Goal: Information Seeking & Learning: Learn about a topic

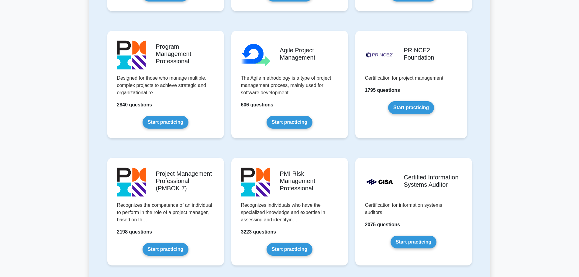
scroll to position [365, 0]
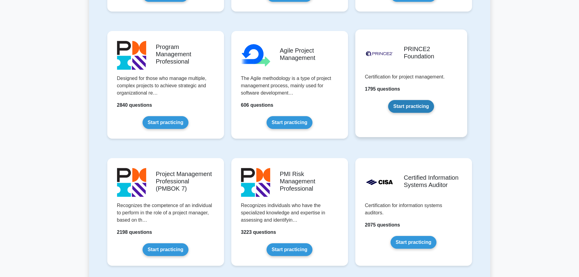
click at [410, 105] on link "Start practicing" at bounding box center [411, 106] width 46 height 13
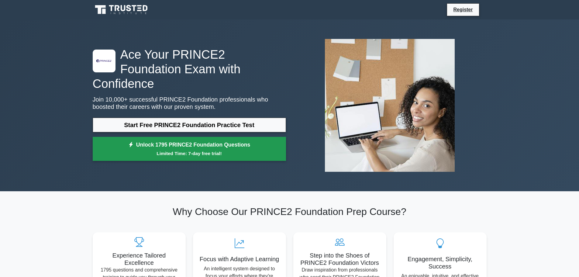
click at [217, 139] on link "Unlock 1795 PRINCE2 Foundation Questions Limited Time: 7-day free trial!" at bounding box center [189, 149] width 193 height 24
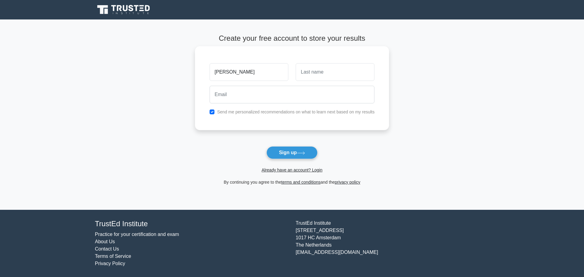
type input "Ana"
type input "PM"
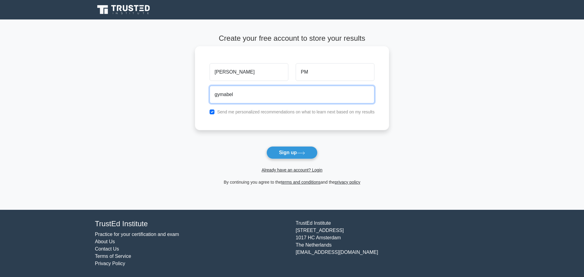
click at [223, 96] on input "gymabel" at bounding box center [291, 95] width 165 height 18
click at [250, 93] on input "gymnabel" at bounding box center [291, 95] width 165 height 18
type input "gymnabel@gmail.com"
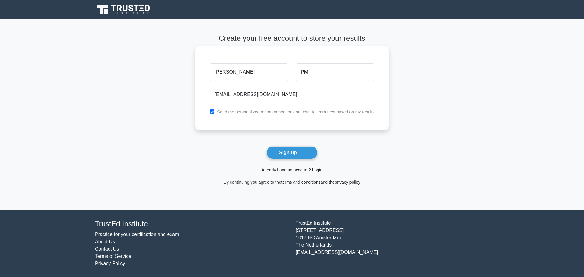
click at [213, 109] on div "Send me personalized recommendations on what to learn next based on my results" at bounding box center [292, 111] width 172 height 7
click at [212, 113] on input "checkbox" at bounding box center [211, 111] width 5 height 5
checkbox input "false"
click at [300, 155] on icon at bounding box center [301, 152] width 8 height 3
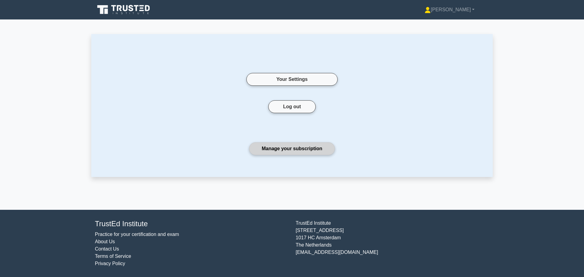
click at [298, 148] on link "Manage your subscription" at bounding box center [291, 148] width 85 height 13
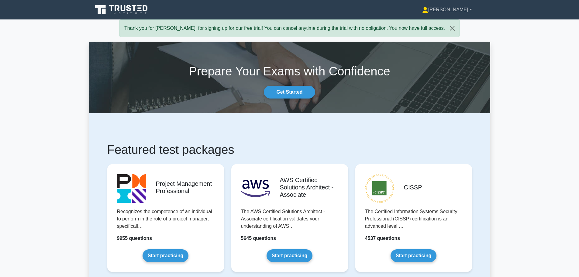
click at [472, 9] on link "[PERSON_NAME]" at bounding box center [447, 10] width 79 height 12
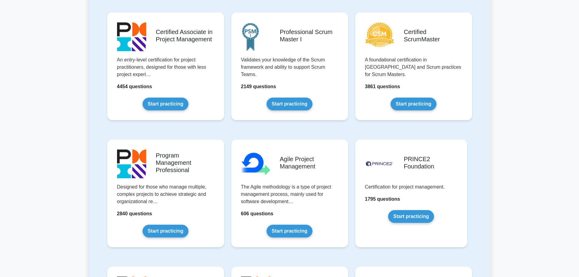
scroll to position [334, 0]
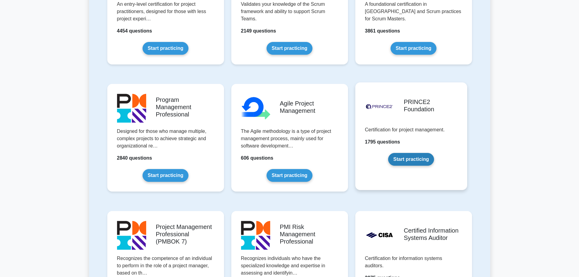
click at [411, 160] on link "Start practicing" at bounding box center [411, 159] width 46 height 13
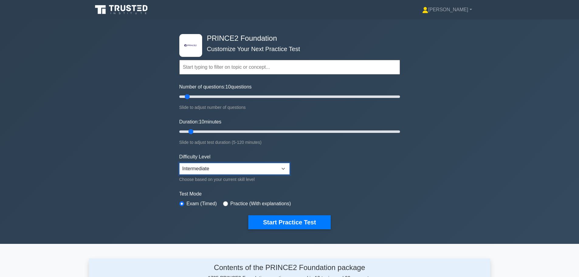
click at [274, 168] on select "Beginner Intermediate Expert" at bounding box center [234, 169] width 110 height 12
select select "expert"
click at [179, 163] on select "Beginner Intermediate Expert" at bounding box center [234, 169] width 110 height 12
click at [338, 167] on form "Topics Introduction to PRINCE2 PRINCE2 Principles Organization Theme Business C…" at bounding box center [289, 135] width 221 height 188
click at [287, 223] on button "Start Practice Test" at bounding box center [289, 222] width 82 height 14
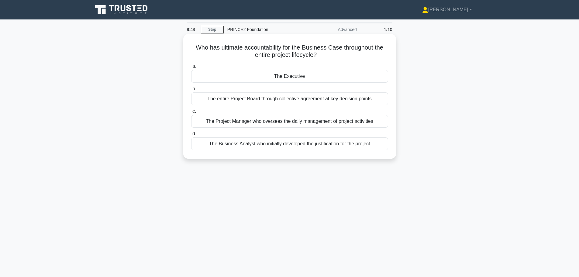
click at [280, 100] on div "The entire Project Board through collective agreement at key decision points" at bounding box center [289, 98] width 197 height 13
click at [191, 91] on input "b. The entire Project Board through collective agreement at key decision points" at bounding box center [191, 89] width 0 height 4
click at [325, 146] on div "Only significant risks and changes to risk status since the last report" at bounding box center [289, 143] width 197 height 13
click at [191, 136] on input "d. Only significant risks and changes to risk status since the last report" at bounding box center [191, 134] width 0 height 4
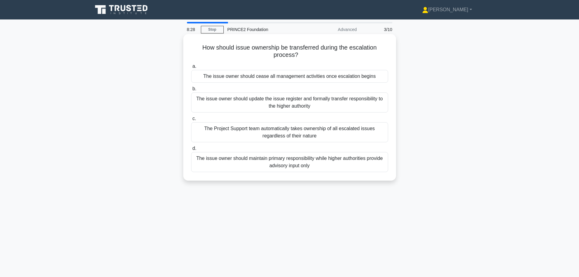
drag, startPoint x: 244, startPoint y: 47, endPoint x: 319, endPoint y: 60, distance: 76.3
click at [319, 60] on div "How should issue ownership be transferred during the escalation process? .spinn…" at bounding box center [290, 107] width 208 height 142
click at [322, 167] on div "The issue owner should maintain primary responsibility while higher authorities…" at bounding box center [289, 162] width 197 height 20
click at [191, 151] on input "d. The issue owner should maintain primary responsibility while higher authorit…" at bounding box center [191, 149] width 0 height 4
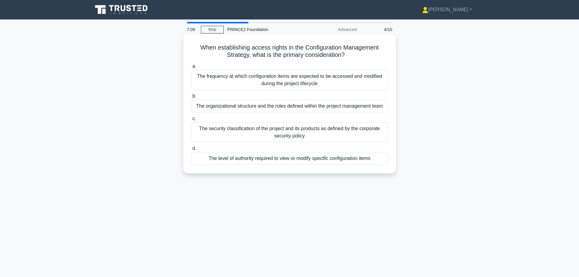
click at [297, 109] on div "The organizational structure and the roles defined within the project managemen…" at bounding box center [289, 106] width 197 height 13
click at [191, 98] on input "b. The organizational structure and the roles defined within the project manage…" at bounding box center [191, 96] width 0 height 4
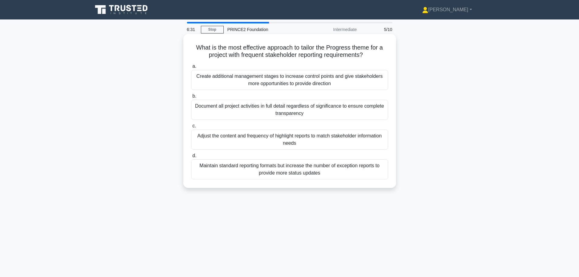
click at [311, 138] on div "Adjust the content and frequency of highlight reports to match stakeholder info…" at bounding box center [289, 140] width 197 height 20
click at [191, 128] on input "c. Adjust the content and frequency of highlight reports to match stakeholder i…" at bounding box center [191, 126] width 0 height 4
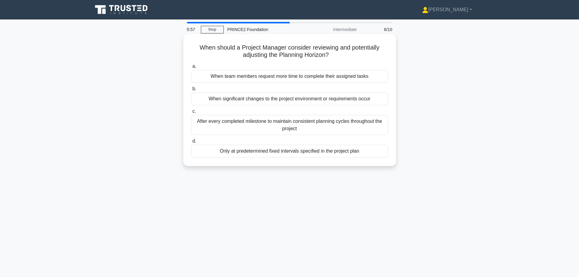
click at [341, 125] on div "After every completed milestone to maintain consistent planning cycles througho…" at bounding box center [289, 125] width 197 height 20
click at [191, 113] on input "c. After every completed milestone to maintain consistent planning cycles throu…" at bounding box center [191, 111] width 0 height 4
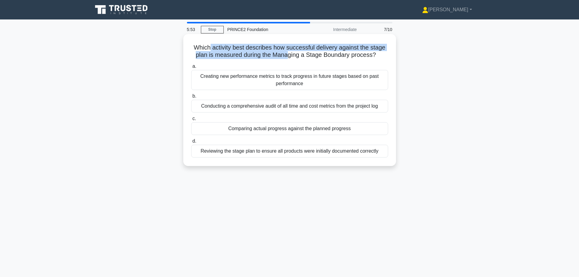
drag, startPoint x: 208, startPoint y: 50, endPoint x: 287, endPoint y: 57, distance: 78.8
click at [287, 57] on h5 "Which activity best describes how successful delivery against the stage plan is…" at bounding box center [290, 51] width 198 height 15
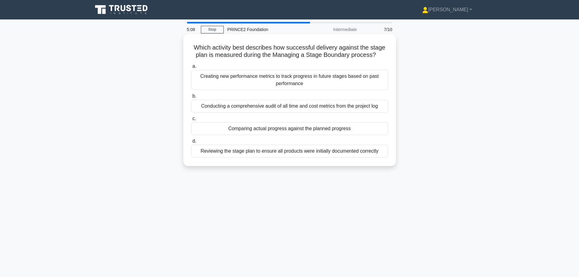
click at [297, 129] on div "Comparing actual progress against the planned progress" at bounding box center [289, 128] width 197 height 13
click at [191, 121] on input "c. Comparing actual progress against the planned progress" at bounding box center [191, 119] width 0 height 4
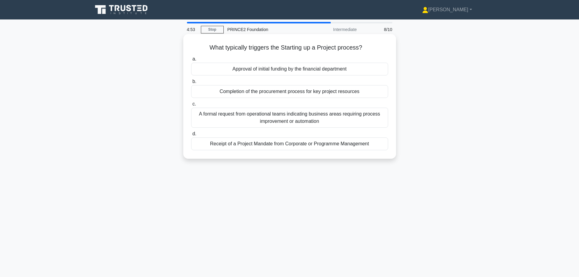
click at [281, 145] on div "Receipt of a Project Mandate from Corporate or Programme Management" at bounding box center [289, 143] width 197 height 13
click at [191, 136] on input "d. Receipt of a Project Mandate from Corporate or Programme Management" at bounding box center [191, 134] width 0 height 4
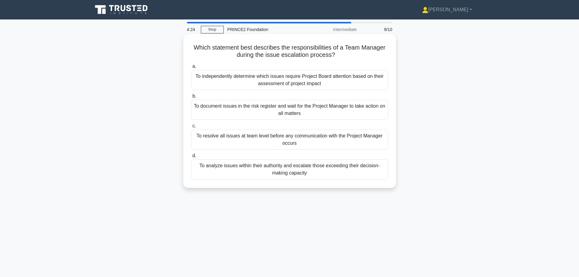
click at [324, 170] on div "To analyze issues within their authority and escalate those exceeding their dec…" at bounding box center [289, 169] width 197 height 20
click at [191, 158] on input "d. To analyze issues within their authority and escalate those exceeding their …" at bounding box center [191, 156] width 0 height 4
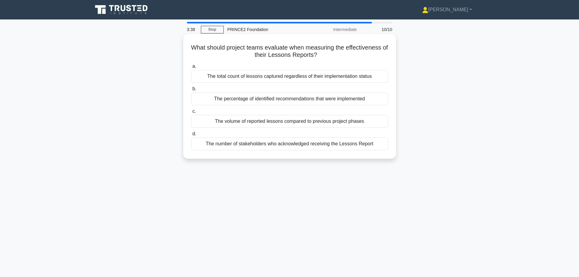
click at [277, 76] on div "The total count of lessons captured regardless of their implementation status" at bounding box center [289, 76] width 197 height 13
click at [191, 68] on input "a. The total count of lessons captured regardless of their implementation status" at bounding box center [191, 66] width 0 height 4
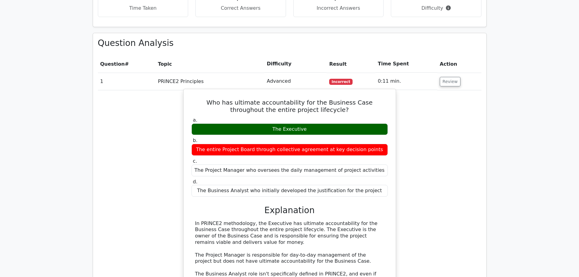
scroll to position [274, 0]
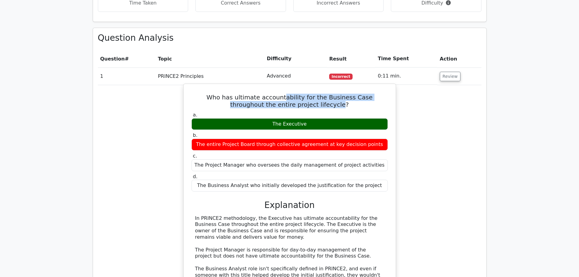
drag, startPoint x: 266, startPoint y: 101, endPoint x: 317, endPoint y: 105, distance: 51.6
click at [317, 105] on h5 "Who has ultimate accountability for the Business Case throughout the entire pro…" at bounding box center [290, 101] width 198 height 15
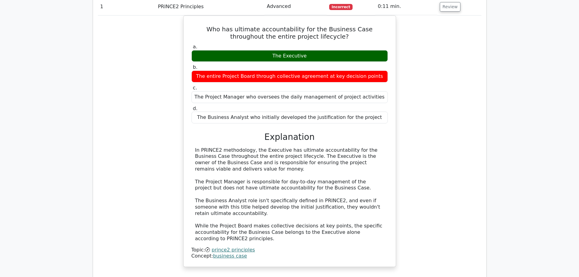
scroll to position [365, 0]
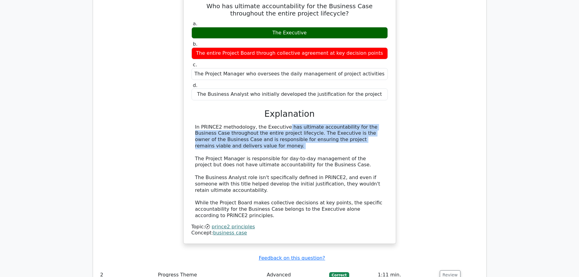
drag, startPoint x: 243, startPoint y: 130, endPoint x: 308, endPoint y: 151, distance: 68.4
click at [308, 151] on div "In PRINCE2 methodology, the Executive has ultimate accountability for the Busin…" at bounding box center [289, 171] width 189 height 95
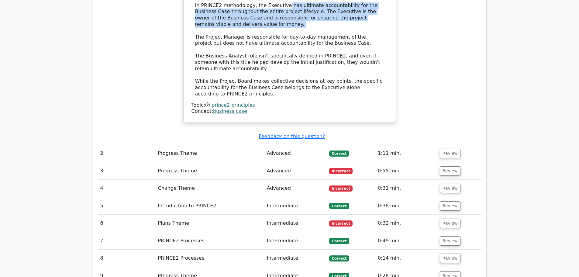
scroll to position [547, 0]
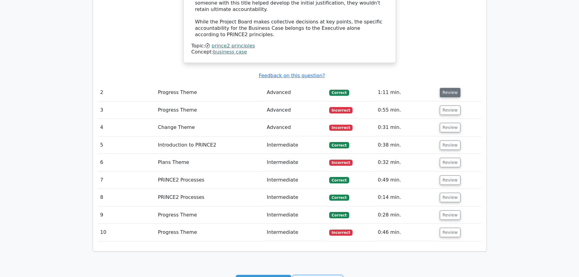
click at [453, 94] on button "Review" at bounding box center [450, 92] width 21 height 9
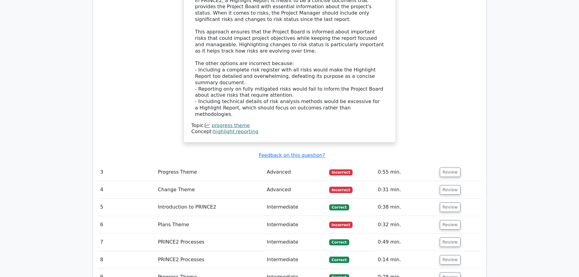
scroll to position [791, 0]
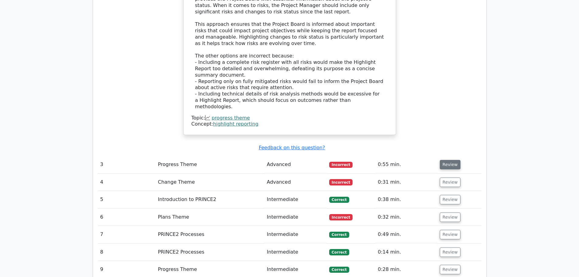
click at [447, 160] on button "Review" at bounding box center [450, 164] width 21 height 9
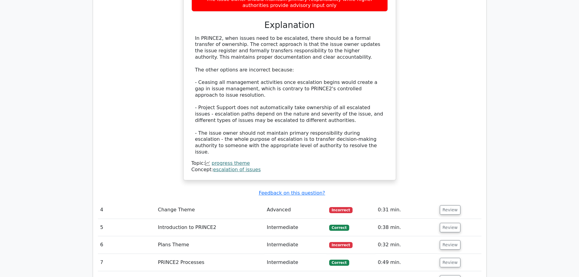
scroll to position [1095, 0]
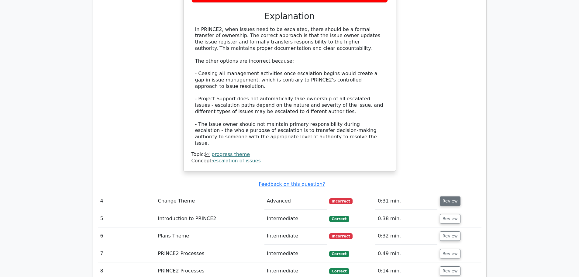
click at [449, 196] on button "Review" at bounding box center [450, 200] width 21 height 9
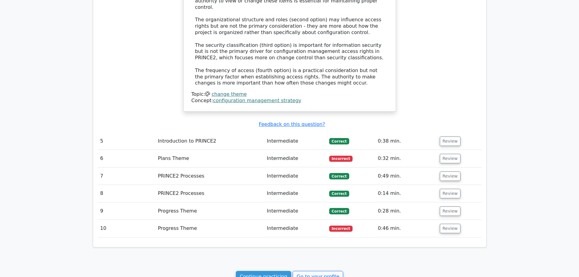
scroll to position [1490, 0]
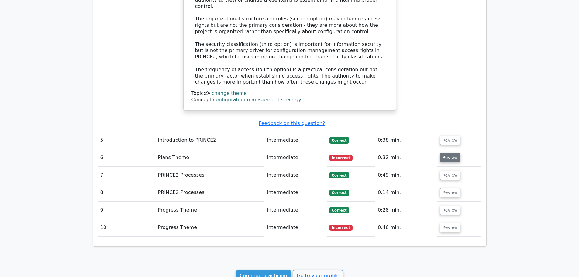
click at [442, 153] on button "Review" at bounding box center [450, 157] width 21 height 9
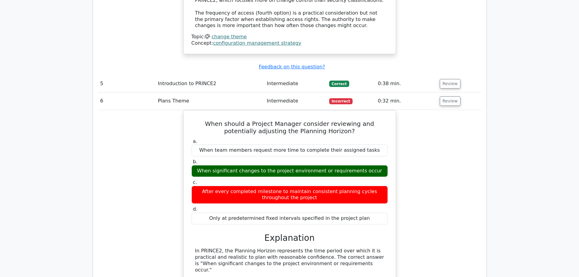
scroll to position [1551, 0]
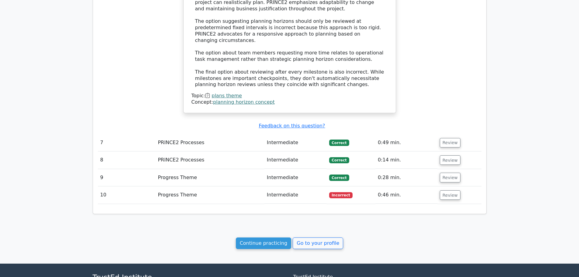
scroll to position [1845, 0]
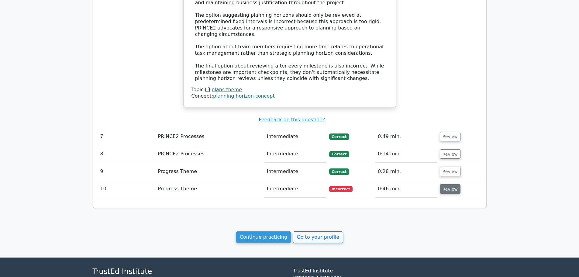
click at [447, 186] on font "Review" at bounding box center [450, 188] width 15 height 5
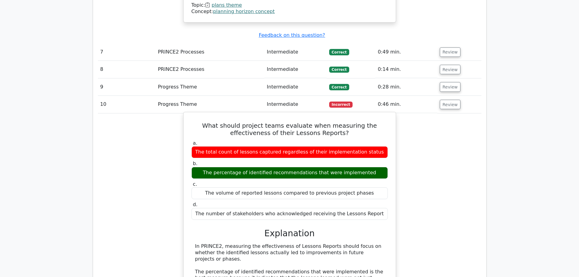
scroll to position [1937, 0]
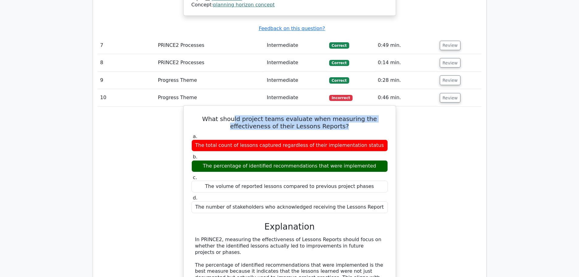
drag, startPoint x: 222, startPoint y: 64, endPoint x: 331, endPoint y: 69, distance: 109.0
click at [331, 115] on h5 "What should project teams evaluate when measuring the effectiveness of their Le…" at bounding box center [290, 122] width 198 height 15
drag, startPoint x: 212, startPoint y: 108, endPoint x: 379, endPoint y: 109, distance: 167.5
click at [379, 160] on div "The percentage of identified recommendations that were implemented" at bounding box center [290, 166] width 196 height 12
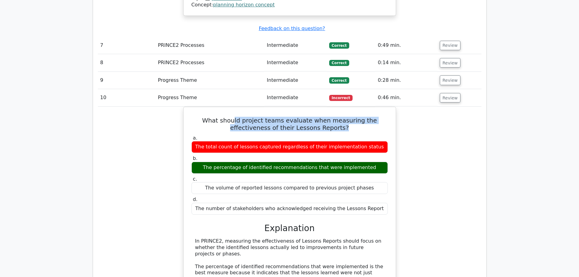
click at [430, 114] on div "What should project teams evaluate when measuring the effectiveness of their Le…" at bounding box center [290, 258] width 384 height 303
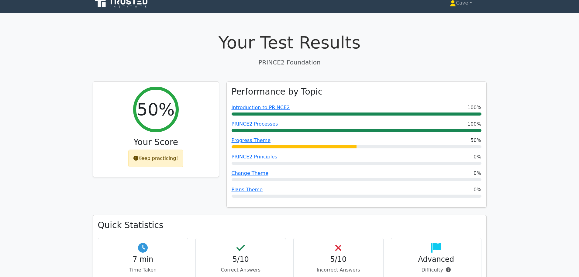
scroll to position [0, 0]
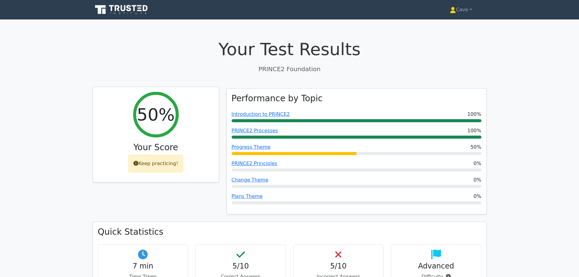
click at [154, 167] on div "Keep practicing!" at bounding box center [155, 164] width 55 height 18
click at [469, 8] on link "Cave" at bounding box center [460, 10] width 51 height 12
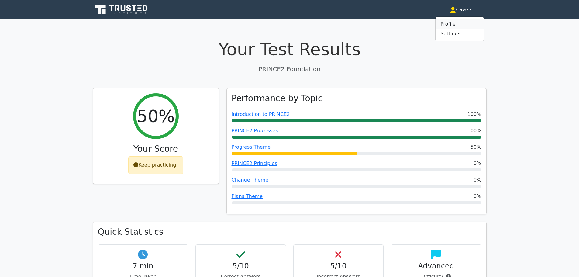
click at [441, 23] on font "Profile" at bounding box center [448, 24] width 15 height 6
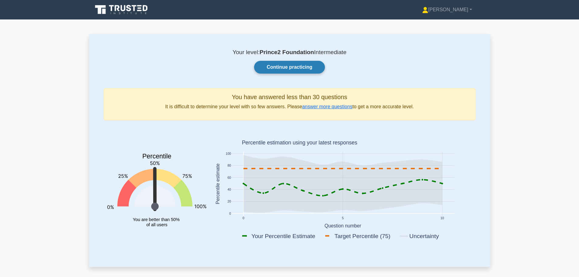
click at [285, 67] on link "Continue practicing" at bounding box center [289, 67] width 71 height 13
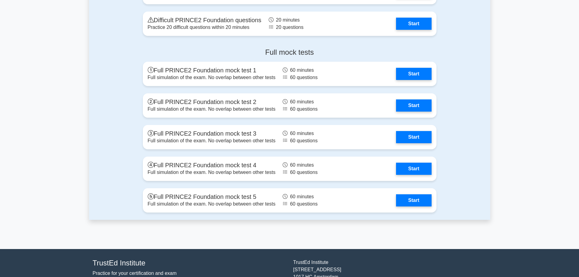
scroll to position [730, 0]
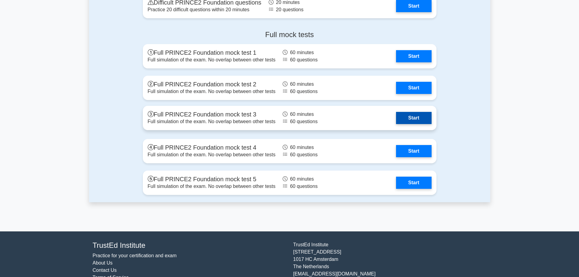
click at [414, 119] on link "Start" at bounding box center [413, 118] width 35 height 12
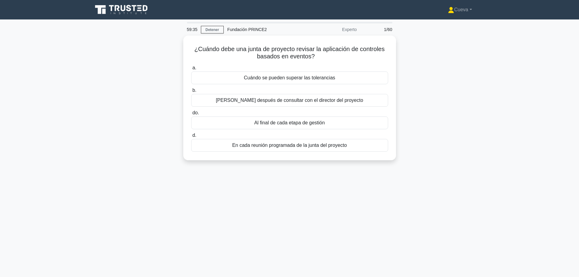
click at [409, 74] on div "¿Cuándo debe una junta de proyecto revisar la aplicación de controles basados ​…" at bounding box center [289, 102] width 401 height 132
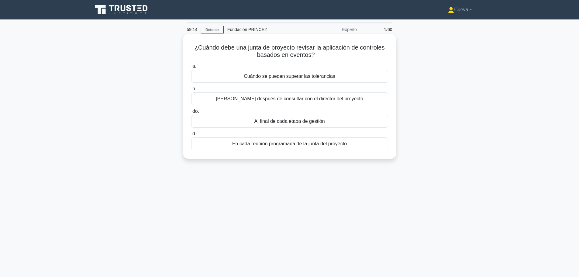
click at [330, 121] on div "Al final de cada etapa de gestión" at bounding box center [289, 121] width 197 height 13
click at [191, 113] on input "do. Al final de cada etapa de gestión" at bounding box center [191, 111] width 0 height 4
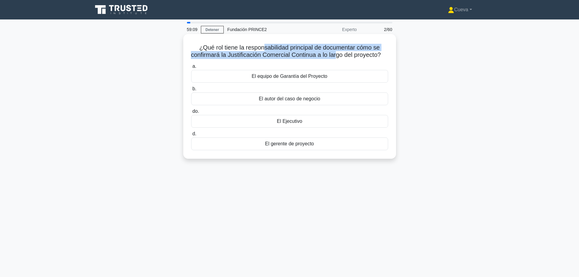
drag, startPoint x: 263, startPoint y: 51, endPoint x: 340, endPoint y: 57, distance: 77.1
click at [340, 57] on font "¿Qué rol tiene la responsabilidad principal de documentar cómo se confirmará la…" at bounding box center [286, 51] width 190 height 14
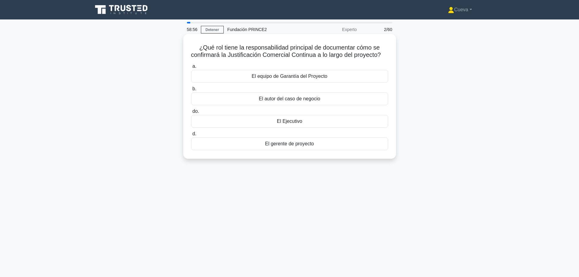
click at [277, 124] on font "El Ejecutivo" at bounding box center [290, 121] width 26 height 5
click at [191, 113] on input "do. El Ejecutivo" at bounding box center [191, 111] width 0 height 4
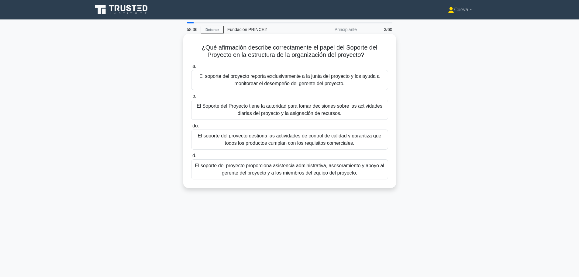
click at [296, 170] on font "El soporte del proyecto proporciona asistencia administrativa, asesoramiento y …" at bounding box center [289, 169] width 189 height 12
click at [191, 158] on input "d. El soporte del proyecto proporciona asistencia administrativa, asesoramiento…" at bounding box center [191, 156] width 0 height 4
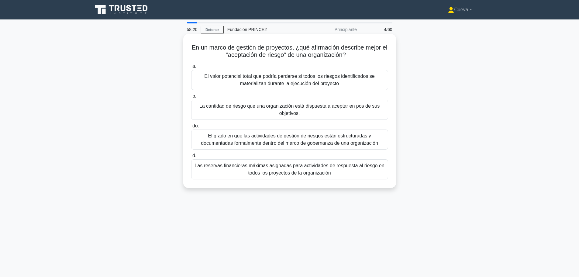
click at [343, 109] on font "La cantidad de riesgo que una organización está dispuesta a aceptar en pos de s…" at bounding box center [289, 109] width 180 height 12
click at [191, 98] on input "b. La cantidad de riesgo que una organización está dispuesta a aceptar en pos d…" at bounding box center [191, 96] width 0 height 4
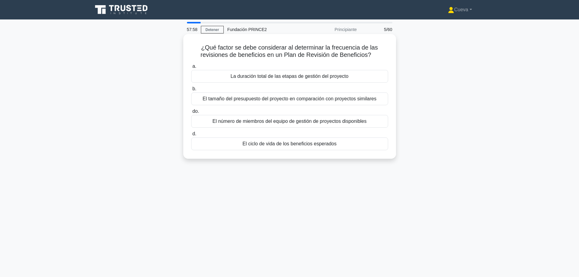
click at [280, 144] on font "El ciclo de vida de los beneficios esperados" at bounding box center [290, 143] width 94 height 5
click at [191, 136] on input "d. El ciclo de vida de los beneficios esperados" at bounding box center [191, 134] width 0 height 4
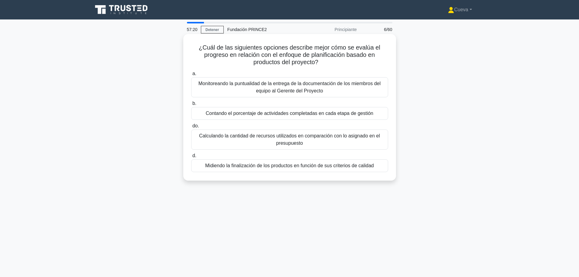
click at [304, 168] on font "Midiendo la finalización de los productos en función de sus criterios de calidad" at bounding box center [289, 165] width 169 height 5
click at [191, 158] on input "d. Midiendo la finalización de los productos en función de sus criterios de cal…" at bounding box center [191, 156] width 0 height 4
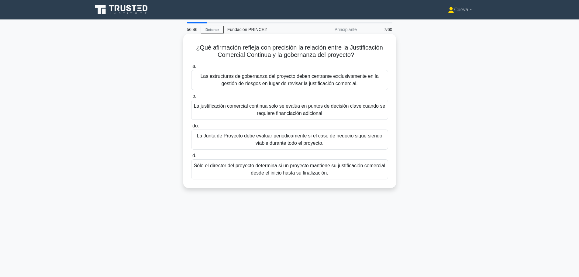
click at [305, 142] on font "La Junta de Proyecto debe evaluar periódicamente si el caso de negocio sigue si…" at bounding box center [289, 139] width 185 height 12
click at [191, 128] on input "do. La Junta de Proyecto debe evaluar periódicamente si el caso de negocio sigu…" at bounding box center [191, 126] width 0 height 4
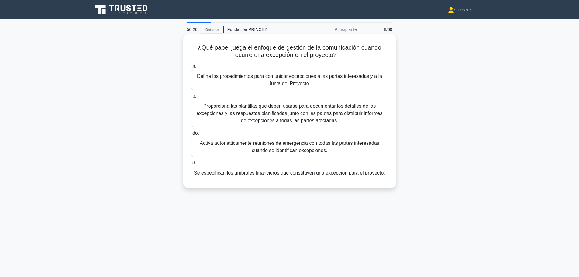
click at [307, 81] on font "Define los procedimientos para comunicar excepciones a las partes interesadas y…" at bounding box center [289, 80] width 185 height 12
click at [191, 68] on input "a. Define los procedimientos para comunicar excepciones a las partes interesada…" at bounding box center [191, 66] width 0 height 4
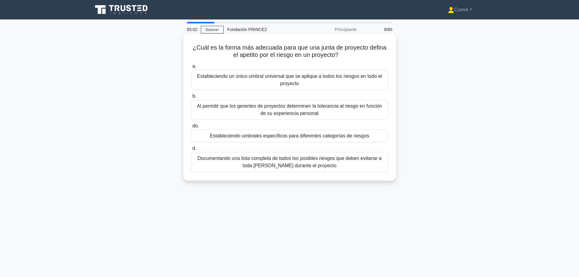
click at [339, 137] on font "Estableciendo umbrales específicos para diferentes categorías de riesgos" at bounding box center [289, 135] width 159 height 5
click at [191, 128] on input "do. Estableciendo umbrales específicos para diferentes categorías de riesgos" at bounding box center [191, 126] width 0 height 4
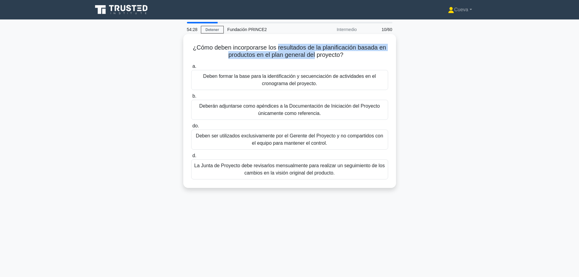
drag, startPoint x: 279, startPoint y: 48, endPoint x: 316, endPoint y: 55, distance: 37.8
click at [316, 55] on font "¿Cómo deben incorporarse los resultados de la planificación basada en productos…" at bounding box center [289, 51] width 193 height 14
click at [322, 82] on font "Deben formar la base para la identificación y secuenciación de actividades en e…" at bounding box center [290, 80] width 192 height 15
click at [191, 68] on input "a. Deben formar la base para la identificación y secuenciación de actividades e…" at bounding box center [191, 66] width 0 height 4
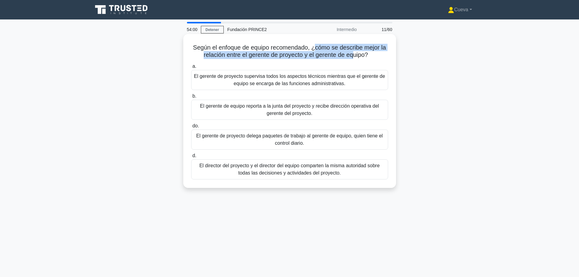
drag, startPoint x: 316, startPoint y: 49, endPoint x: 352, endPoint y: 60, distance: 38.4
click at [352, 60] on div "Según el enfoque de equipo recomendado, ¿cómo se describe mejor la relación ent…" at bounding box center [290, 110] width 208 height 149
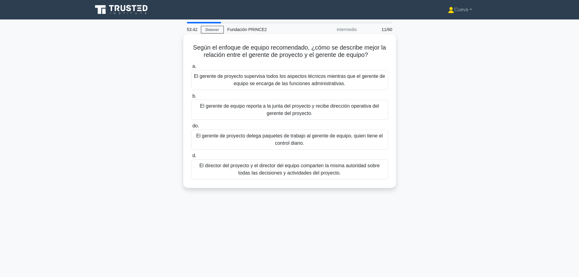
click at [365, 136] on font "El gerente de proyecto delega paquetes de trabajo al gerente de equipo, quien t…" at bounding box center [289, 139] width 187 height 12
click at [191, 128] on input "do. El gerente de proyecto delega paquetes de trabajo al gerente de equipo, qui…" at bounding box center [191, 126] width 0 height 4
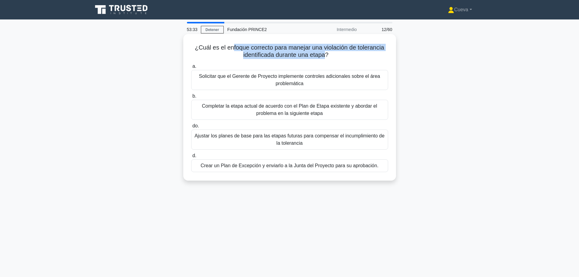
drag, startPoint x: 232, startPoint y: 45, endPoint x: 326, endPoint y: 53, distance: 94.2
click at [326, 53] on font "¿Cuál es el enfoque correcto para manejar una violación de tolerancia identific…" at bounding box center [289, 51] width 189 height 14
click at [295, 166] on font "Crear un Plan de Excepción y enviarlo a la Junta del Proyecto para su aprobació…" at bounding box center [290, 165] width 178 height 5
click at [191, 158] on input "d. Crear un Plan de Excepción y enviarlo a la Junta del Proyecto para su aproba…" at bounding box center [191, 156] width 0 height 4
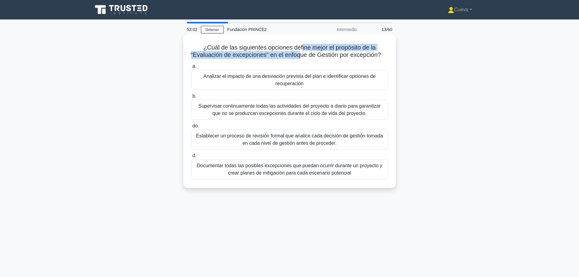
drag, startPoint x: 301, startPoint y: 47, endPoint x: 305, endPoint y: 54, distance: 8.2
click at [305, 54] on font "¿Cuál de las siguientes opciones define mejor el propósito de la “Evaluación de…" at bounding box center [286, 51] width 190 height 14
click at [294, 86] on font "Analizar el impacto de una desviación prevista del plan e identificar opciones …" at bounding box center [289, 80] width 172 height 12
click at [191, 68] on input "a. Analizar el impacto de una desviación prevista del plan e identificar opcion…" at bounding box center [191, 66] width 0 height 4
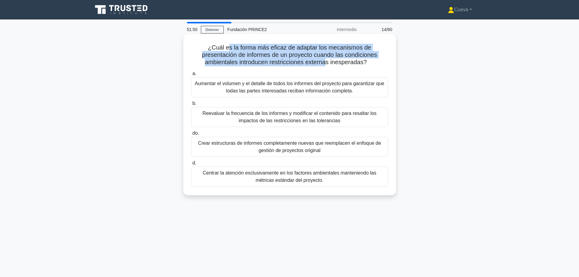
drag, startPoint x: 229, startPoint y: 50, endPoint x: 328, endPoint y: 61, distance: 99.7
click at [328, 61] on font "¿Cuál es la forma más eficaz de adaptar los mecanismos de presentación de infor…" at bounding box center [289, 54] width 175 height 21
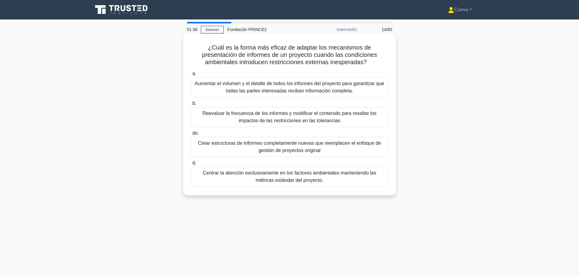
click at [355, 118] on font "Reevaluar la frecuencia de los informes y modificar el contenido para resaltar …" at bounding box center [290, 117] width 192 height 15
click at [191, 106] on input "b. Reevaluar la frecuencia de los informes y modificar el contenido para resalt…" at bounding box center [191, 104] width 0 height 4
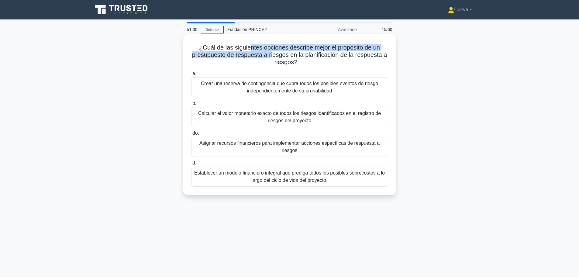
drag, startPoint x: 248, startPoint y: 49, endPoint x: 270, endPoint y: 54, distance: 22.3
click at [270, 54] on font "¿Cuál de las siguientes opciones describe mejor el propósito de un presupuesto …" at bounding box center [289, 54] width 195 height 21
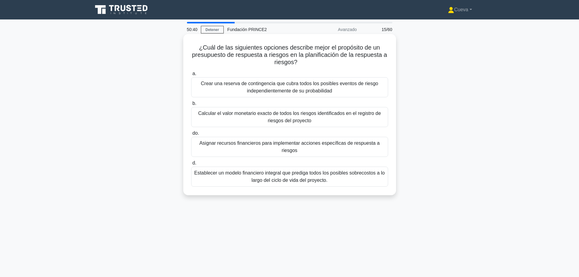
click at [283, 86] on font "Crear una reserva de contingencia que cubra todos los posibles eventos de riesg…" at bounding box center [289, 87] width 177 height 12
click at [191, 76] on input "a. Crear una reserva de contingencia que cubra todos los posibles eventos de ri…" at bounding box center [191, 74] width 0 height 4
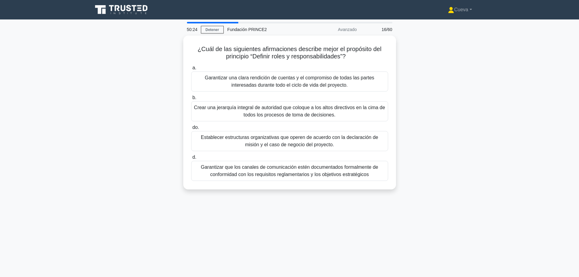
click at [83, 111] on main "50:24 Detener Fundación PRINCE2 Avanzado 16/60 ¿Cuál de las siguientes afirmaci…" at bounding box center [289, 173] width 579 height 309
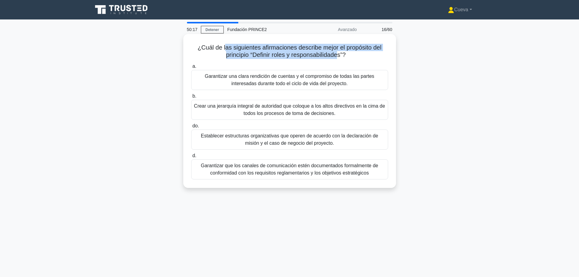
drag, startPoint x: 223, startPoint y: 48, endPoint x: 340, endPoint y: 52, distance: 116.5
click at [340, 52] on font "¿Cuál de las siguientes afirmaciones describe mejor el propósito del principio …" at bounding box center [290, 51] width 184 height 14
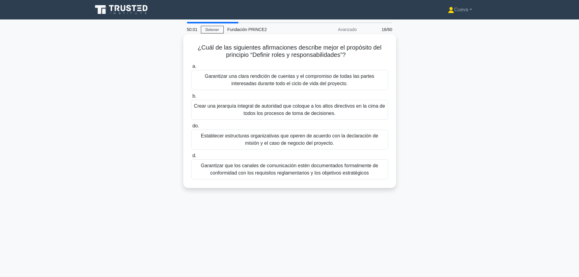
click at [362, 140] on font "Establecer estructuras organizativas que operen de acuerdo con la declaración d…" at bounding box center [290, 139] width 192 height 15
click at [191, 128] on input "do. Establecer estructuras organizativas que operen de acuerdo con la declaraci…" at bounding box center [191, 126] width 0 height 4
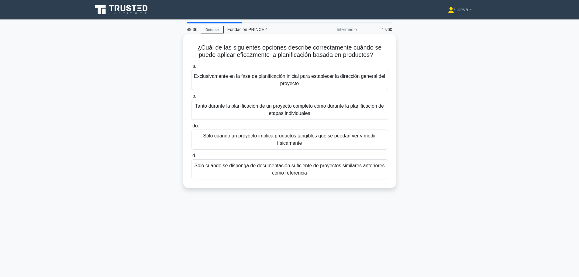
click at [264, 107] on font "Tanto durante la planificación de un proyecto completo como durante la planific…" at bounding box center [289, 109] width 189 height 12
click at [191, 98] on input "b. Tanto durante la planificación de un proyecto completo como durante la plani…" at bounding box center [191, 96] width 0 height 4
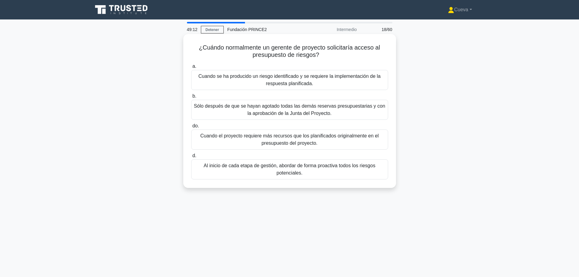
click at [330, 83] on font "Cuando se ha producido un riesgo identificado y se requiere la implementación d…" at bounding box center [290, 80] width 192 height 15
click at [191, 68] on input "a. Cuando se ha producido un riesgo identificado y se requiere la implementació…" at bounding box center [191, 66] width 0 height 4
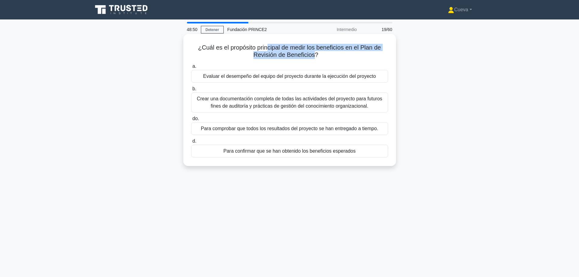
drag, startPoint x: 270, startPoint y: 51, endPoint x: 316, endPoint y: 57, distance: 45.7
click at [316, 57] on font "¿Cuál es el propósito principal de medir los beneficios en el Plan de Revisión …" at bounding box center [289, 51] width 183 height 14
click at [300, 153] on font "Para confirmar que se han obtenido los beneficios esperados" at bounding box center [289, 150] width 132 height 5
click at [191, 143] on input "d. Para confirmar que se han obtenido los beneficios esperados" at bounding box center [191, 141] width 0 height 4
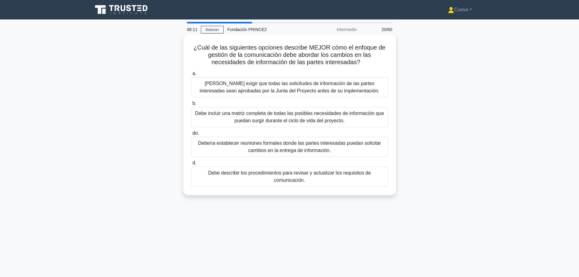
drag, startPoint x: 289, startPoint y: 46, endPoint x: 363, endPoint y: 62, distance: 75.6
click at [363, 62] on h5 "¿Cuál de las siguientes opciones describe MEJOR cómo el enfoque de gestión de l…" at bounding box center [290, 55] width 198 height 23
click at [321, 173] on font "Debe describir los procedimientos para revisar y actualizar los requisitos de c…" at bounding box center [289, 176] width 163 height 12
click at [191, 165] on input "d. Debe describir los procedimientos para revisar y actualizar los requisitos d…" at bounding box center [191, 163] width 0 height 4
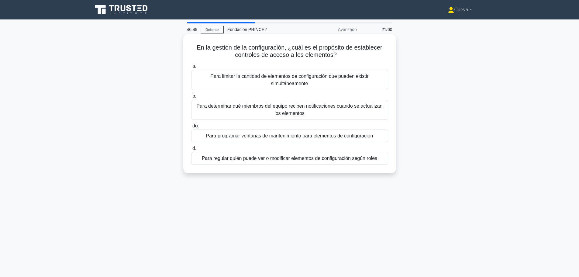
click at [305, 159] on font "Para regular quién puede ver o modificar elementos de configuración según roles" at bounding box center [289, 158] width 175 height 5
click at [191, 151] on input "d. Para regular quién puede ver o modificar elementos de configuración según ro…" at bounding box center [191, 149] width 0 height 4
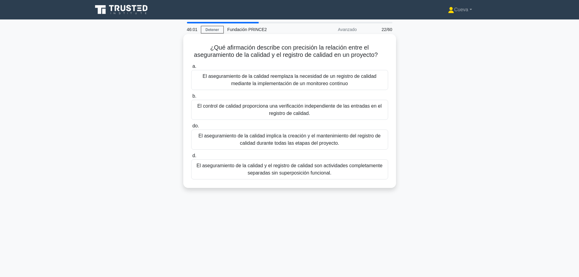
click at [281, 137] on font "El aseguramiento de la calidad implica la creación y el mantenimiento del regis…" at bounding box center [290, 139] width 182 height 12
click at [191, 128] on input "do. El aseguramiento de la calidad implica la creación y el mantenimiento del r…" at bounding box center [191, 126] width 0 height 4
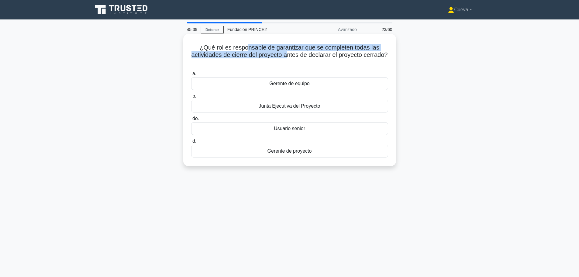
drag, startPoint x: 247, startPoint y: 45, endPoint x: 301, endPoint y: 54, distance: 54.9
click at [301, 54] on font "¿Qué rol es responsable de garantizar que se completen todas las actividades de…" at bounding box center [290, 51] width 196 height 14
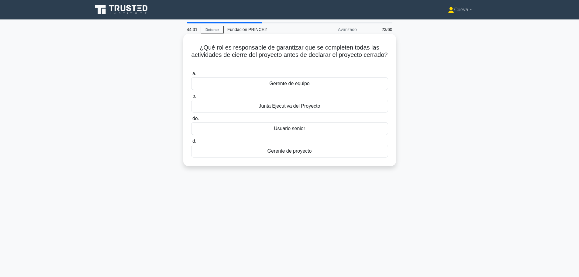
click at [284, 154] on font "Gerente de proyecto" at bounding box center [290, 150] width 44 height 5
click at [191, 143] on input "d. Gerente de proyecto" at bounding box center [191, 141] width 0 height 4
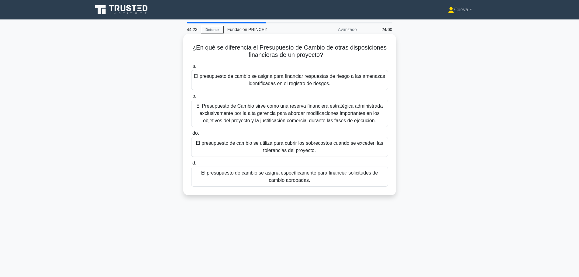
drag, startPoint x: 226, startPoint y: 50, endPoint x: 334, endPoint y: 53, distance: 108.9
click at [334, 53] on h5 "¿En qué se diferencia el Presupuesto de Cambio de otras disposiciones financier…" at bounding box center [290, 51] width 198 height 15
click at [308, 173] on font "El presupuesto de cambio se asigna específicamente para financiar solicitudes d…" at bounding box center [289, 176] width 177 height 12
click at [191, 165] on input "d. El presupuesto de cambio se asigna específicamente para financiar solicitude…" at bounding box center [191, 163] width 0 height 4
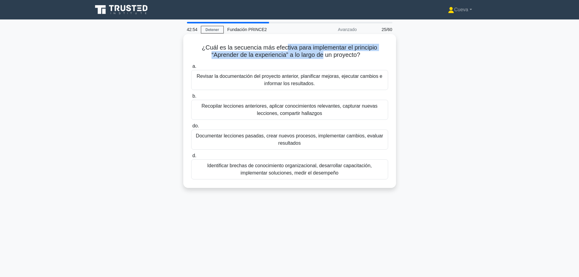
drag, startPoint x: 285, startPoint y: 46, endPoint x: 324, endPoint y: 57, distance: 40.9
click at [324, 57] on font "¿Cuál es la secuencia más efectiva para implementar el principio “Aprender de l…" at bounding box center [289, 51] width 175 height 14
click at [360, 108] on font "Recopilar lecciones anteriores, aplicar conocimientos relevantes, capturar nuev…" at bounding box center [290, 109] width 176 height 12
click at [191, 98] on input "b. Recopilar lecciones anteriores, aplicar conocimientos relevantes, capturar n…" at bounding box center [191, 96] width 0 height 4
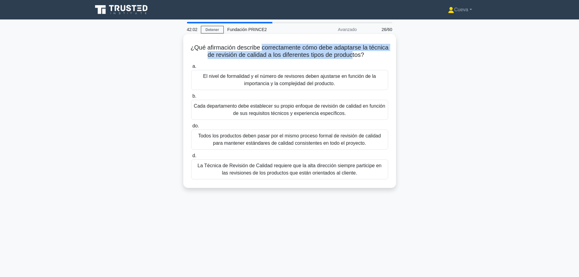
drag, startPoint x: 271, startPoint y: 46, endPoint x: 363, endPoint y: 60, distance: 93.8
click at [363, 60] on div "¿Qué afirmación describe correctamente cómo debe adaptarse la técnica de revisi…" at bounding box center [290, 110] width 208 height 149
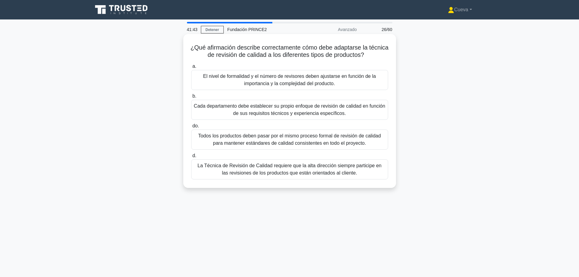
click at [324, 80] on font "El nivel de formalidad y el número de revisores deben ajustarse en función de l…" at bounding box center [290, 80] width 192 height 15
click at [191, 68] on input "a. El nivel de formalidad y el número de revisores deben ajustarse en función d…" at bounding box center [191, 66] width 0 height 4
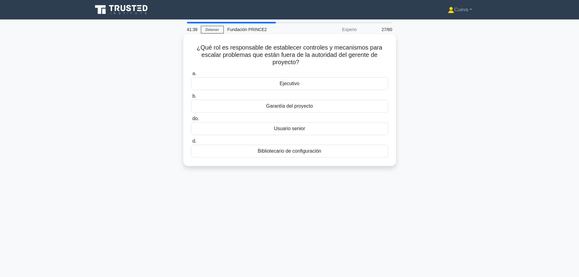
drag, startPoint x: 232, startPoint y: 49, endPoint x: 311, endPoint y: 62, distance: 80.2
click at [311, 62] on h5 "¿Qué rol es responsable de establecer controles y mecanismos para escalar probl…" at bounding box center [290, 55] width 198 height 23
click at [295, 61] on font "¿Qué rol es responsable de establecer controles y mecanismos para escalar probl…" at bounding box center [289, 54] width 185 height 21
click at [295, 110] on font "Garantía del proyecto" at bounding box center [289, 105] width 47 height 7
click at [191, 98] on input "b. Garantía del proyecto" at bounding box center [191, 96] width 0 height 4
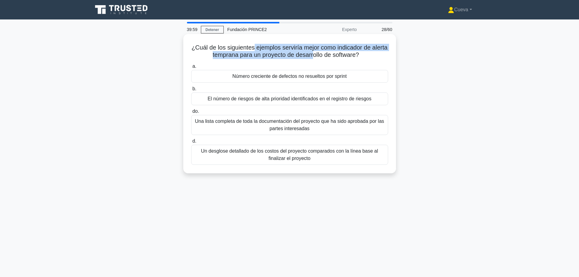
drag, startPoint x: 261, startPoint y: 46, endPoint x: 321, endPoint y: 54, distance: 60.7
click at [321, 54] on font "¿Cuál de los siguientes ejemplos serviría mejor como indicador de alerta tempra…" at bounding box center [290, 51] width 196 height 14
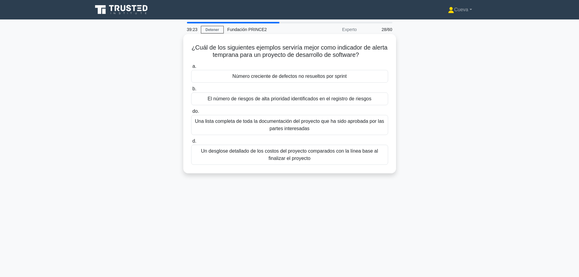
click at [309, 100] on font "El número de riesgos de alta prioridad identificados en el registro de riesgos" at bounding box center [290, 98] width 164 height 5
click at [191, 91] on input "b. El número de riesgos de alta prioridad identificados en el registro de riesg…" at bounding box center [191, 89] width 0 height 4
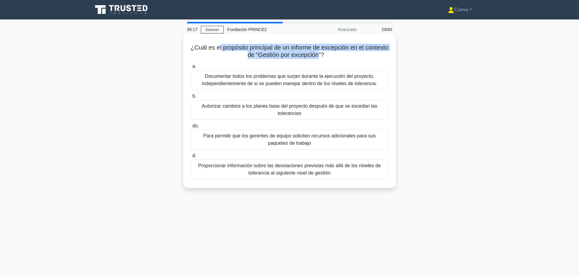
drag, startPoint x: 230, startPoint y: 50, endPoint x: 331, endPoint y: 59, distance: 101.4
click at [331, 59] on h5 "¿Cuál es el propósito principal de un informe de excepción en el contexto de “G…" at bounding box center [290, 51] width 198 height 15
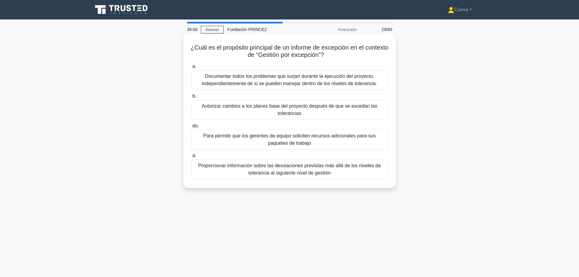
click at [334, 169] on font "Proporcionar información sobre las desviaciones previstas más allá de los nivel…" at bounding box center [289, 169] width 183 height 12
click at [191, 158] on input "d. Proporcionar información sobre las desviaciones previstas más allá de los ni…" at bounding box center [191, 156] width 0 height 4
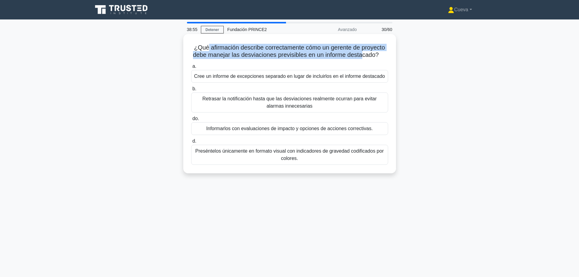
drag, startPoint x: 207, startPoint y: 46, endPoint x: 364, endPoint y: 56, distance: 157.5
click at [364, 56] on font "¿Qué afirmación describe correctamente cómo un gerente de proyecto debe manejar…" at bounding box center [289, 51] width 192 height 14
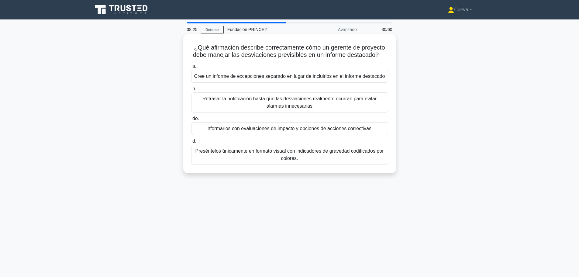
click at [359, 130] on font "Informarlos con evaluaciones de impacto y opciones de acciones correctivas." at bounding box center [289, 128] width 167 height 5
click at [191, 121] on input "do. Informarlos con evaluaciones de impacto y opciones de acciones correctivas." at bounding box center [191, 119] width 0 height 4
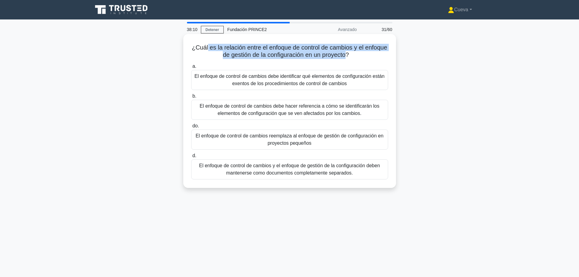
drag, startPoint x: 218, startPoint y: 45, endPoint x: 358, endPoint y: 52, distance: 140.6
click at [358, 52] on font "¿Cuál es la relación entre el enfoque de control de cambios y el enfoque de ges…" at bounding box center [290, 51] width 196 height 14
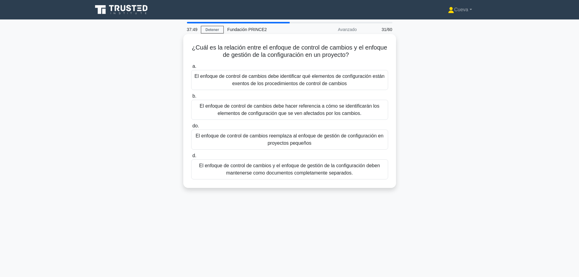
click at [371, 109] on font "El enfoque de control de cambios debe hacer referencia a cómo se identificarán …" at bounding box center [290, 109] width 180 height 12
click at [191, 98] on input "b. El enfoque de control de cambios debe hacer referencia a cómo se identificar…" at bounding box center [191, 96] width 0 height 4
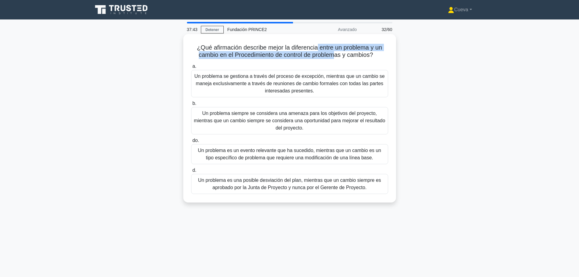
drag, startPoint x: 317, startPoint y: 49, endPoint x: 334, endPoint y: 54, distance: 17.9
click at [334, 54] on font "¿Qué afirmación describe mejor la diferencia entre un problema y un cambio en e…" at bounding box center [289, 51] width 185 height 14
drag, startPoint x: 201, startPoint y: 49, endPoint x: 370, endPoint y: 54, distance: 168.8
click at [370, 54] on font "¿Qué afirmación describe mejor la diferencia entre un problema y un cambio en e…" at bounding box center [289, 51] width 185 height 14
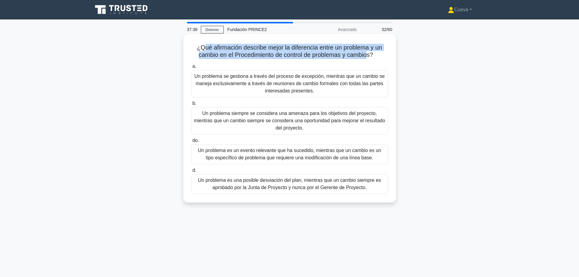
click at [370, 54] on font "¿Qué afirmación describe mejor la diferencia entre un problema y un cambio en e…" at bounding box center [289, 51] width 185 height 14
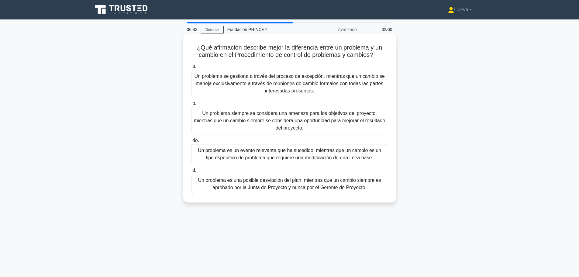
click at [274, 154] on font "Un problema es un evento relevante que ha sucedido, mientras que un cambio es u…" at bounding box center [289, 154] width 183 height 12
click at [191, 143] on input "do. Un problema es un evento relevante que ha sucedido, mientras que un cambio …" at bounding box center [191, 141] width 0 height 4
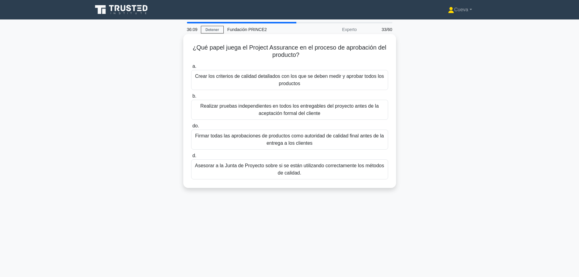
click at [331, 169] on font "Asesorar a la Junta de Proyecto sobre si se están utilizando correctamente los …" at bounding box center [290, 169] width 192 height 15
click at [191, 158] on input "d. Asesorar a la Junta de Proyecto sobre si se están utilizando correctamente l…" at bounding box center [191, 156] width 0 height 4
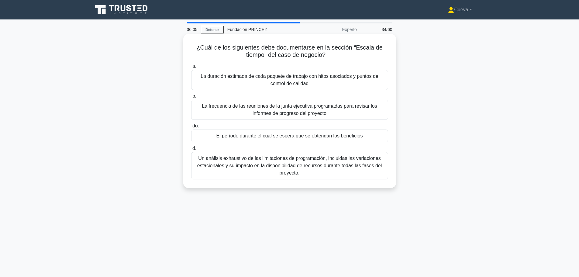
drag, startPoint x: 235, startPoint y: 45, endPoint x: 330, endPoint y: 54, distance: 95.6
click at [330, 54] on h5 "¿Cuál de los siguientes debe documentarse en la sección “Escala de tiempo” del …" at bounding box center [290, 51] width 198 height 15
click at [330, 54] on icon ".spinner_0XTQ{transform-origin:center;animation:spinner_y6GP .75s linear infini…" at bounding box center [329, 55] width 7 height 7
click at [337, 82] on font "La duración estimada de cada paquete de trabajo con hitos asociados y puntos de…" at bounding box center [290, 80] width 192 height 15
click at [191, 68] on input "a. La duración estimada de cada paquete de trabajo con hitos asociados y puntos…" at bounding box center [191, 66] width 0 height 4
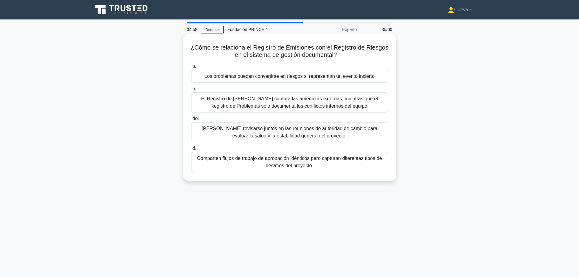
click at [322, 161] on font "Comparten flujos de trabajo de aprobación idénticos pero capturan diferentes ti…" at bounding box center [289, 162] width 185 height 12
click at [191, 151] on input "d. Comparten flujos de trabajo de aprobación idénticos pero capturan diferentes…" at bounding box center [191, 149] width 0 height 4
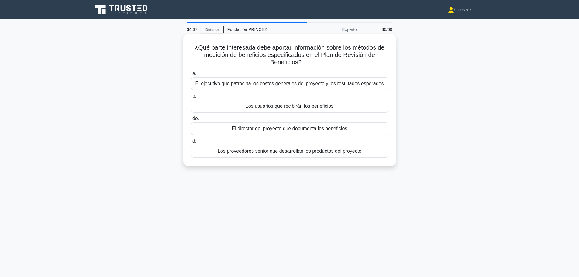
click at [323, 84] on font "El ejecutivo que patrocina los costos generales del proyecto y los resultados e…" at bounding box center [290, 83] width 189 height 5
click at [191, 76] on input "a. El ejecutivo que patrocina los costos generales del proyecto y los resultado…" at bounding box center [191, 74] width 0 height 4
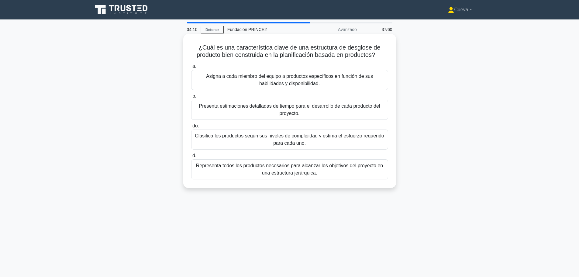
click at [331, 172] on font "Representa todos los productos necesarios para alcanzar los objetivos del proye…" at bounding box center [290, 169] width 192 height 15
click at [191, 158] on input "d. Representa todos los productos necesarios para alcanzar los objetivos del pr…" at bounding box center [191, 156] width 0 height 4
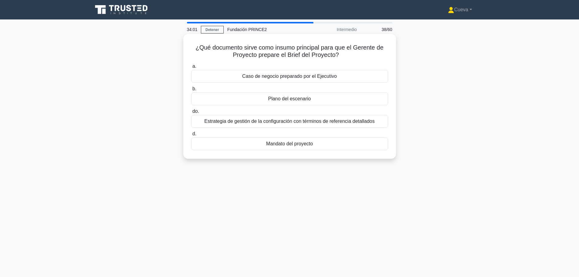
drag, startPoint x: 241, startPoint y: 47, endPoint x: 340, endPoint y: 54, distance: 99.7
click at [340, 54] on h5 "¿Qué documento sirve como insumo principal para que el Gerente de Proyecto prep…" at bounding box center [290, 51] width 198 height 15
click at [340, 54] on icon ".spinner_0XTQ{transform-origin:center;animation:spinner_y6GP .75s linear infini…" at bounding box center [342, 55] width 7 height 7
click at [275, 146] on font "Mandato del proyecto" at bounding box center [289, 143] width 47 height 5
click at [191, 136] on input "d. Mandato del proyecto" at bounding box center [191, 134] width 0 height 4
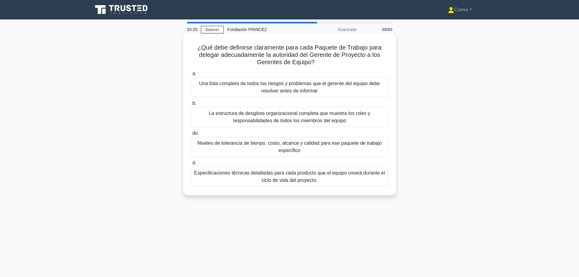
drag, startPoint x: 212, startPoint y: 47, endPoint x: 322, endPoint y: 59, distance: 110.1
click at [322, 59] on h5 "¿Qué debe definirse claramente para cada Paquete de Trabajo para delegar adecua…" at bounding box center [290, 55] width 198 height 23
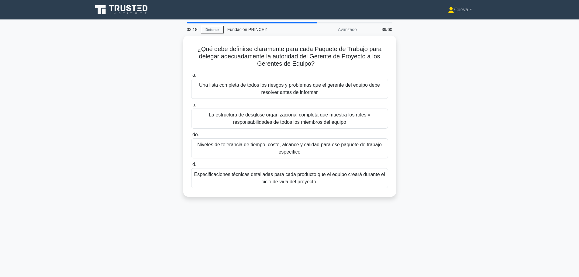
click at [423, 110] on div "¿Qué debe definirse claramente para cada Paquete de Trabajo para delegar adecua…" at bounding box center [289, 120] width 401 height 168
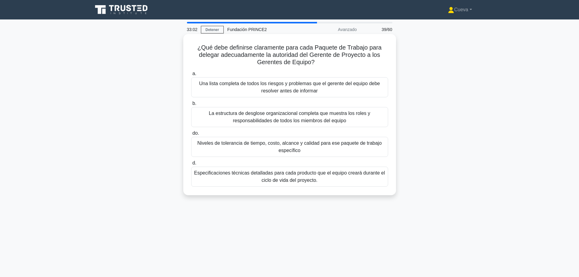
click at [351, 148] on font "Niveles de tolerancia de tiempo, costo, alcance y calidad para ese paquete de t…" at bounding box center [290, 147] width 192 height 15
click at [191, 135] on input "do. Niveles de tolerancia de tiempo, costo, alcance y calidad para ese paquete …" at bounding box center [191, 133] width 0 height 4
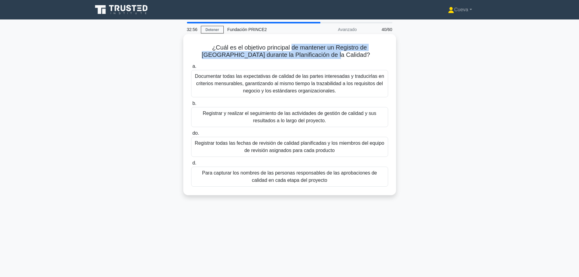
drag, startPoint x: 281, startPoint y: 50, endPoint x: 338, endPoint y: 57, distance: 57.4
click at [338, 57] on font "¿Cuál es el objetivo principal de mantener un Registro de Calidad durante la Pl…" at bounding box center [286, 51] width 168 height 14
click at [347, 115] on font "Registrar y realizar el seguimiento de las actividades de gestión de calidad y …" at bounding box center [290, 117] width 174 height 12
click at [191, 106] on input "b. Registrar y realizar el seguimiento de las actividades de gestión de calidad…" at bounding box center [191, 104] width 0 height 4
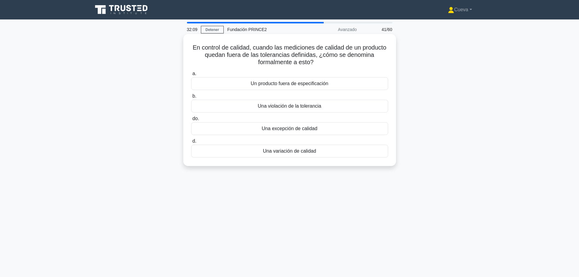
click at [293, 85] on font "Un producto fuera de especificación" at bounding box center [290, 83] width 78 height 5
click at [191, 76] on input "a. Un producto fuera de especificación" at bounding box center [191, 74] width 0 height 4
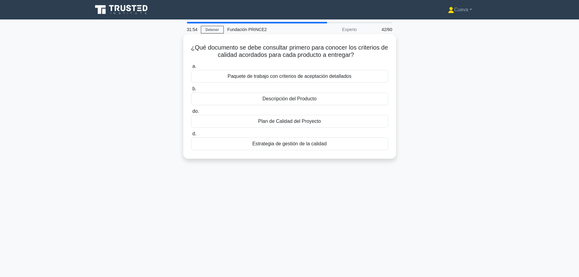
click at [299, 75] on font "Paquete de trabajo con criterios de aceptación detallados" at bounding box center [290, 76] width 124 height 5
click at [191, 68] on input "a. Paquete de trabajo con criterios de aceptación detallados" at bounding box center [191, 66] width 0 height 4
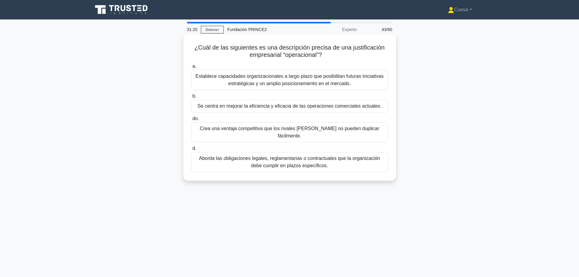
click at [337, 158] on font "Aborda las obligaciones legales, reglamentarias o contractuales que la organiza…" at bounding box center [290, 162] width 192 height 15
click at [191, 151] on input "d. Aborda las obligaciones legales, reglamentarias o contractuales que la organ…" at bounding box center [191, 149] width 0 height 4
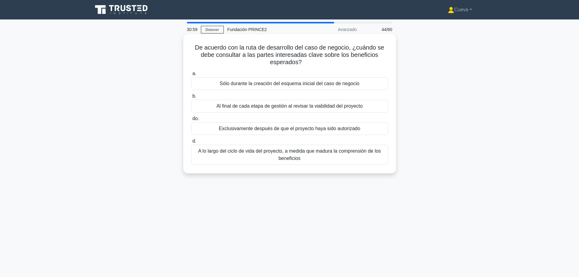
drag, startPoint x: 224, startPoint y: 46, endPoint x: 332, endPoint y: 61, distance: 109.0
click at [332, 61] on h5 "De acuerdo con la ruta de desarrollo del caso de negocio, ¿cuándo se debe consu…" at bounding box center [290, 55] width 198 height 23
click at [393, 118] on div "De acuerdo con la ruta de desarrollo del caso de negocio, ¿cuándo se debe consu…" at bounding box center [290, 103] width 208 height 134
click at [332, 106] on font "Al final de cada etapa de gestión al revisar la viabilidad del proyecto" at bounding box center [289, 105] width 146 height 5
click at [191, 98] on input "b. Al final de cada etapa de gestión al revisar la viabilidad del proyecto" at bounding box center [191, 96] width 0 height 4
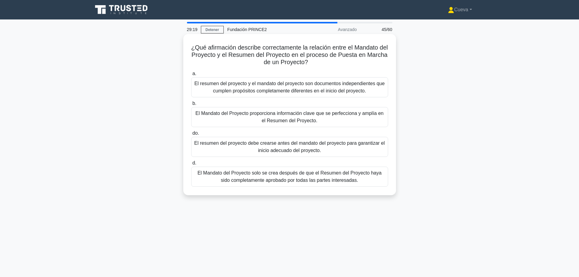
click at [289, 90] on font "El resumen del proyecto y el mandato del proyecto son documentos independientes…" at bounding box center [289, 87] width 190 height 12
click at [191, 76] on input "a. El resumen del proyecto y el mandato del proyecto son documentos independien…" at bounding box center [191, 74] width 0 height 4
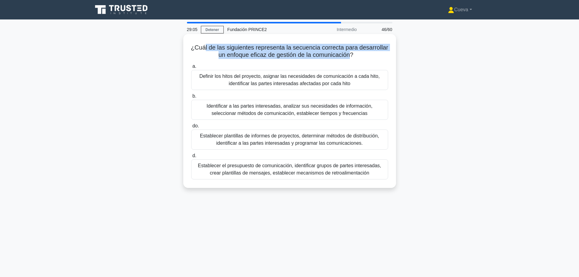
drag, startPoint x: 205, startPoint y: 48, endPoint x: 351, endPoint y: 52, distance: 146.3
click at [351, 52] on font "¿Cuál de las siguientes representa la secuencia correcta para desarrollar un en…" at bounding box center [289, 51] width 197 height 14
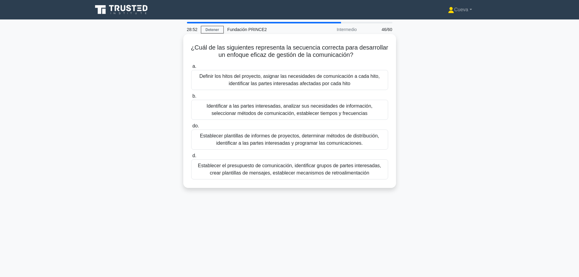
click at [373, 111] on font "Identificar a las partes interesadas, analizar sus necesidades de información, …" at bounding box center [290, 109] width 192 height 15
click at [191, 98] on input "b. Identificar a las partes interesadas, analizar sus necesidades de informació…" at bounding box center [191, 96] width 0 height 4
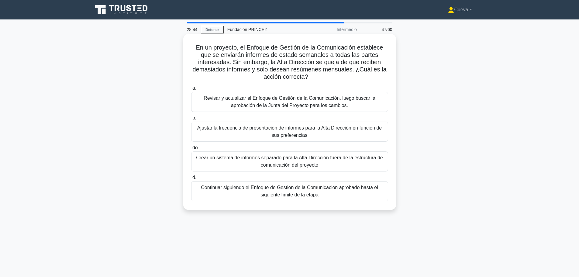
drag, startPoint x: 199, startPoint y: 49, endPoint x: 315, endPoint y: 75, distance: 118.5
click at [315, 75] on h5 "En un proyecto, el Enfoque de Gestión de la Comunicación establece que se envia…" at bounding box center [290, 62] width 198 height 37
click at [315, 75] on icon ".spinner_0XTQ{transform-origin:center;animation:spinner_y6GP .75s linear infini…" at bounding box center [311, 77] width 7 height 7
drag, startPoint x: 196, startPoint y: 47, endPoint x: 317, endPoint y: 75, distance: 125.2
click at [317, 75] on h5 "En un proyecto, el Enfoque de Gestión de la Comunicación establece que se envia…" at bounding box center [290, 62] width 198 height 37
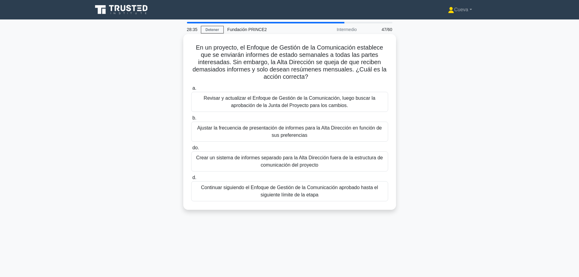
click at [317, 75] on h5 "En un proyecto, el Enfoque de Gestión de la Comunicación establece que se envia…" at bounding box center [290, 62] width 198 height 37
click at [363, 101] on font "Revisar y actualizar el Enfoque de Gestión de la Comunicación, luego buscar la …" at bounding box center [290, 101] width 172 height 12
click at [191, 90] on input "a. Revisar y actualizar el Enfoque de Gestión de la Comunicación, luego buscar …" at bounding box center [191, 88] width 0 height 4
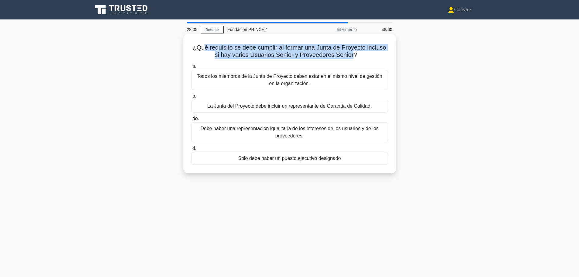
drag, startPoint x: 204, startPoint y: 49, endPoint x: 353, endPoint y: 54, distance: 149.7
click at [353, 54] on font "¿Qué requisito se debe cumplir al formar una Junta de Proyecto incluso si hay v…" at bounding box center [289, 51] width 193 height 14
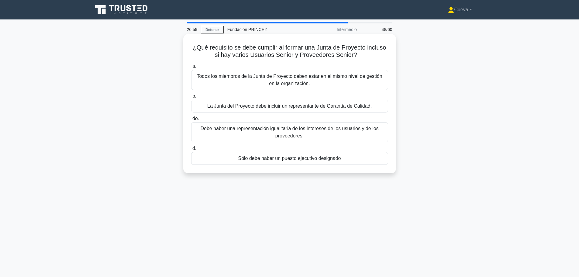
click at [319, 160] on font "Sólo debe haber un puesto ejecutivo designado" at bounding box center [289, 158] width 103 height 5
click at [191, 151] on input "d. Sólo debe haber un puesto ejecutivo designado" at bounding box center [191, 149] width 0 height 4
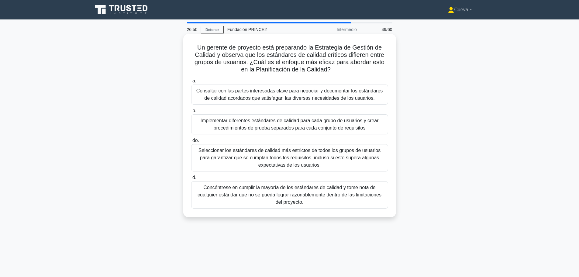
drag, startPoint x: 220, startPoint y: 44, endPoint x: 333, endPoint y: 69, distance: 115.8
click at [333, 69] on h5 "Un gerente de proyecto está preparando la Estrategia de Gestión de Calidad y ob…" at bounding box center [290, 59] width 198 height 30
click at [333, 69] on icon ".spinner_0XTQ{transform-origin:center;animation:spinner_y6GP .75s linear infini…" at bounding box center [334, 69] width 7 height 7
drag, startPoint x: 223, startPoint y: 45, endPoint x: 331, endPoint y: 69, distance: 111.0
click at [331, 69] on font "Un gerente de proyecto está preparando la Estrategia de Gestión de Calidad y ob…" at bounding box center [290, 58] width 190 height 29
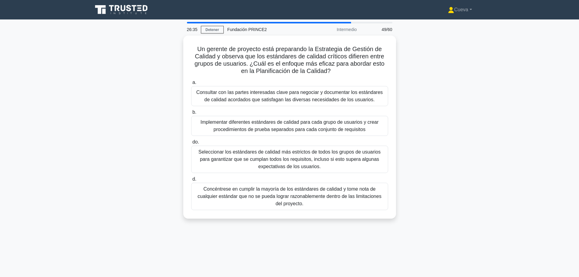
click at [400, 84] on div "Un gerente de proyecto está preparando la Estrategia de Gestión de Calidad y ob…" at bounding box center [289, 131] width 401 height 190
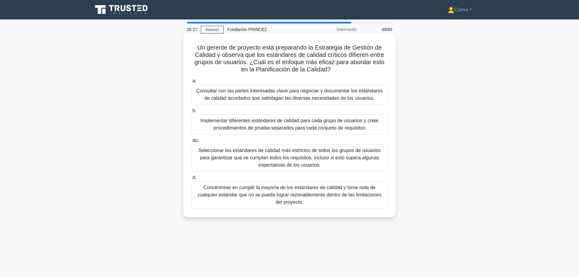
click at [310, 94] on font "Consultar con las partes interesadas clave para negociar y documentar los están…" at bounding box center [289, 94] width 187 height 12
click at [191, 83] on input "a. Consultar con las partes interesadas clave para negociar y documentar los es…" at bounding box center [191, 81] width 0 height 4
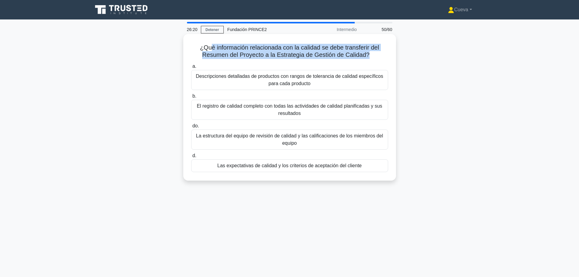
drag, startPoint x: 211, startPoint y: 48, endPoint x: 369, endPoint y: 57, distance: 158.0
click at [369, 57] on font "¿Qué información relacionada con la calidad se debe transferir del Resumen del …" at bounding box center [289, 51] width 179 height 14
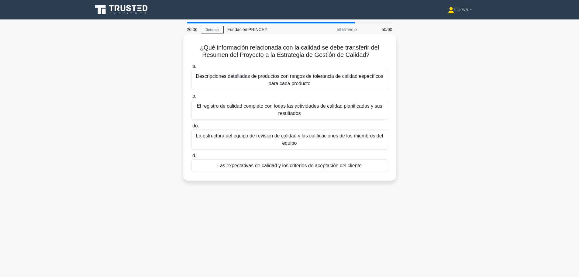
click at [313, 166] on font "Las expectativas de calidad y los criterios de aceptación del cliente" at bounding box center [289, 165] width 144 height 5
click at [191, 158] on input "d. Las expectativas de calidad y los criterios de aceptación del cliente" at bounding box center [191, 156] width 0 height 4
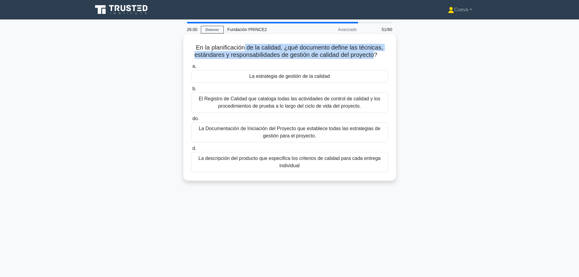
drag, startPoint x: 249, startPoint y: 47, endPoint x: 376, endPoint y: 54, distance: 126.4
click at [376, 54] on font "En la planificación de la calidad, ¿qué documento define las técnicas, estándar…" at bounding box center [289, 51] width 189 height 14
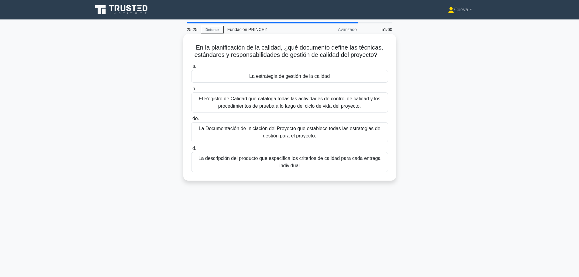
click at [337, 78] on div "La estrategia de gestión de la calidad" at bounding box center [289, 76] width 197 height 13
click at [191, 68] on input "a. La estrategia de gestión de la calidad" at bounding box center [191, 66] width 0 height 4
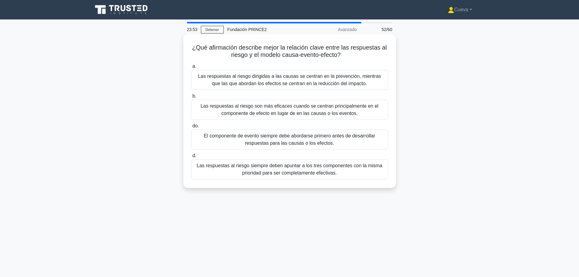
click at [267, 79] on font "Las respuestas al riesgo dirigidas a las causas se centran en la prevención, mi…" at bounding box center [289, 80] width 183 height 12
click at [191, 68] on input "a. Las respuestas al riesgo dirigidas a las causas se centran en la prevención,…" at bounding box center [191, 66] width 0 height 4
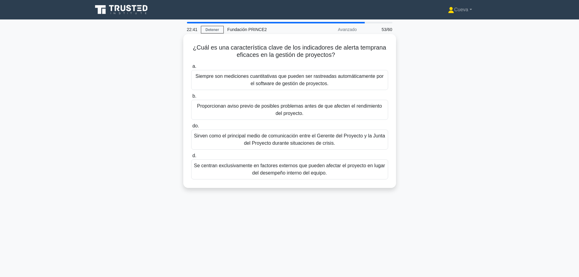
click at [280, 109] on font "Proporcionan aviso previo de posibles problemas antes de que afecten el rendimi…" at bounding box center [289, 109] width 185 height 12
click at [191, 98] on input "b. Proporcionan aviso previo de posibles problemas antes de que afecten el rend…" at bounding box center [191, 96] width 0 height 4
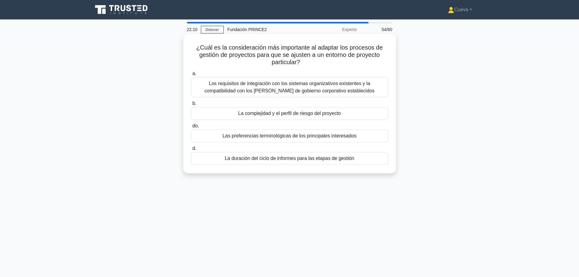
click at [372, 88] on font "Los requisitos de integración con los sistemas organizativos existentes y la co…" at bounding box center [290, 87] width 192 height 15
click at [191, 76] on input "a. Los requisitos de integración con los sistemas organizativos existentes y la…" at bounding box center [191, 74] width 0 height 4
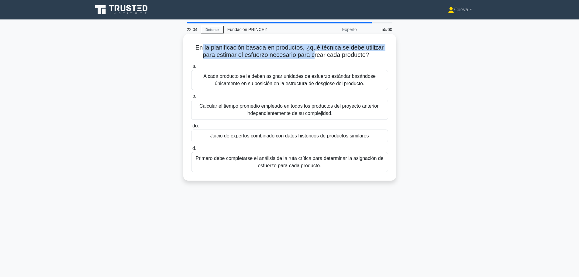
drag, startPoint x: 202, startPoint y: 47, endPoint x: 315, endPoint y: 54, distance: 113.0
click at [315, 54] on font "En la planificación basada en productos, ¿qué técnica se debe utilizar para est…" at bounding box center [290, 51] width 188 height 14
drag, startPoint x: 198, startPoint y: 49, endPoint x: 324, endPoint y: 49, distance: 125.9
click at [324, 49] on font "En la planificación basada en productos, ¿qué técnica se debe utilizar para est…" at bounding box center [290, 51] width 188 height 14
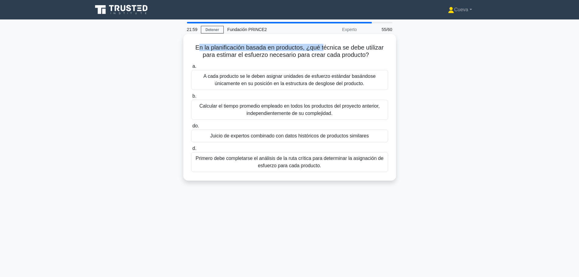
click at [324, 49] on font "En la planificación basada en productos, ¿qué técnica se debe utilizar para est…" at bounding box center [290, 51] width 188 height 14
drag, startPoint x: 202, startPoint y: 46, endPoint x: 295, endPoint y: 49, distance: 93.1
click at [295, 49] on font "En la planificación basada en productos, ¿qué técnica se debe utilizar para est…" at bounding box center [290, 51] width 188 height 14
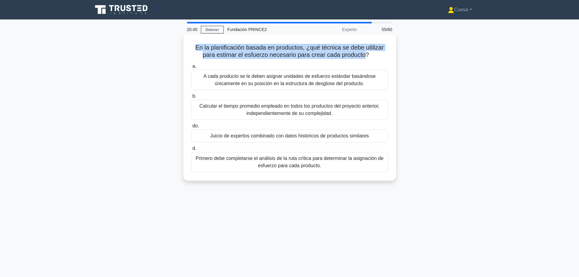
drag, startPoint x: 195, startPoint y: 48, endPoint x: 367, endPoint y: 53, distance: 171.9
click at [367, 53] on font "En la planificación basada en productos, ¿qué técnica se debe utilizar para est…" at bounding box center [290, 51] width 188 height 14
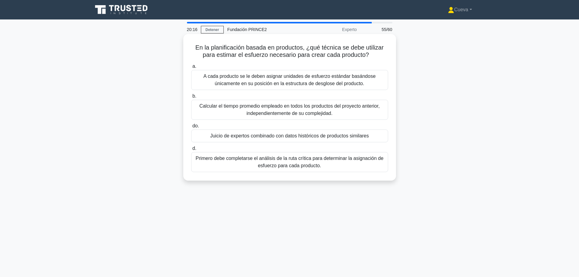
click at [310, 135] on font "Juicio de expertos combinado con datos históricos de productos similares" at bounding box center [289, 135] width 159 height 5
click at [191, 128] on input "do. Juicio de expertos combinado con datos históricos de productos similares" at bounding box center [191, 126] width 0 height 4
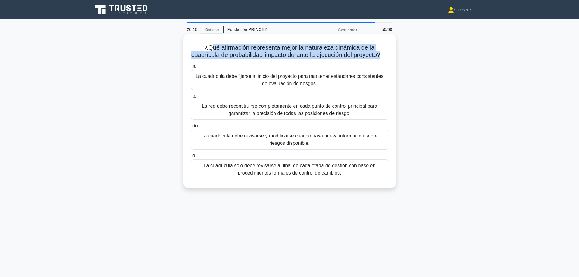
drag, startPoint x: 213, startPoint y: 48, endPoint x: 386, endPoint y: 53, distance: 173.4
click at [381, 53] on font "¿Qué afirmación representa mejor la naturaleza dinámica de la cuadrícula de pro…" at bounding box center [286, 51] width 189 height 14
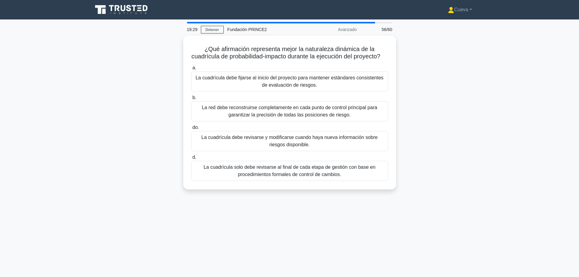
click at [122, 69] on div "¿Qué afirmación representa mejor la naturaleza dinámica de la cuadrícula de pro…" at bounding box center [289, 116] width 401 height 161
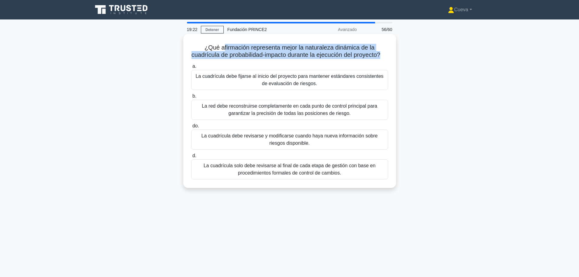
drag, startPoint x: 222, startPoint y: 51, endPoint x: 388, endPoint y: 56, distance: 165.5
click at [388, 56] on h5 "¿Qué afirmación representa mejor la naturaleza dinámica de la cuadrícula de pro…" at bounding box center [290, 51] width 198 height 15
drag, startPoint x: 202, startPoint y: 47, endPoint x: 369, endPoint y: 58, distance: 167.0
click at [369, 58] on h5 "¿Qué afirmación representa mejor la naturaleza dinámica de la cuadrícula de pro…" at bounding box center [290, 51] width 198 height 15
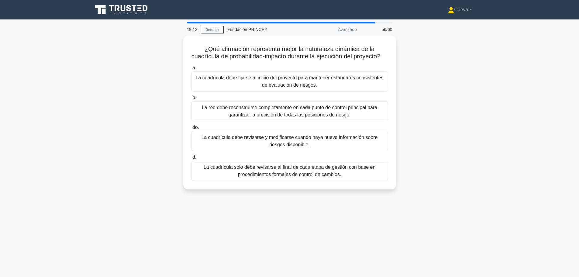
click at [438, 120] on div "¿Qué afirmación representa mejor la naturaleza dinámica de la cuadrícula de pro…" at bounding box center [289, 116] width 401 height 161
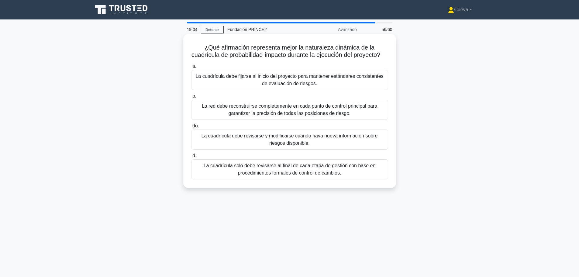
click at [302, 146] on font "La cuadrícula debe revisarse y modificarse cuando haya nueva información sobre …" at bounding box center [290, 139] width 176 height 12
click at [191, 128] on input "do. La cuadrícula debe revisarse y modificarse cuando haya nueva información so…" at bounding box center [191, 126] width 0 height 4
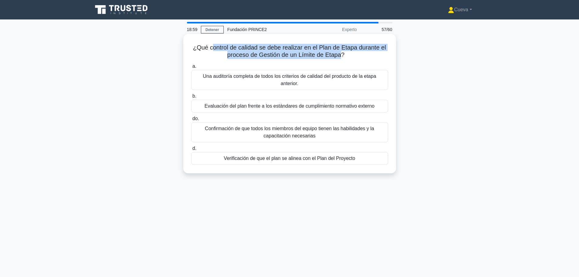
drag, startPoint x: 230, startPoint y: 50, endPoint x: 340, endPoint y: 53, distance: 110.1
click at [340, 53] on font "¿Qué control de calidad se debe realizar en el Plan de Etapa durante el proceso…" at bounding box center [289, 51] width 193 height 14
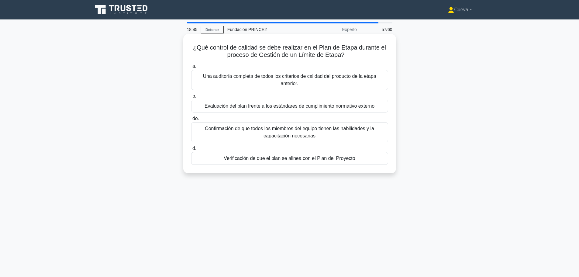
click at [358, 159] on div "Verificación de que el plan se alinea con el Plan del Proyecto" at bounding box center [289, 158] width 197 height 13
click at [191, 151] on input "d. Verificación de que el plan se alinea con el Plan del Proyecto" at bounding box center [191, 149] width 0 height 4
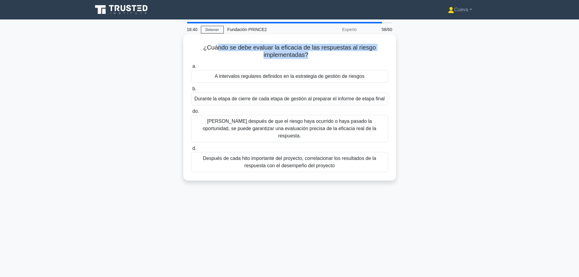
drag, startPoint x: 219, startPoint y: 46, endPoint x: 306, endPoint y: 53, distance: 88.2
click at [306, 53] on font "¿Cuándo se debe evaluar la eficacia de las respuestas al riesgo implementadas?" at bounding box center [289, 51] width 173 height 14
click at [369, 156] on font "Después de cada hito importante del proyecto, correlacionar los resultados de l…" at bounding box center [289, 162] width 173 height 12
click at [191, 151] on input "d. Después de cada hito importante del proyecto, correlacionar los resultados d…" at bounding box center [191, 149] width 0 height 4
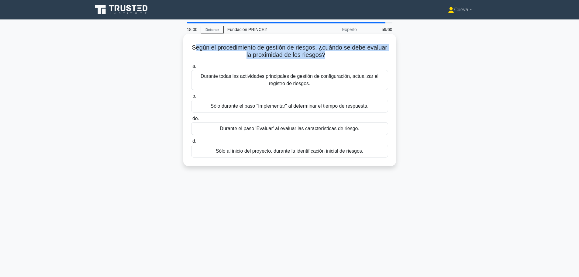
drag, startPoint x: 193, startPoint y: 46, endPoint x: 324, endPoint y: 53, distance: 131.9
click at [324, 53] on font "Según el procedimiento de gestión de riesgos, ¿cuándo se debe evaluar la proxim…" at bounding box center [290, 51] width 196 height 14
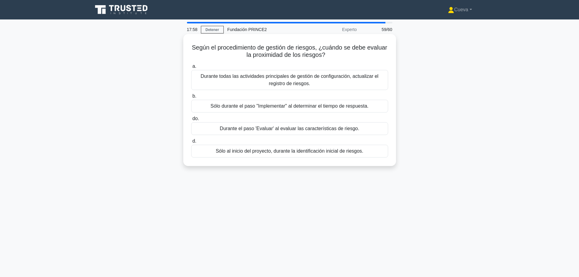
click at [358, 128] on div "Durante el paso 'Evaluar' al evaluar las características de riesgo." at bounding box center [289, 128] width 197 height 13
click at [191, 121] on input "do. Durante el paso 'Evaluar' al evaluar las características de riesgo." at bounding box center [191, 119] width 0 height 4
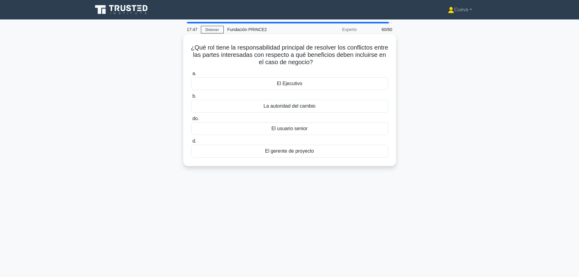
drag, startPoint x: 201, startPoint y: 47, endPoint x: 365, endPoint y: 60, distance: 164.8
click at [365, 60] on h5 "¿Qué rol tiene la responsabilidad principal de resolver los conflictos entre la…" at bounding box center [290, 55] width 198 height 23
click at [297, 82] on font "El Ejecutivo" at bounding box center [290, 83] width 26 height 5
click at [191, 76] on input "a. El Ejecutivo" at bounding box center [191, 74] width 0 height 4
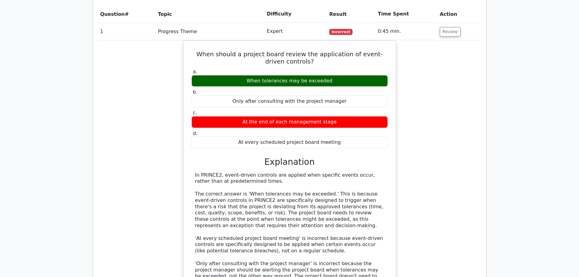
scroll to position [395, 0]
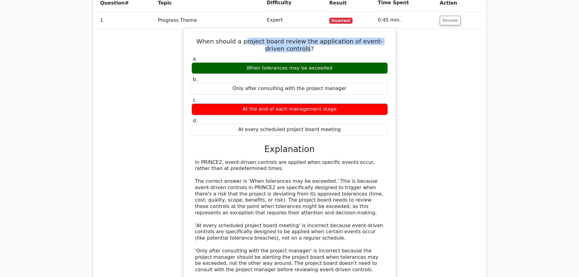
drag, startPoint x: 244, startPoint y: 43, endPoint x: 300, endPoint y: 48, distance: 56.8
click at [300, 48] on h5 "When should a project board review the application of event-driven controls?" at bounding box center [290, 45] width 198 height 15
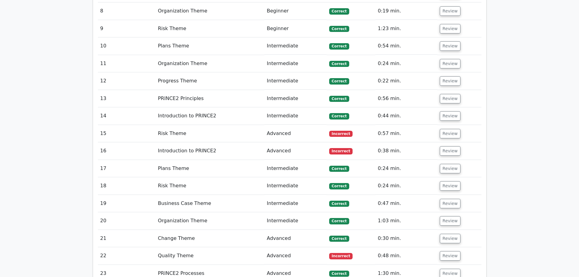
scroll to position [851, 0]
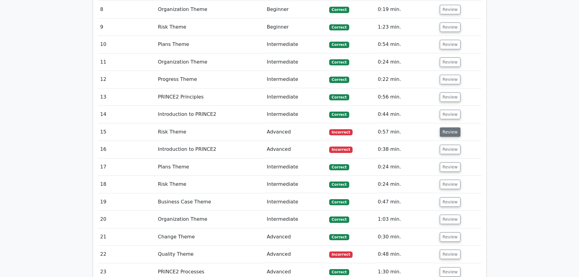
click at [446, 127] on button "Review" at bounding box center [450, 131] width 21 height 9
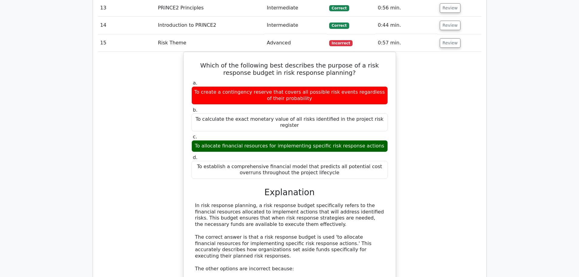
scroll to position [973, 0]
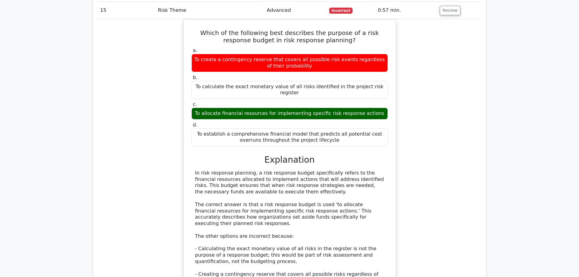
click at [120, 104] on div "Which of the following best describes the purpose of a risk response budget in …" at bounding box center [290, 186] width 384 height 335
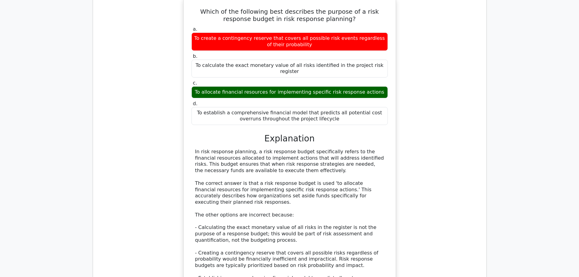
scroll to position [1003, 0]
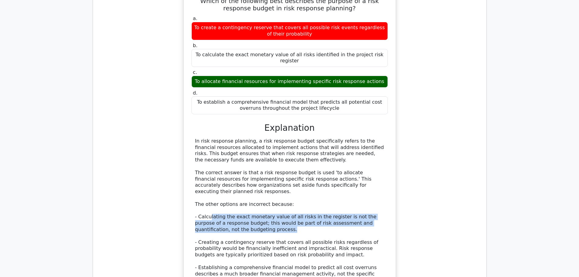
drag, startPoint x: 210, startPoint y: 197, endPoint x: 292, endPoint y: 213, distance: 83.9
click at [292, 213] on div "In risk response planning, a risk response budget specifically refers to the fi…" at bounding box center [289, 214] width 189 height 152
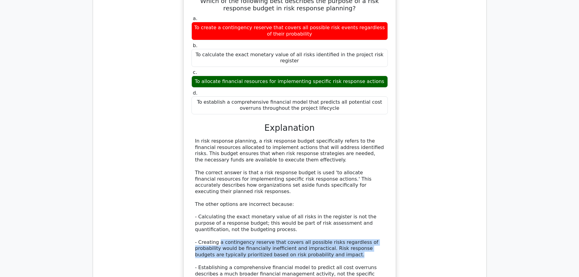
drag, startPoint x: 218, startPoint y: 225, endPoint x: 306, endPoint y: 234, distance: 89.3
click at [306, 234] on div "In risk response planning, a risk response budget specifically refers to the fi…" at bounding box center [289, 214] width 189 height 152
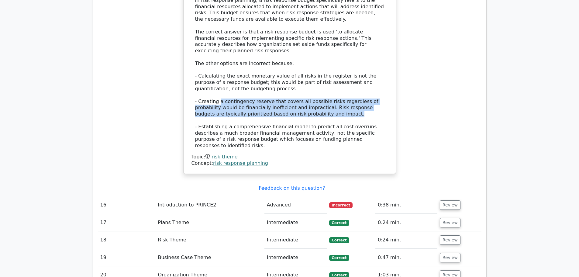
scroll to position [1155, 0]
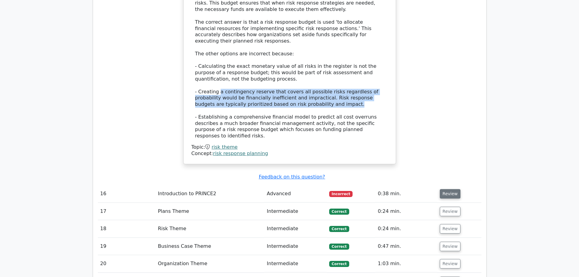
click at [450, 189] on button "Review" at bounding box center [450, 193] width 21 height 9
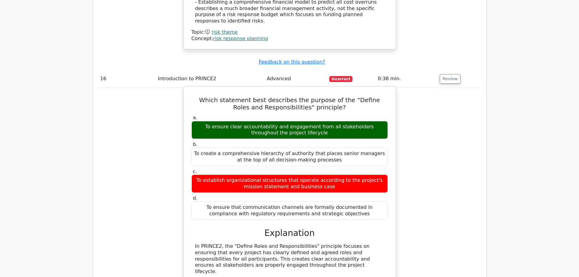
scroll to position [1277, 0]
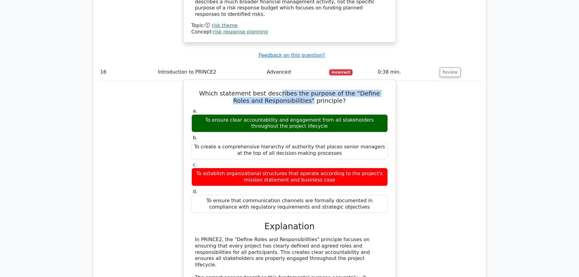
drag, startPoint x: 267, startPoint y: 70, endPoint x: 299, endPoint y: 77, distance: 32.6
click at [299, 90] on h5 "Which statement best describes the purpose of the "Define Roles and Responsibil…" at bounding box center [290, 97] width 198 height 15
drag, startPoint x: 216, startPoint y: 94, endPoint x: 307, endPoint y: 101, distance: 92.1
click at [307, 114] on div "To ensure clear accountability and engagement from all stakeholders throughout …" at bounding box center [290, 123] width 196 height 18
drag, startPoint x: 220, startPoint y: 148, endPoint x: 324, endPoint y: 153, distance: 104.7
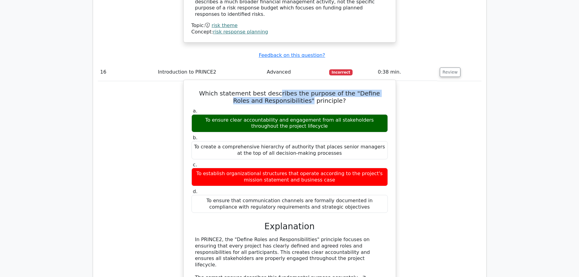
click at [324, 168] on div "To establish organizational structures that operate according to the project's …" at bounding box center [290, 177] width 196 height 18
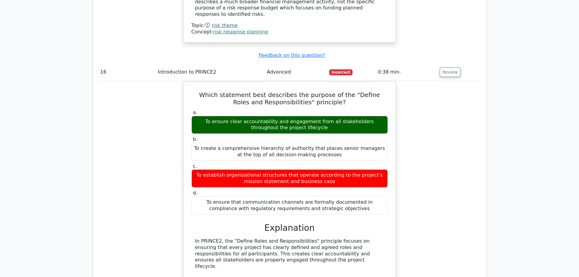
click at [148, 126] on div "Which statement best describes the purpose of the "Define Roles and Responsibil…" at bounding box center [290, 248] width 384 height 335
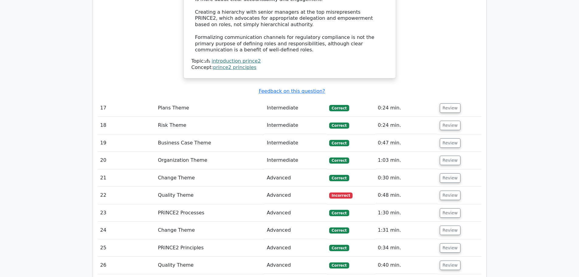
scroll to position [1672, 0]
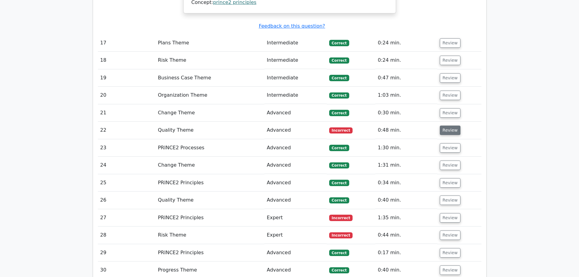
click at [446, 126] on button "Review" at bounding box center [450, 130] width 21 height 9
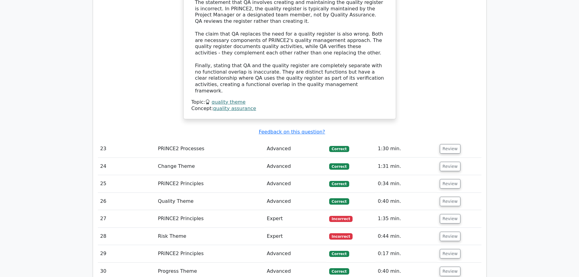
scroll to position [2037, 0]
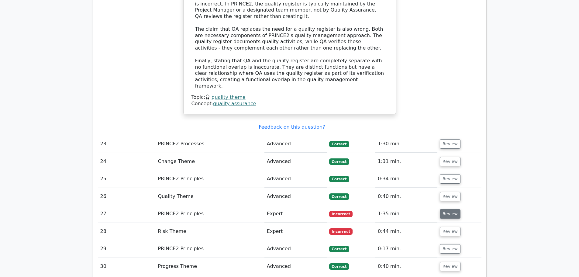
click at [450, 209] on button "Review" at bounding box center [450, 213] width 21 height 9
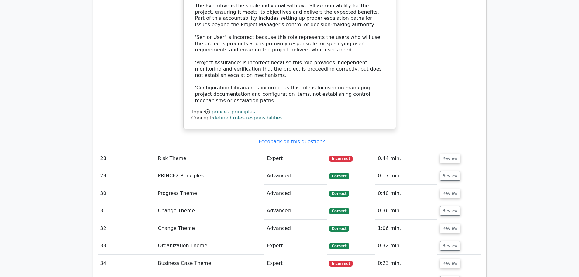
scroll to position [2432, 0]
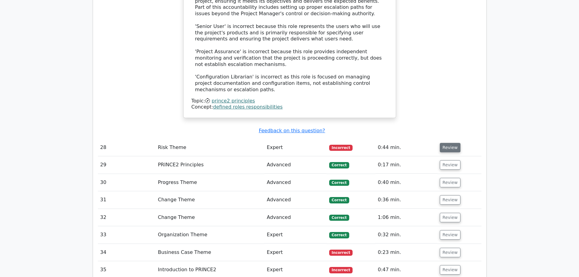
click at [448, 143] on button "Review" at bounding box center [450, 147] width 21 height 9
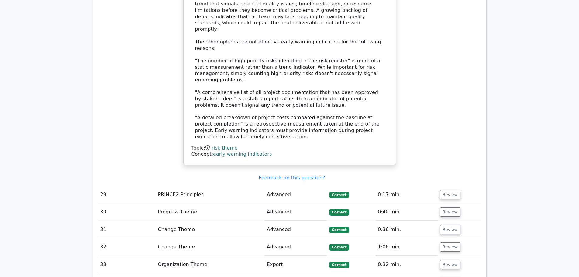
scroll to position [2767, 0]
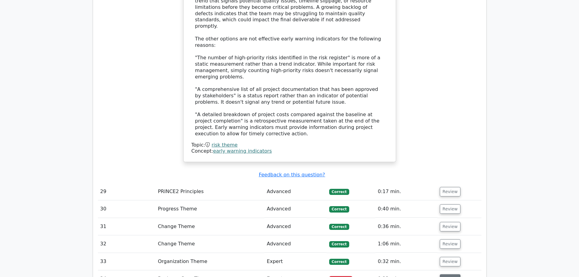
click at [443, 274] on button "Review" at bounding box center [450, 278] width 21 height 9
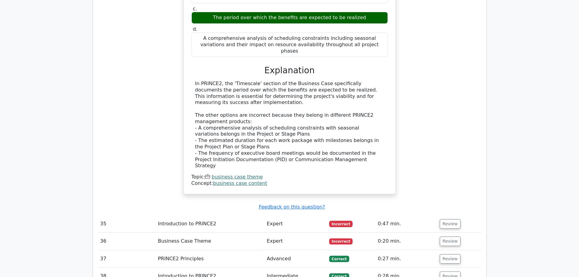
scroll to position [3132, 0]
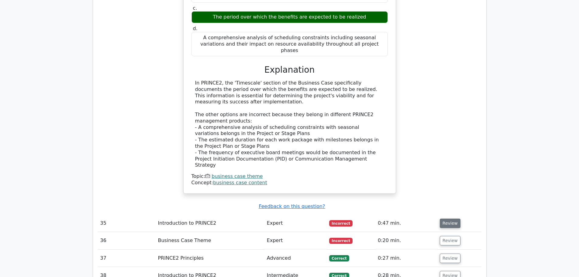
click at [448, 219] on button "Review" at bounding box center [450, 223] width 21 height 9
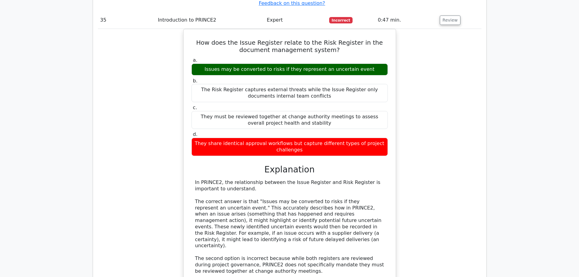
scroll to position [3345, 0]
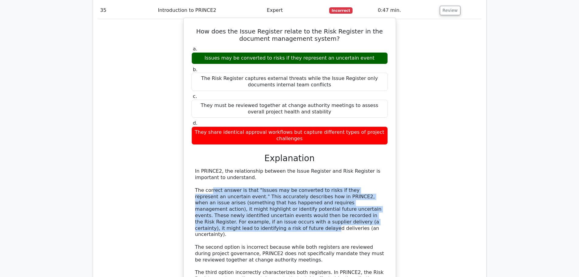
drag, startPoint x: 211, startPoint y: 84, endPoint x: 347, endPoint y: 113, distance: 139.4
click at [347, 168] on div "In PRINCE2, the relationship between the Issue Register and Risk Register is im…" at bounding box center [289, 247] width 189 height 158
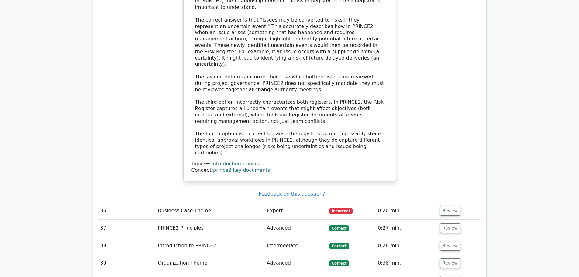
scroll to position [3527, 0]
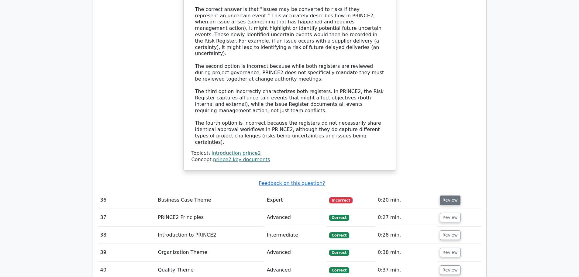
click at [443, 196] on button "Review" at bounding box center [450, 200] width 21 height 9
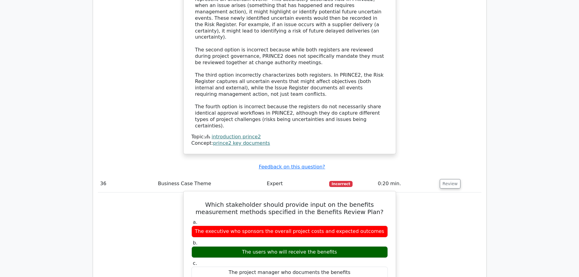
scroll to position [3557, 0]
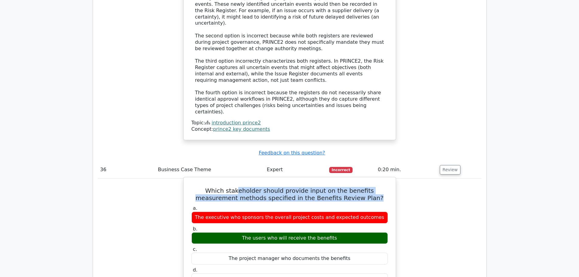
drag, startPoint x: 225, startPoint y: 71, endPoint x: 359, endPoint y: 78, distance: 134.6
click at [359, 187] on h5 "Which stakeholder should provide input on the benefits measurement methods spec…" at bounding box center [290, 194] width 198 height 15
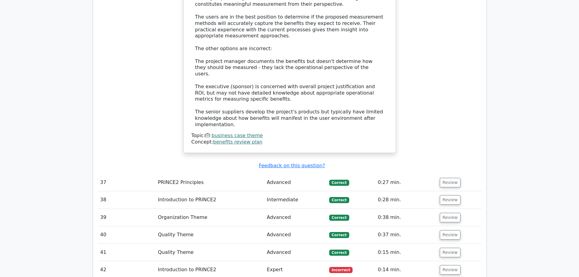
scroll to position [3892, 0]
click at [443, 265] on button "Review" at bounding box center [450, 269] width 21 height 9
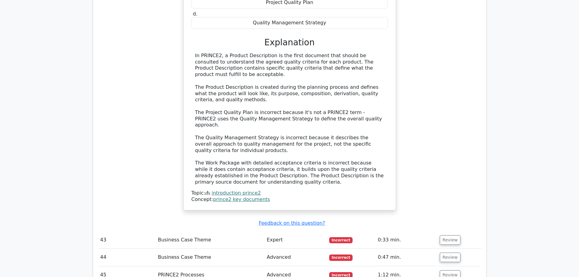
scroll to position [4257, 0]
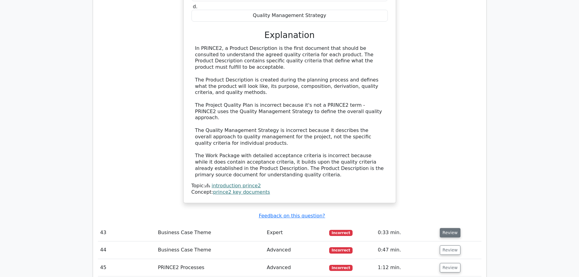
click at [447, 228] on button "Review" at bounding box center [450, 232] width 21 height 9
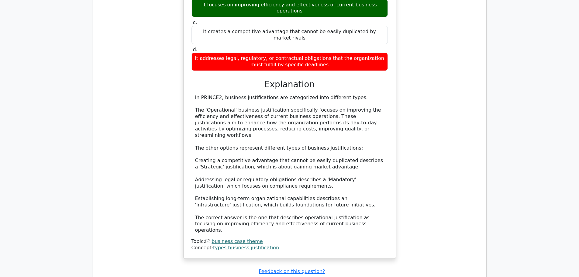
scroll to position [4622, 0]
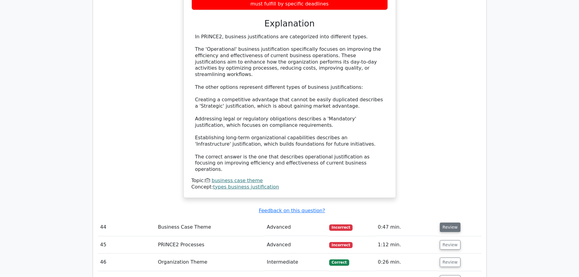
click at [447, 223] on button "Review" at bounding box center [450, 227] width 21 height 9
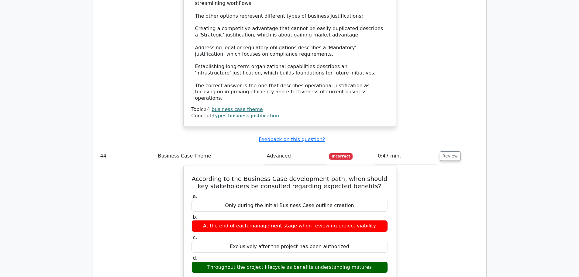
scroll to position [4682, 0]
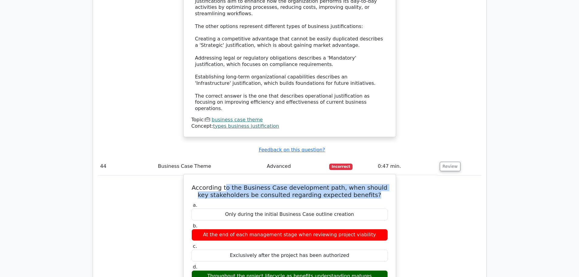
drag, startPoint x: 230, startPoint y: 29, endPoint x: 370, endPoint y: 36, distance: 140.4
click at [370, 184] on h5 "According to the Business Case development path, when should key stakeholders b…" at bounding box center [290, 191] width 198 height 15
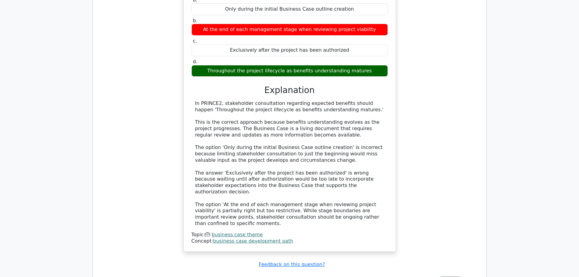
scroll to position [4926, 0]
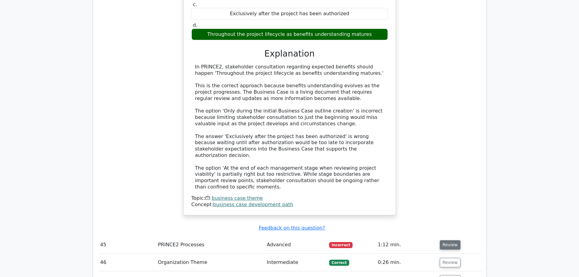
click at [450, 240] on button "Review" at bounding box center [450, 244] width 21 height 9
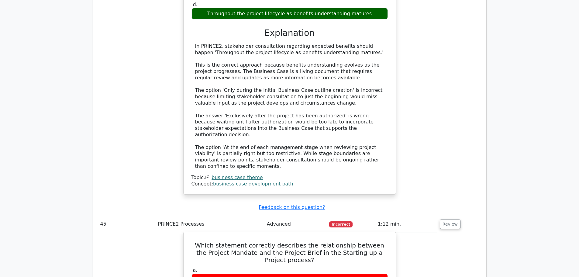
scroll to position [4986, 0]
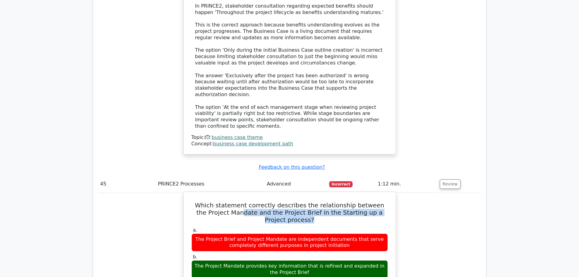
drag, startPoint x: 232, startPoint y: 38, endPoint x: 320, endPoint y: 47, distance: 88.7
click at [320, 202] on h5 "Which statement correctly describes the relationship between the Project Mandat…" at bounding box center [290, 213] width 198 height 22
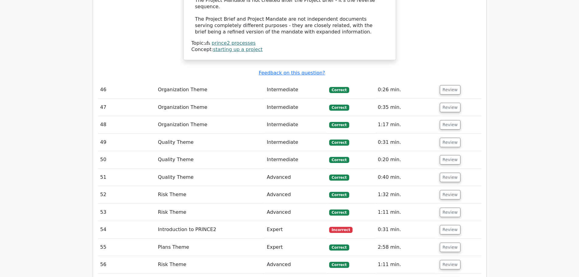
scroll to position [5443, 0]
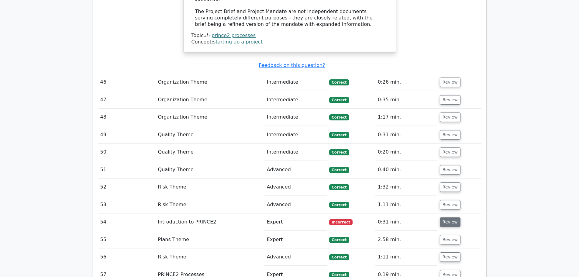
click at [447, 217] on button "Review" at bounding box center [450, 221] width 21 height 9
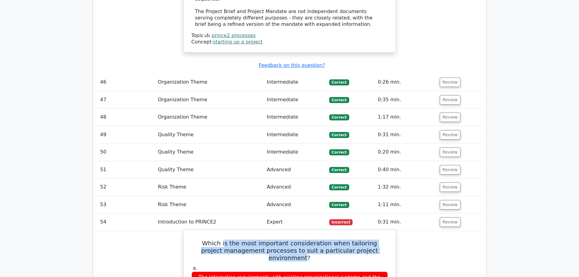
drag, startPoint x: 221, startPoint y: 60, endPoint x: 377, endPoint y: 67, distance: 156.1
click at [377, 240] on h5 "Which is the most important consideration when tailoring project management pro…" at bounding box center [290, 251] width 198 height 22
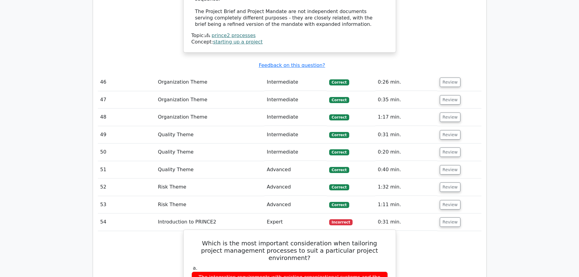
click at [214, 272] on div "The integration requirements with existing organizational systems and the compa…" at bounding box center [290, 281] width 196 height 18
click at [315, 272] on div "The integration requirements with existing organizational systems and the compa…" at bounding box center [290, 281] width 196 height 18
drag, startPoint x: 230, startPoint y: 86, endPoint x: 371, endPoint y: 89, distance: 140.8
click at [371, 272] on div "The integration requirements with existing organizational systems and the compa…" at bounding box center [290, 281] width 196 height 18
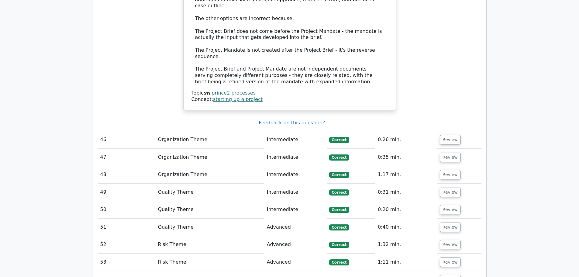
scroll to position [5382, 0]
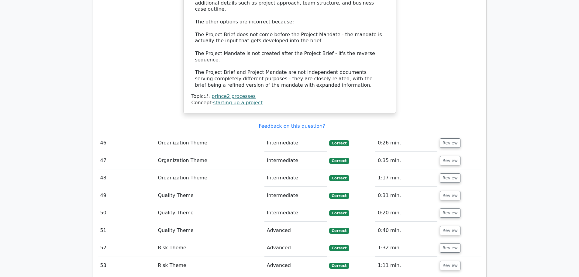
drag, startPoint x: 202, startPoint y: 120, endPoint x: 383, endPoint y: 126, distance: 181.3
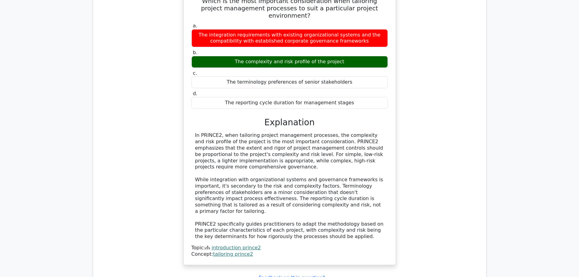
scroll to position [5716, 0]
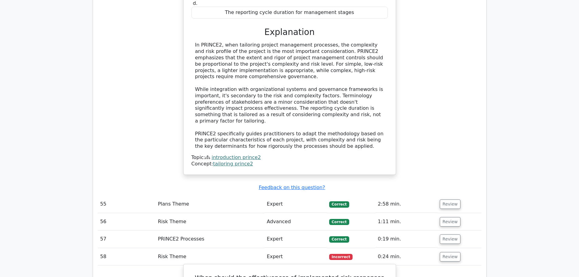
scroll to position [5777, 0]
drag, startPoint x: 218, startPoint y: 78, endPoint x: 317, endPoint y: 87, distance: 99.5
click at [317, 274] on h5 "When should the effectiveness of implemented risk responses be evaluated?" at bounding box center [290, 281] width 198 height 15
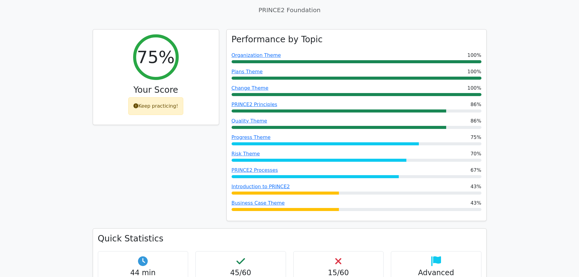
scroll to position [0, 0]
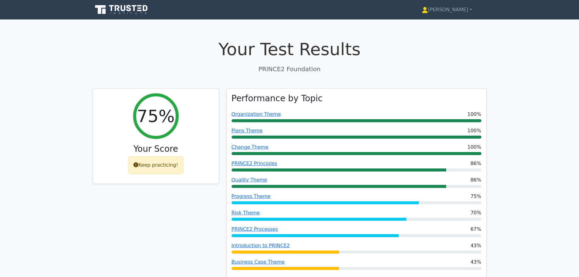
click at [122, 14] on icon at bounding box center [122, 10] width 58 height 12
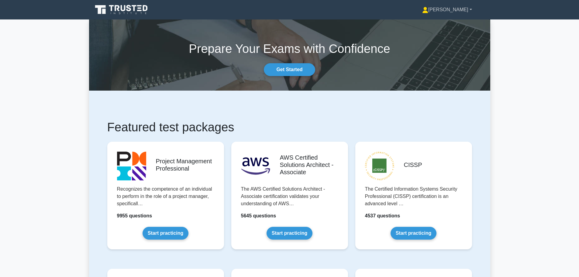
click at [464, 8] on link "[PERSON_NAME]" at bounding box center [447, 10] width 79 height 12
click at [456, 24] on link "Profile" at bounding box center [432, 24] width 48 height 10
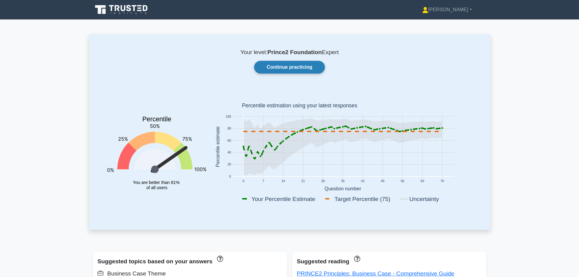
click at [292, 68] on link "Continue practicing" at bounding box center [289, 67] width 71 height 13
click at [288, 70] on link "Continue practicing" at bounding box center [289, 67] width 71 height 13
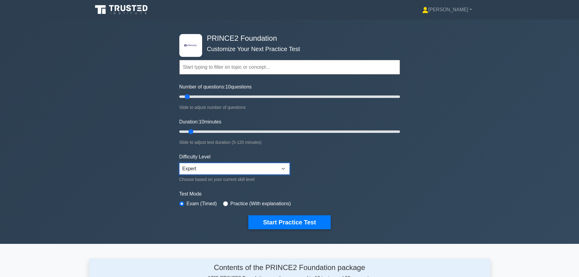
click at [287, 168] on select "Beginner Intermediate Expert" at bounding box center [234, 169] width 110 height 12
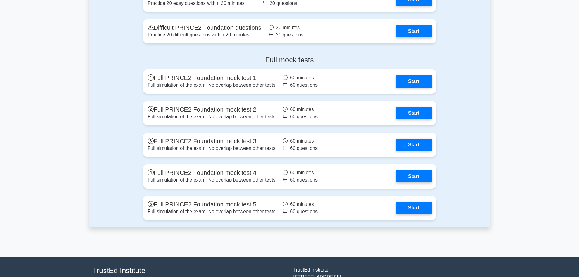
scroll to position [760, 0]
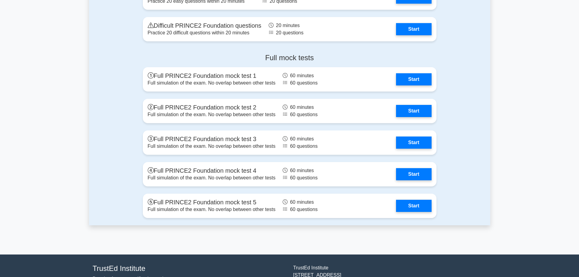
click at [90, 162] on div "Full mock tests Full PRINCE2 Foundation mock test 1 Full simulation of the exam…" at bounding box center [289, 137] width 401 height 177
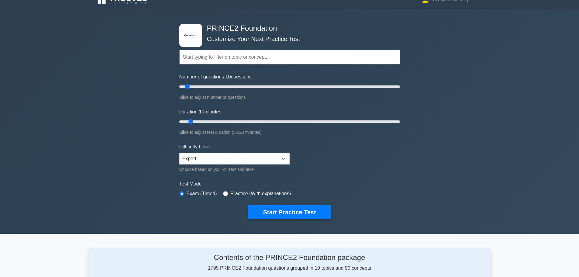
scroll to position [0, 0]
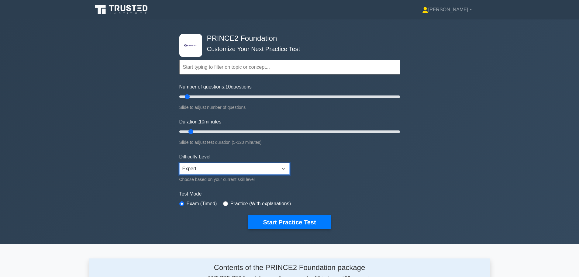
click at [237, 169] on select "Beginner Intermediate Expert" at bounding box center [234, 169] width 110 height 12
drag, startPoint x: 189, startPoint y: 96, endPoint x: 198, endPoint y: 97, distance: 8.9
type input "20"
click at [198, 97] on input "Number of questions: 20 questions" at bounding box center [289, 96] width 221 height 7
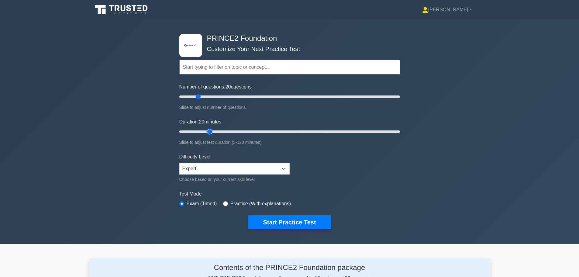
drag, startPoint x: 190, startPoint y: 129, endPoint x: 207, endPoint y: 129, distance: 16.7
type input "20"
click at [207, 129] on input "Duration: 20 minutes" at bounding box center [289, 131] width 221 height 7
click at [264, 201] on label "Practice (With explanations)" at bounding box center [260, 203] width 61 height 7
click at [265, 202] on label "Practice (With explanations)" at bounding box center [260, 203] width 61 height 7
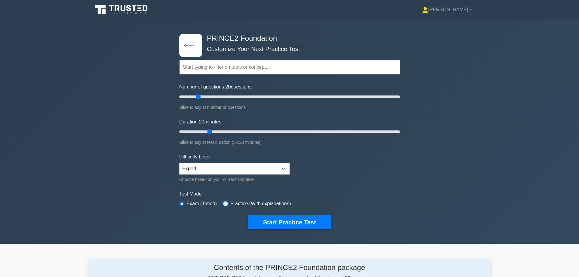
click at [225, 203] on input "radio" at bounding box center [225, 203] width 5 height 5
radio input "true"
click at [288, 221] on button "Start Practice Test" at bounding box center [289, 222] width 82 height 14
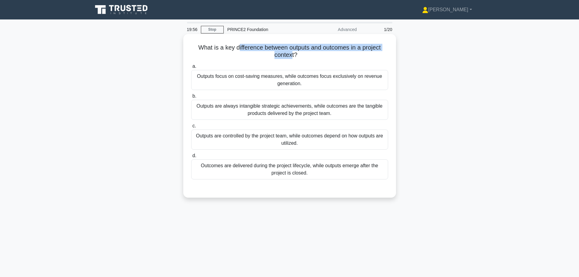
drag, startPoint x: 237, startPoint y: 48, endPoint x: 293, endPoint y: 54, distance: 55.9
click at [293, 54] on h5 "What is a key difference between outputs and outcomes in a project context? .sp…" at bounding box center [290, 51] width 198 height 15
drag, startPoint x: 279, startPoint y: 45, endPoint x: 335, endPoint y: 56, distance: 56.9
click at [335, 56] on h5 "What is a key difference between outputs and outcomes in a project context? .sp…" at bounding box center [290, 51] width 198 height 15
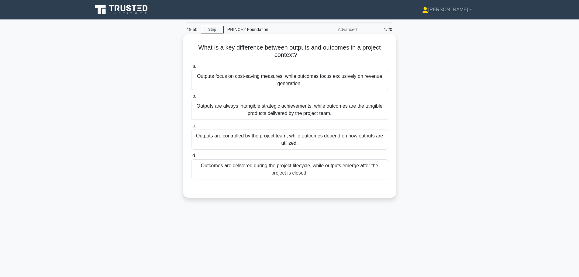
click at [305, 56] on icon ".spinner_0XTQ{transform-origin:center;animation:spinner_y6GP .75s linear infini…" at bounding box center [300, 55] width 7 height 7
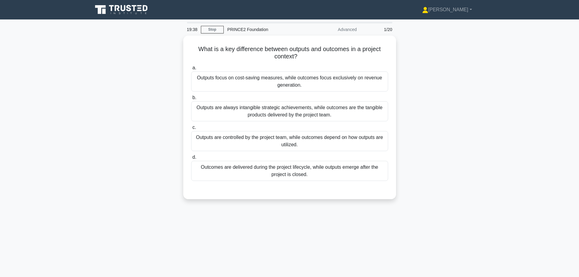
click at [463, 77] on div "What is a key difference between outputs and outcomes in a project context? .sp…" at bounding box center [289, 121] width 401 height 171
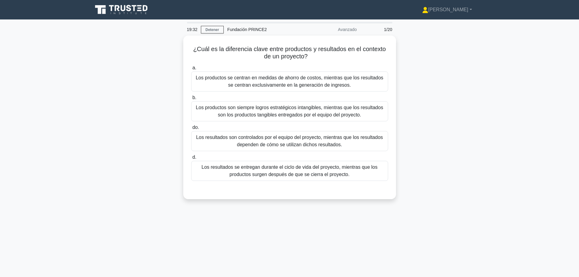
click at [473, 78] on div "¿Cuál es la diferencia clave entre productos y resultados en el contexto de un …" at bounding box center [289, 121] width 401 height 171
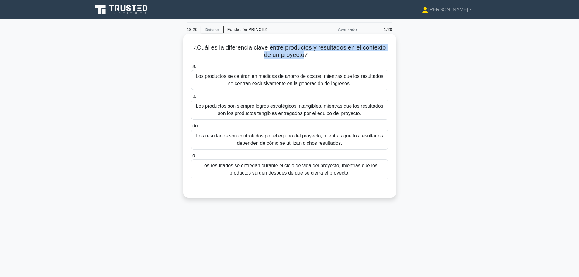
drag, startPoint x: 268, startPoint y: 48, endPoint x: 305, endPoint y: 56, distance: 38.3
click at [305, 56] on font "¿Cuál es la diferencia clave entre productos y resultados en el contexto de un …" at bounding box center [289, 51] width 193 height 14
click at [386, 49] on font "¿Cuál es la diferencia clave entre productos y resultados en el contexto de un …" at bounding box center [289, 51] width 193 height 14
drag, startPoint x: 209, startPoint y: 77, endPoint x: 347, endPoint y: 84, distance: 138.2
click at [347, 84] on font "Los productos se centran en medidas de ahorro de costos, mientras que los resul…" at bounding box center [290, 80] width 188 height 12
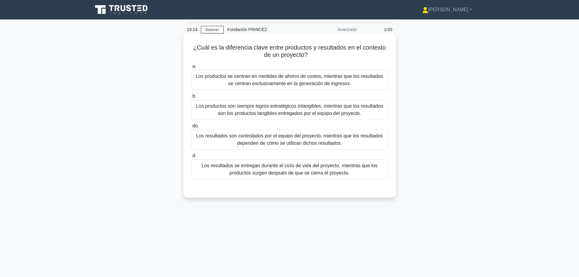
drag, startPoint x: 199, startPoint y: 106, endPoint x: 293, endPoint y: 107, distance: 93.4
click at [293, 107] on font "Los productos son siempre logros estratégicos intangibles, mientras que los res…" at bounding box center [289, 109] width 187 height 12
drag, startPoint x: 198, startPoint y: 135, endPoint x: 351, endPoint y: 141, distance: 154.0
click at [351, 141] on font "Los resultados son controlados por el equipo del proyecto, mientras que los res…" at bounding box center [290, 139] width 192 height 15
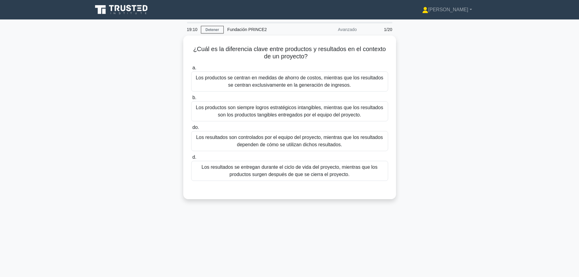
click at [425, 143] on div "¿Cuál es la diferencia clave entre productos y resultados en el contexto de un …" at bounding box center [289, 121] width 401 height 171
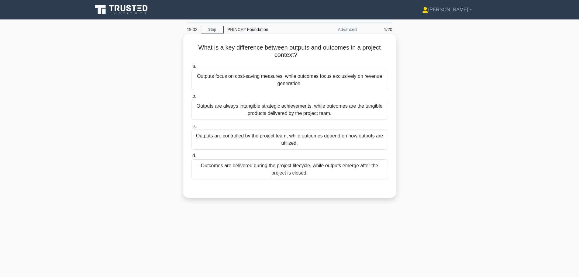
drag, startPoint x: 290, startPoint y: 135, endPoint x: 350, endPoint y: 141, distance: 59.6
click at [350, 141] on div "Outputs are controlled by the project team, while outcomes depend on how output…" at bounding box center [289, 140] width 197 height 20
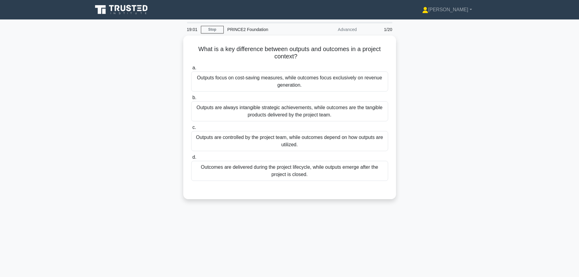
click at [412, 150] on div "What is a key difference between outputs and outcomes in a project context? .sp…" at bounding box center [289, 121] width 401 height 171
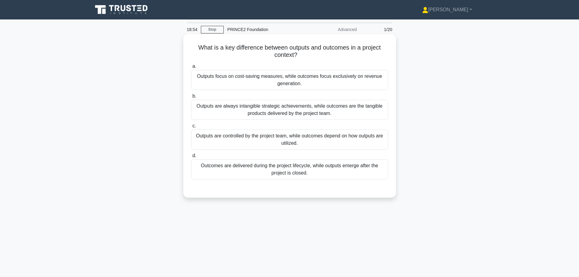
drag, startPoint x: 202, startPoint y: 164, endPoint x: 310, endPoint y: 176, distance: 109.1
click at [310, 176] on div "Outcomes are delivered during the project lifecycle, while outputs emerge after…" at bounding box center [289, 169] width 197 height 20
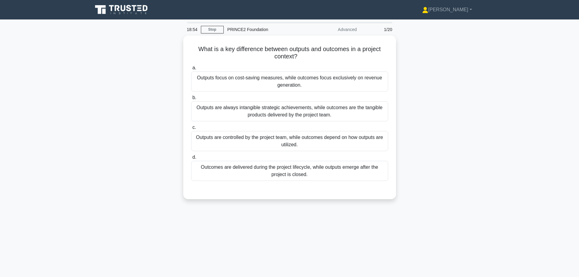
click at [440, 165] on div "What is a key difference between outputs and outcomes in a project context? .sp…" at bounding box center [289, 121] width 401 height 171
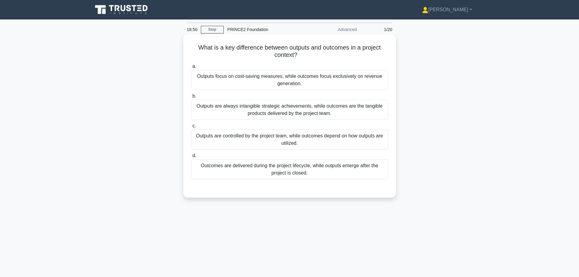
drag, startPoint x: 216, startPoint y: 106, endPoint x: 300, endPoint y: 112, distance: 84.5
click at [300, 112] on div "Outputs are always intangible strategic achievements, while outcomes are the ta…" at bounding box center [289, 110] width 197 height 20
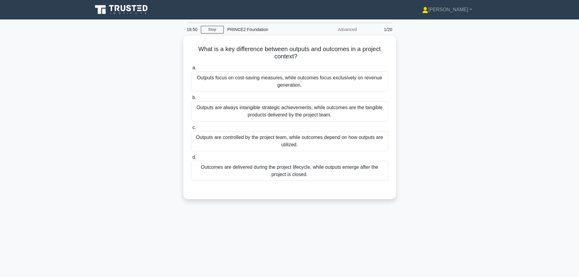
click at [164, 76] on div "What is a key difference between outputs and outcomes in a project context? .sp…" at bounding box center [289, 121] width 401 height 171
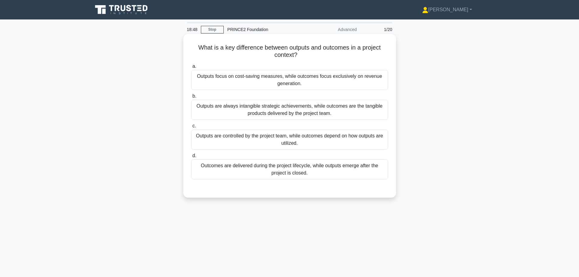
drag, startPoint x: 230, startPoint y: 77, endPoint x: 312, endPoint y: 83, distance: 82.9
click at [312, 83] on div "Outputs focus on cost-saving measures, while outcomes focus exclusively on reve…" at bounding box center [289, 80] width 197 height 20
click at [298, 139] on div "Outputs are controlled by the project team, while outcomes depend on how output…" at bounding box center [289, 140] width 197 height 20
click at [191, 128] on input "c. Outputs are controlled by the project team, while outcomes depend on how out…" at bounding box center [191, 126] width 0 height 4
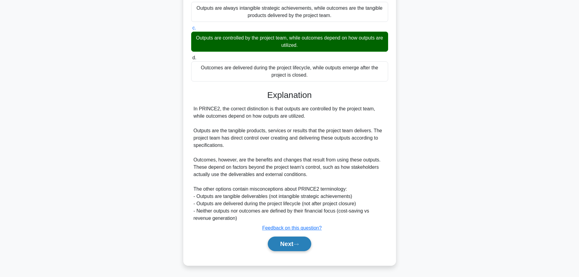
click at [293, 242] on button "Next" at bounding box center [289, 244] width 43 height 15
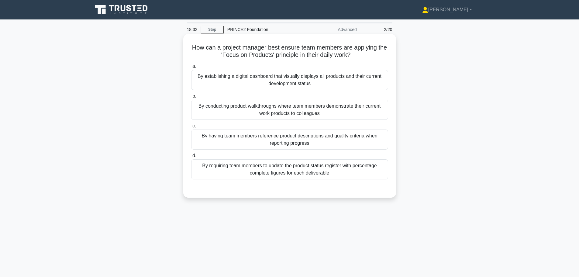
drag, startPoint x: 227, startPoint y: 45, endPoint x: 360, endPoint y: 52, distance: 133.7
click at [360, 52] on h5 "How can a project manager best ensure team members are applying the 'Focus on P…" at bounding box center [290, 51] width 198 height 15
click at [358, 52] on icon ".spinner_0XTQ{transform-origin:center;animation:spinner_y6GP .75s linear infini…" at bounding box center [354, 55] width 7 height 7
click at [313, 140] on div "By having team members reference product descriptions and quality criteria when…" at bounding box center [289, 140] width 197 height 20
click at [191, 128] on input "c. By having team members reference product descriptions and quality criteria w…" at bounding box center [191, 126] width 0 height 4
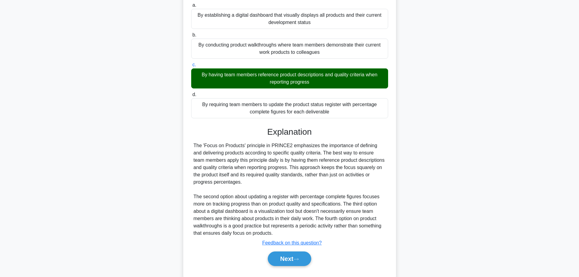
scroll to position [76, 0]
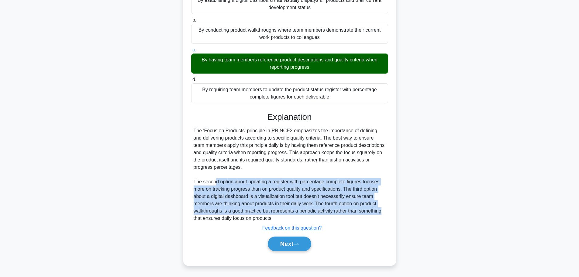
drag, startPoint x: 214, startPoint y: 181, endPoint x: 384, endPoint y: 209, distance: 171.9
click at [384, 209] on div "The 'Focus on Products' principle in PRINCE2 emphasizes the importance of defin…" at bounding box center [290, 174] width 192 height 95
click at [369, 206] on div "The 'Focus on Products' principle in PRINCE2 emphasizes the importance of defin…" at bounding box center [290, 174] width 192 height 95
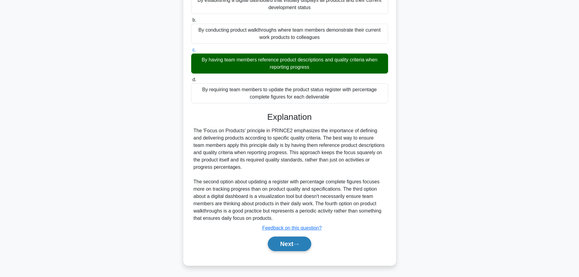
click at [298, 242] on button "Next" at bounding box center [289, 244] width 43 height 15
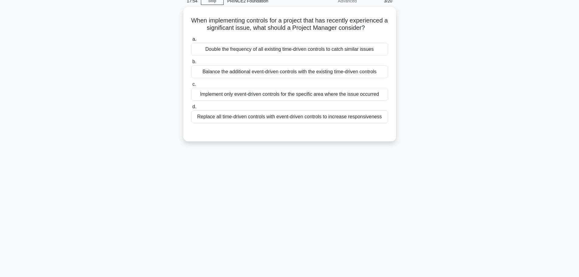
scroll to position [0, 0]
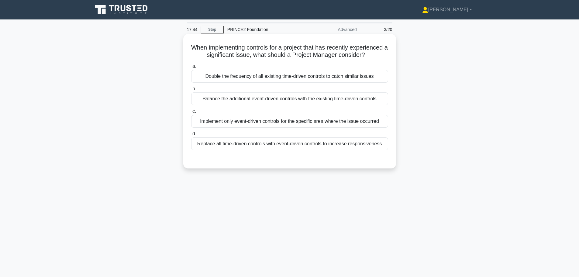
drag, startPoint x: 210, startPoint y: 46, endPoint x: 330, endPoint y: 61, distance: 120.7
click at [330, 59] on h5 "When implementing controls for a project that has recently experienced a signif…" at bounding box center [290, 51] width 198 height 15
click at [290, 105] on div "Balance the additional event-driven controls with the existing time-driven cont…" at bounding box center [289, 98] width 197 height 13
click at [191, 91] on input "b. Balance the additional event-driven controls with the existing time-driven c…" at bounding box center [191, 89] width 0 height 4
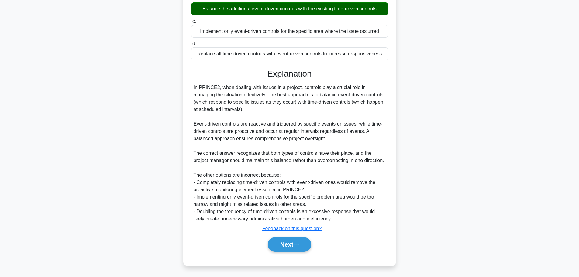
scroll to position [91, 0]
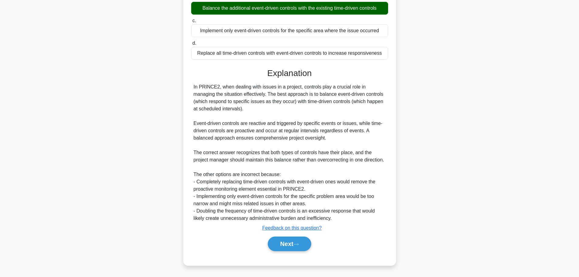
drag, startPoint x: 227, startPoint y: 94, endPoint x: 242, endPoint y: 115, distance: 26.3
click at [242, 115] on div "In PRINCE2, when dealing with issues in a project, controls play a crucial role…" at bounding box center [290, 152] width 192 height 139
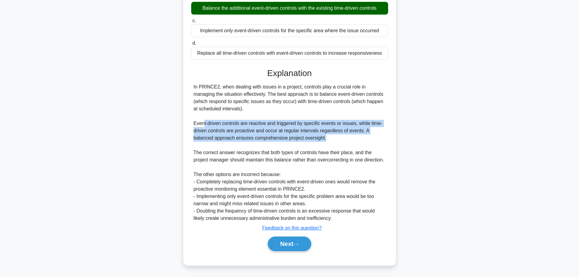
drag, startPoint x: 203, startPoint y: 134, endPoint x: 331, endPoint y: 147, distance: 128.1
click at [331, 147] on div "In PRINCE2, when dealing with issues in a project, controls play a crucial role…" at bounding box center [290, 152] width 192 height 139
click at [289, 242] on button "Next" at bounding box center [289, 244] width 43 height 15
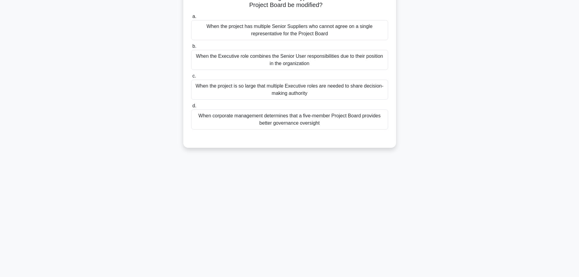
scroll to position [0, 0]
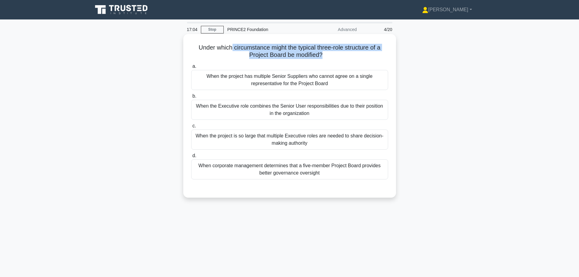
drag, startPoint x: 231, startPoint y: 47, endPoint x: 321, endPoint y: 53, distance: 90.8
click at [321, 53] on h5 "Under which circumstance might the typical three-role structure of a Project Bo…" at bounding box center [290, 51] width 198 height 15
click at [321, 109] on div "When the Executive role combines the Senior User responsibilities due to their …" at bounding box center [289, 110] width 197 height 20
click at [191, 98] on input "b. When the Executive role combines the Senior User responsibilities due to the…" at bounding box center [191, 96] width 0 height 4
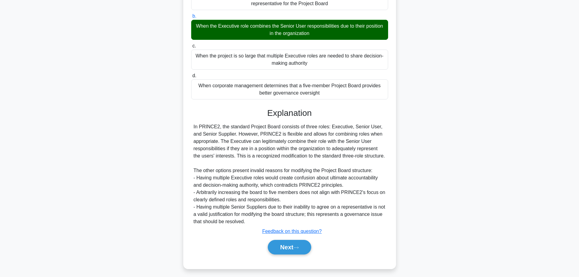
scroll to position [84, 0]
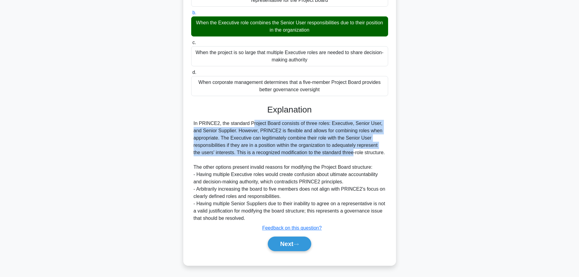
drag, startPoint x: 220, startPoint y: 124, endPoint x: 314, endPoint y: 154, distance: 99.3
click at [314, 154] on div "In PRINCE2, the standard Project Board consists of three roles: Executive, Seni…" at bounding box center [290, 171] width 192 height 102
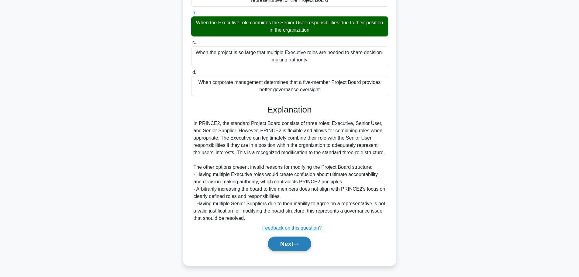
click at [293, 241] on button "Next" at bounding box center [289, 244] width 43 height 15
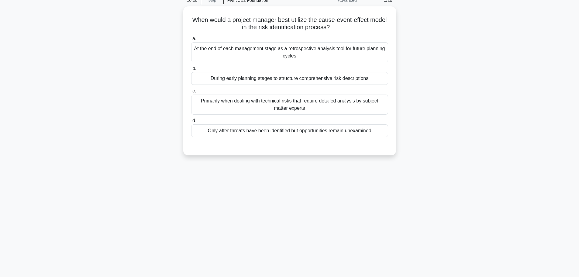
scroll to position [0, 0]
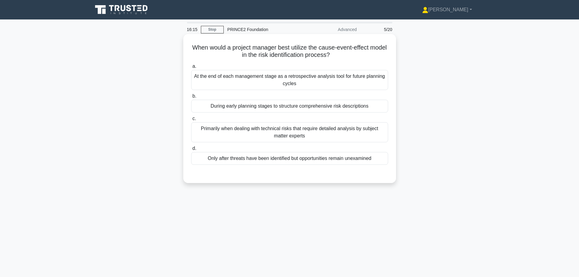
drag, startPoint x: 218, startPoint y: 47, endPoint x: 344, endPoint y: 54, distance: 126.1
click at [344, 54] on h5 "When would a project manager best utilize the cause-event-effect model in the r…" at bounding box center [290, 51] width 198 height 15
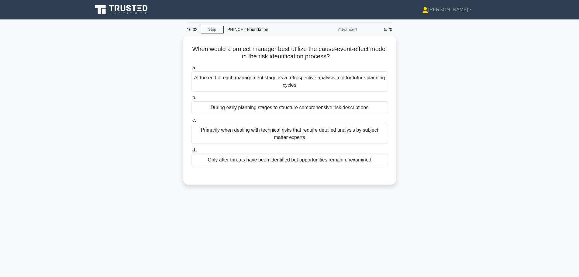
click at [171, 80] on div "When would a project manager best utilize the cause-event-effect model in the r…" at bounding box center [289, 114] width 401 height 156
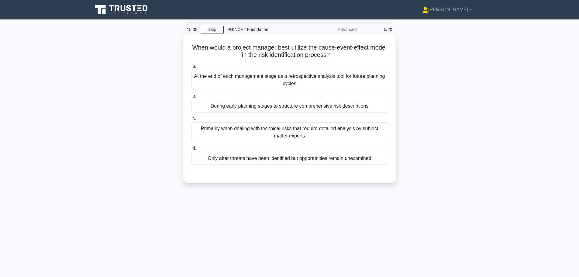
drag, startPoint x: 199, startPoint y: 49, endPoint x: 349, endPoint y: 55, distance: 150.0
click at [349, 55] on h5 "When would a project manager best utilize the cause-event-effect model in the r…" at bounding box center [290, 51] width 198 height 15
drag, startPoint x: 235, startPoint y: 50, endPoint x: 349, endPoint y: 55, distance: 114.1
click at [349, 55] on h5 "When would a project manager best utilize the cause-event-effect model in the r…" at bounding box center [290, 51] width 198 height 15
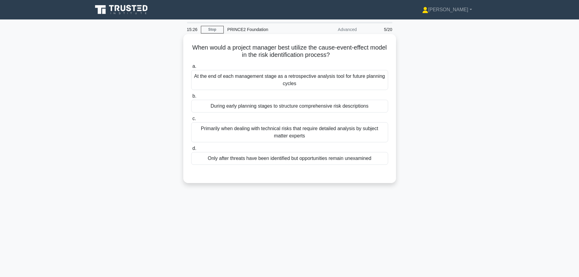
click at [349, 55] on h5 "When would a project manager best utilize the cause-event-effect model in the r…" at bounding box center [290, 51] width 198 height 15
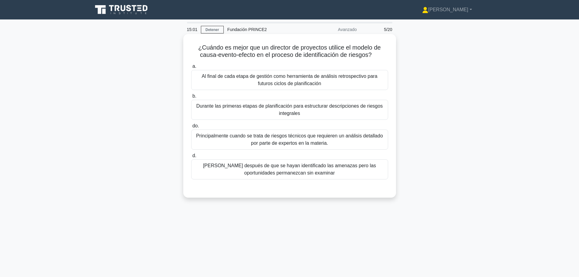
click at [315, 169] on font "Sólo después de que se hayan identificado las amenazas pero las oportunidades p…" at bounding box center [290, 169] width 192 height 15
click at [191, 158] on input "d. Sólo después de que se hayan identificado las amenazas pero las oportunidade…" at bounding box center [191, 156] width 0 height 4
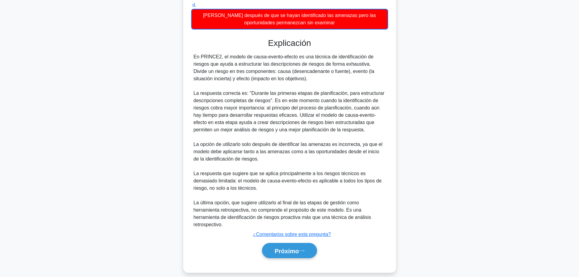
scroll to position [151, 0]
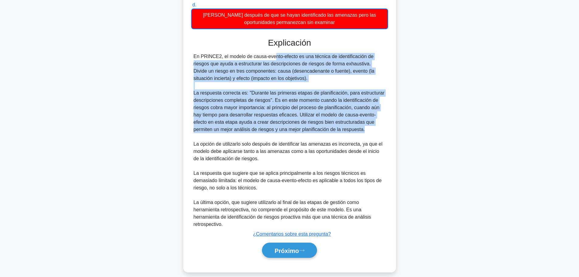
drag, startPoint x: 234, startPoint y: 56, endPoint x: 371, endPoint y: 130, distance: 156.1
click at [371, 130] on div "En PRINCE2, el modelo de causa-evento-efecto es una técnica de identificación d…" at bounding box center [290, 140] width 192 height 175
click at [293, 247] on font "Próximo" at bounding box center [287, 250] width 24 height 7
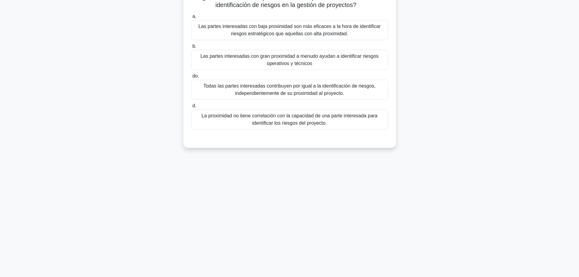
scroll to position [0, 0]
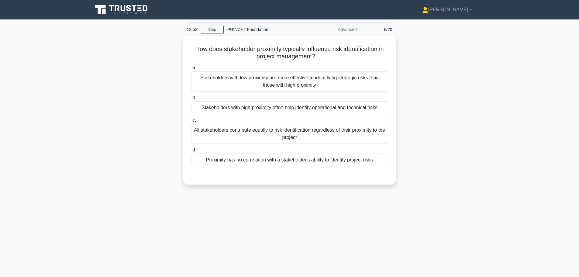
click at [432, 87] on div "How does stakeholder proximity typically influence risk identification in proje…" at bounding box center [289, 114] width 401 height 156
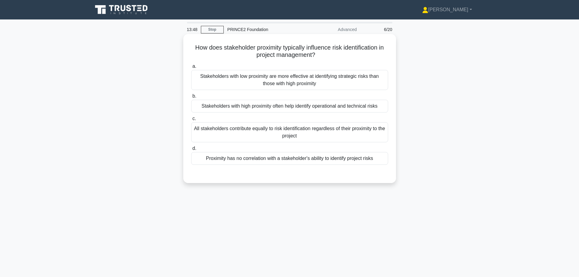
drag, startPoint x: 202, startPoint y: 47, endPoint x: 317, endPoint y: 55, distance: 115.6
click at [317, 55] on h5 "How does stakeholder proximity typically influence risk identification in proje…" at bounding box center [290, 51] width 198 height 15
click at [317, 55] on icon ".spinner_0XTQ{transform-origin:center;animation:spinner_y6GP .75s linear infini…" at bounding box center [318, 55] width 7 height 7
click at [326, 129] on div "All stakeholders contribute equally to risk identification regardless of their …" at bounding box center [289, 132] width 197 height 20
click at [191, 121] on input "c. All stakeholders contribute equally to risk identification regardless of the…" at bounding box center [191, 119] width 0 height 4
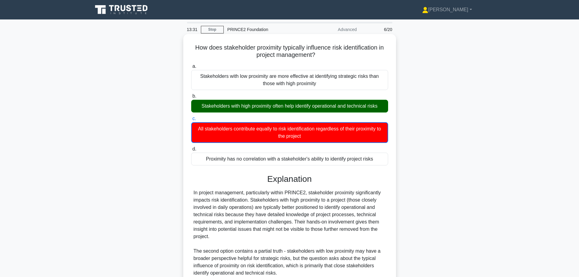
click at [318, 105] on div "Stakeholders with high proximity often help identify operational and technical …" at bounding box center [289, 106] width 197 height 13
click at [191, 98] on input "b. Stakeholders with high proximity often help identify operational and technic…" at bounding box center [191, 96] width 0 height 4
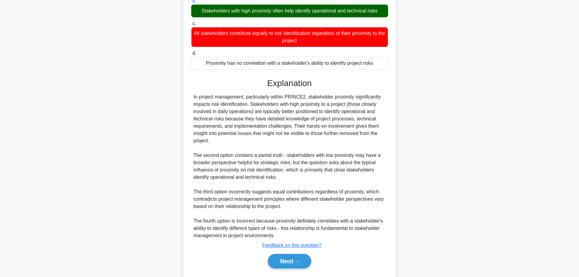
scroll to position [113, 0]
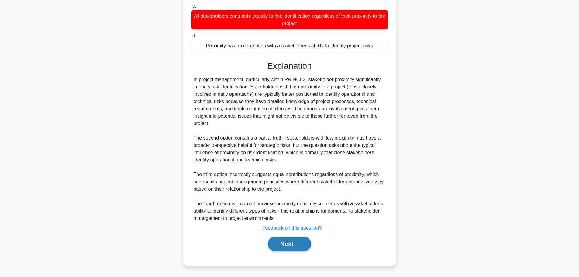
click at [300, 241] on button "Next" at bounding box center [289, 244] width 43 height 15
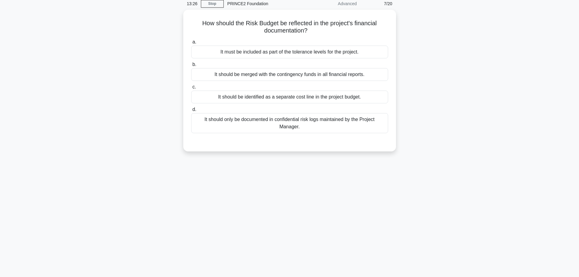
scroll to position [0, 0]
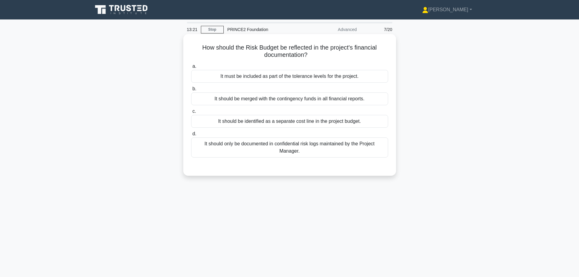
drag, startPoint x: 229, startPoint y: 45, endPoint x: 331, endPoint y: 55, distance: 103.0
click at [331, 55] on h5 "How should the Risk Budget be reflected in the project's financial documentatio…" at bounding box center [290, 51] width 198 height 15
click at [372, 78] on div "It must be included as part of the tolerance levels for the project." at bounding box center [289, 76] width 197 height 13
click at [191, 68] on input "a. It must be included as part of the tolerance levels for the project." at bounding box center [191, 66] width 0 height 4
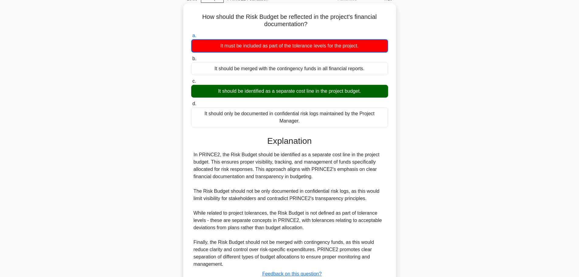
scroll to position [77, 0]
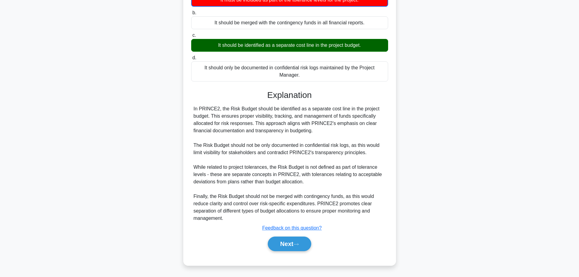
drag, startPoint x: 230, startPoint y: 108, endPoint x: 322, endPoint y: 132, distance: 95.2
click at [322, 132] on div "In PRINCE2, the Risk Budget should be identified as a separate cost line in the…" at bounding box center [290, 163] width 192 height 117
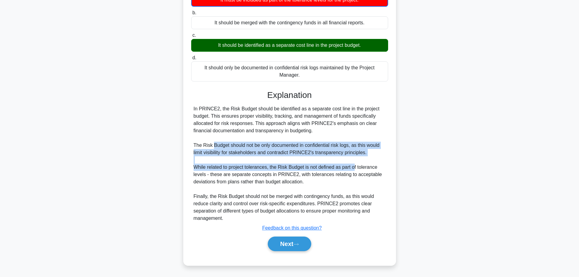
drag, startPoint x: 213, startPoint y: 146, endPoint x: 353, endPoint y: 169, distance: 141.8
click at [353, 169] on div "In PRINCE2, the Risk Budget should be identified as a separate cost line in the…" at bounding box center [290, 163] width 192 height 117
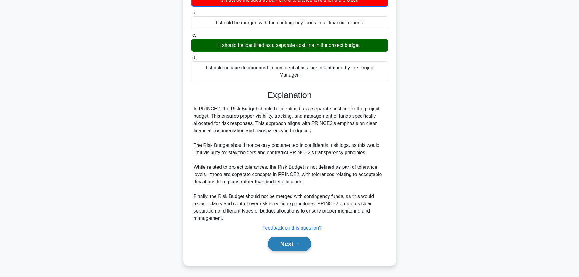
click at [297, 241] on button "Next" at bounding box center [289, 244] width 43 height 15
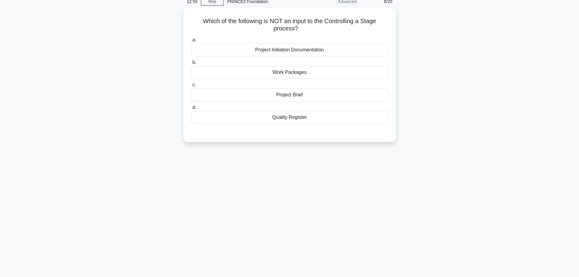
scroll to position [0, 0]
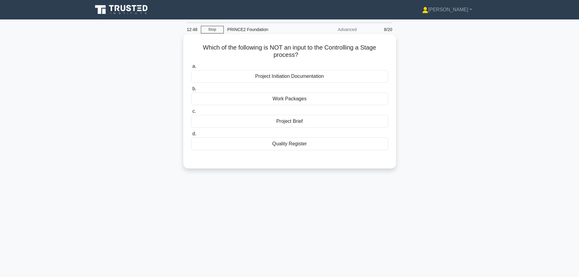
drag, startPoint x: 225, startPoint y: 47, endPoint x: 324, endPoint y: 52, distance: 99.3
click at [324, 52] on h5 "Which of the following is NOT an input to the Controlling a Stage process? .spi…" at bounding box center [290, 51] width 198 height 15
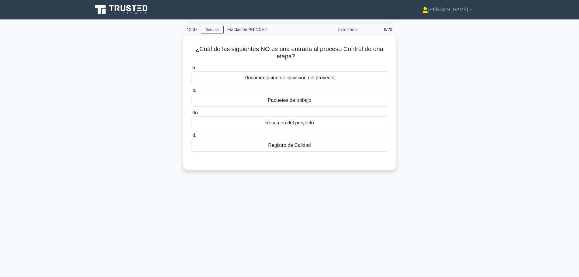
click at [433, 61] on div "¿Cuál de las siguientes NO es una entrada al proceso Control de una etapa? .spi…" at bounding box center [289, 107] width 401 height 142
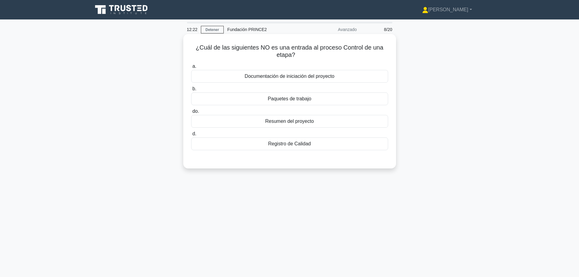
click at [296, 101] on font "Paquetes de trabajo" at bounding box center [289, 98] width 43 height 5
click at [191, 91] on input "b. Paquetes de trabajo" at bounding box center [191, 89] width 0 height 4
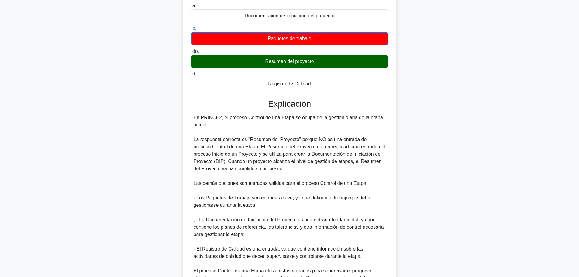
scroll to position [61, 0]
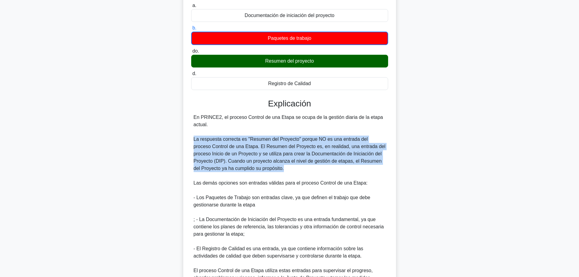
drag, startPoint x: 192, startPoint y: 139, endPoint x: 310, endPoint y: 171, distance: 122.7
click at [310, 171] on div "En PRINCE2, el proceso Control de una Etapa se ocupa de la gestión diaria de la…" at bounding box center [289, 201] width 197 height 175
click at [310, 171] on div "En PRINCE2, el proceso Control de una Etapa se ocupa de la gestión diaria de la…" at bounding box center [290, 201] width 192 height 175
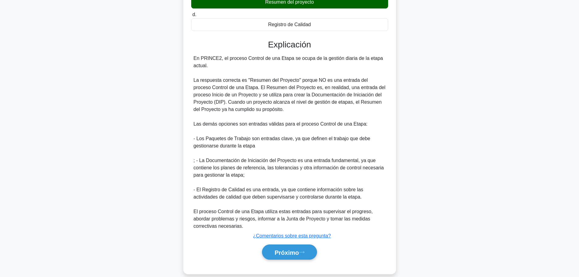
scroll to position [122, 0]
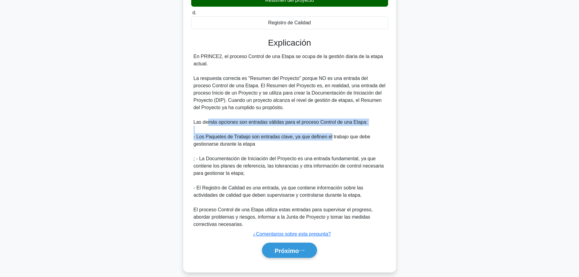
drag, startPoint x: 208, startPoint y: 122, endPoint x: 328, endPoint y: 139, distance: 121.3
click at [328, 139] on div "En PRINCE2, el proceso Control de una Etapa se ocupa de la gestión diaria de la…" at bounding box center [290, 140] width 192 height 175
click at [328, 139] on font "- Los Paquetes de Trabajo son entradas clave, ya que definen el trabajo que deb…" at bounding box center [282, 140] width 177 height 12
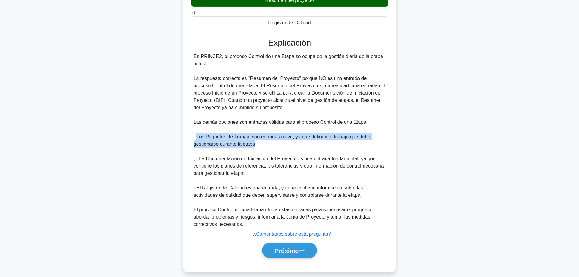
drag, startPoint x: 221, startPoint y: 139, endPoint x: 254, endPoint y: 146, distance: 33.3
click at [254, 146] on font "- Los Paquetes de Trabajo son entradas clave, ya que definen el trabajo que deb…" at bounding box center [282, 140] width 177 height 12
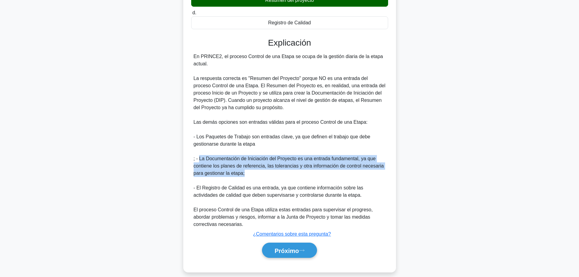
drag, startPoint x: 230, startPoint y: 162, endPoint x: 294, endPoint y: 170, distance: 64.4
click at [294, 170] on div "En PRINCE2, el proceso Control de una Etapa se ocupa de la gestión diaria de la…" at bounding box center [290, 140] width 192 height 175
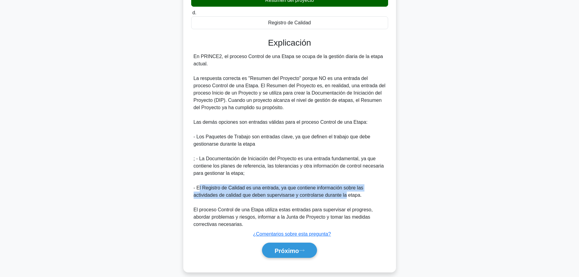
drag, startPoint x: 199, startPoint y: 186, endPoint x: 344, endPoint y: 195, distance: 146.2
click at [344, 195] on font "- El Registro de Calidad es una entrada, ya que contiene información sobre las …" at bounding box center [279, 191] width 170 height 12
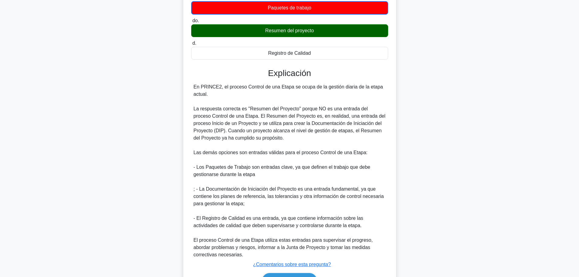
scroll to position [129, 0]
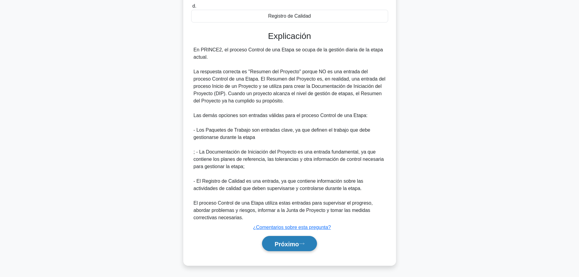
click at [286, 243] on font "Próximo" at bounding box center [287, 244] width 24 height 7
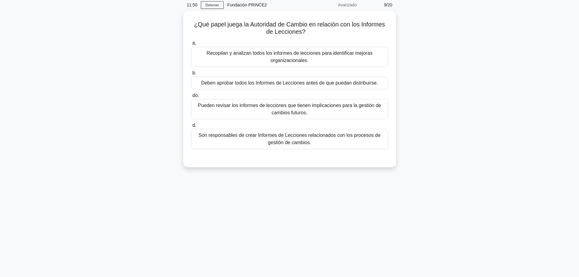
scroll to position [0, 0]
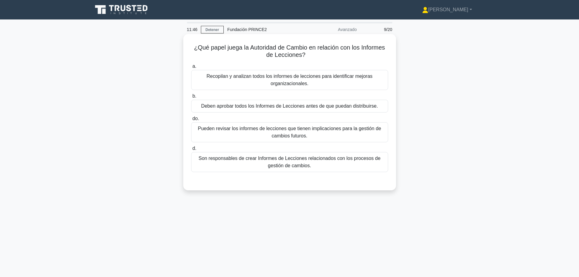
drag, startPoint x: 202, startPoint y: 48, endPoint x: 323, endPoint y: 56, distance: 120.9
click at [323, 56] on h5 "¿Qué papel juega la Autoridad de Cambio en relación con los Informes de Leccion…" at bounding box center [290, 51] width 198 height 15
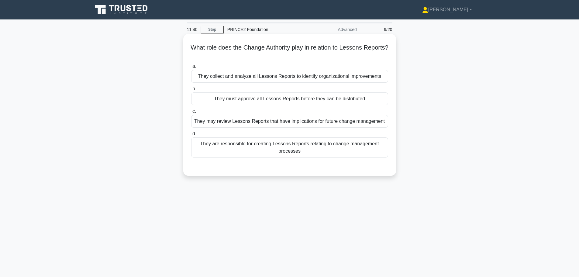
click at [360, 49] on h5 "What role does the Change Authority play in relation to Lessons Reports? .spinn…" at bounding box center [290, 51] width 198 height 15
drag, startPoint x: 216, startPoint y: 50, endPoint x: 320, endPoint y: 53, distance: 103.1
click at [320, 53] on h5 "What role does the Change Authority play in relation to Lessons Reports? .spinn…" at bounding box center [290, 51] width 198 height 15
click at [369, 54] on h5 "What role does the Change Authority play in relation to Lessons Reports? .spinn…" at bounding box center [290, 51] width 198 height 15
click at [354, 121] on div "They may review Lessons Reports that have implications for future change manage…" at bounding box center [289, 121] width 197 height 13
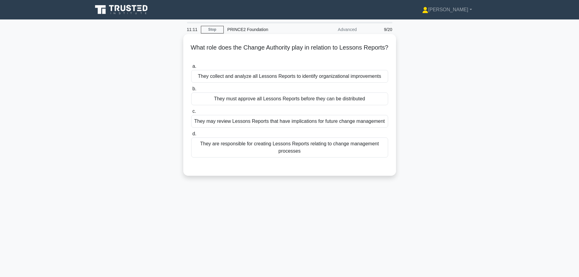
click at [191, 113] on input "c. They may review Lessons Reports that have implications for future change man…" at bounding box center [191, 111] width 0 height 4
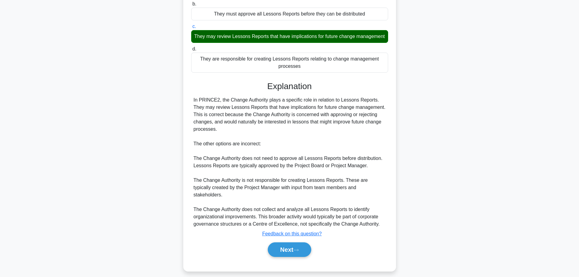
scroll to position [91, 0]
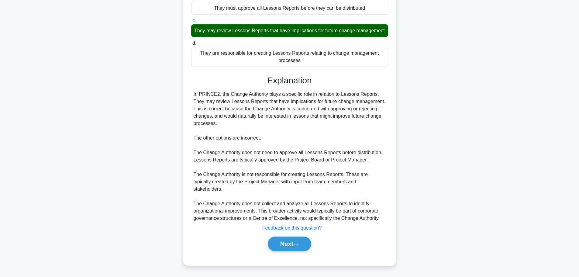
drag, startPoint x: 239, startPoint y: 101, endPoint x: 332, endPoint y: 130, distance: 97.6
click at [332, 130] on div "In PRINCE2, the Change Authority plays a specific role in relation to Lessons R…" at bounding box center [290, 156] width 192 height 131
click at [291, 243] on button "Next" at bounding box center [289, 244] width 43 height 15
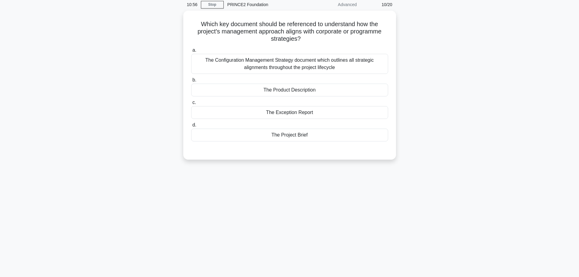
scroll to position [0, 0]
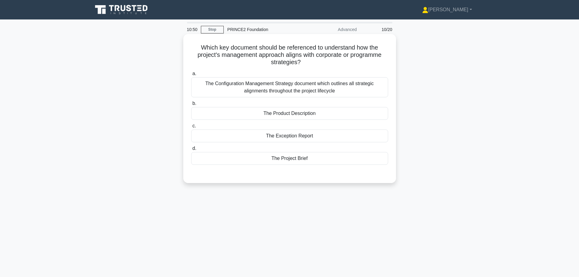
drag, startPoint x: 213, startPoint y: 48, endPoint x: 320, endPoint y: 60, distance: 106.8
click at [320, 60] on h5 "Which key document should be referenced to understand how the project's managem…" at bounding box center [290, 55] width 198 height 23
click at [240, 53] on h5 "Which key document should be referenced to understand how the project's managem…" at bounding box center [290, 55] width 198 height 23
drag, startPoint x: 197, startPoint y: 48, endPoint x: 313, endPoint y: 61, distance: 117.1
click at [313, 61] on h5 "Which key document should be referenced to understand how the project's managem…" at bounding box center [290, 55] width 198 height 23
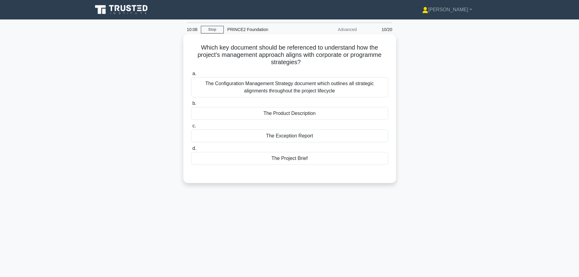
click at [313, 61] on h5 "Which key document should be referenced to understand how the project's managem…" at bounding box center [290, 55] width 198 height 23
click at [379, 87] on div "The Configuration Management Strategy document which outlines all strategic ali…" at bounding box center [289, 87] width 197 height 20
click at [191, 76] on input "a. The Configuration Management Strategy document which outlines all strategic …" at bounding box center [191, 74] width 0 height 4
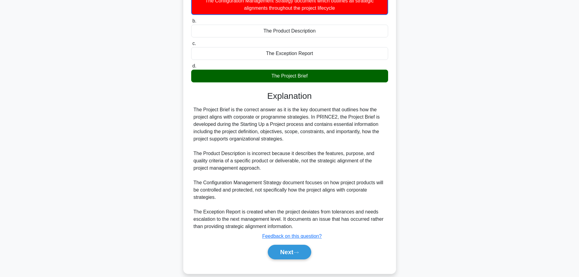
scroll to position [91, 0]
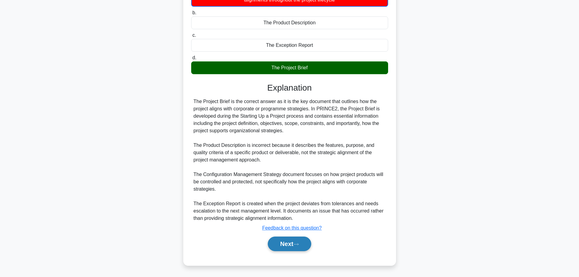
click at [292, 246] on button "Next" at bounding box center [289, 244] width 43 height 15
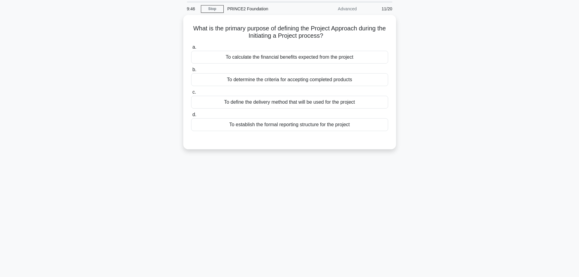
scroll to position [0, 0]
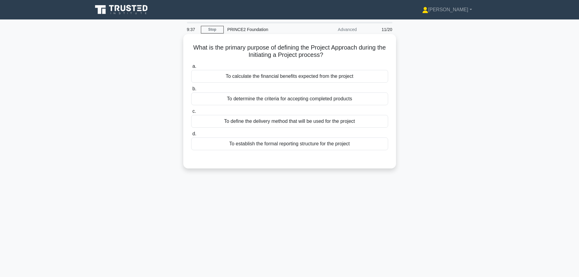
drag, startPoint x: 227, startPoint y: 47, endPoint x: 334, endPoint y: 54, distance: 106.6
click at [334, 54] on h5 "What is the primary purpose of defining the Project Approach during the Initiat…" at bounding box center [290, 51] width 198 height 15
click at [358, 120] on div "To define the delivery method that will be used for the project" at bounding box center [289, 121] width 197 height 13
click at [191, 113] on input "c. To define the delivery method that will be used for the project" at bounding box center [191, 111] width 0 height 4
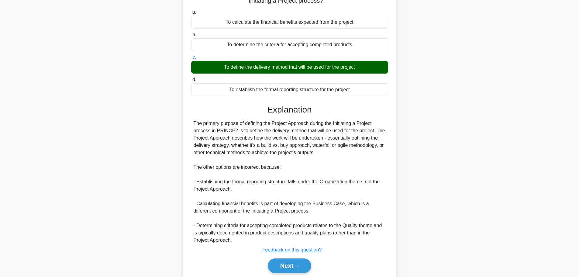
scroll to position [76, 0]
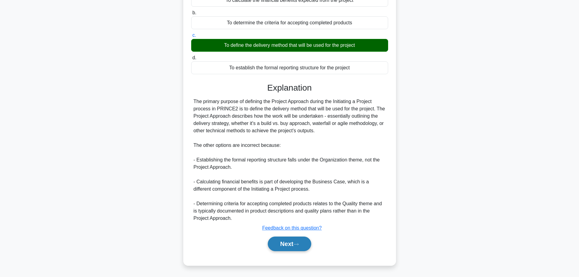
click at [298, 245] on icon at bounding box center [295, 244] width 5 height 3
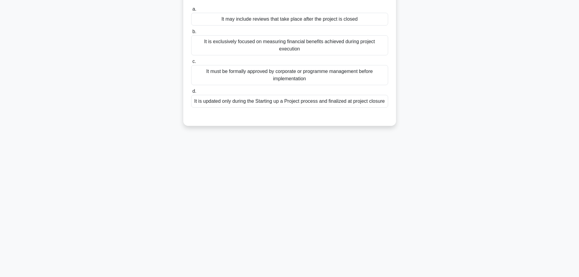
scroll to position [0, 0]
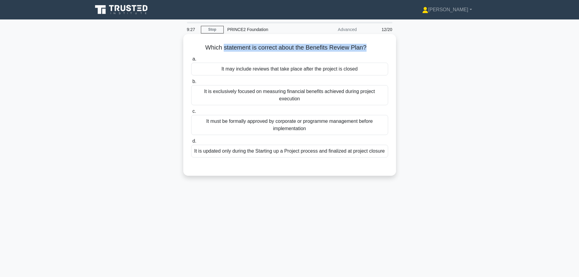
drag, startPoint x: 241, startPoint y: 46, endPoint x: 366, endPoint y: 46, distance: 125.9
click at [366, 46] on h5 "Which statement is correct about the Benefits Review Plan? .spinner_0XTQ{transf…" at bounding box center [290, 48] width 198 height 8
click at [396, 83] on div "Which statement is correct about the Benefits Review Plan? .spinner_0XTQ{transf…" at bounding box center [289, 105] width 213 height 142
click at [372, 71] on div "It may include reviews that take place after the project is closed" at bounding box center [289, 69] width 197 height 13
click at [191, 61] on input "a. It may include reviews that take place after the project is closed" at bounding box center [191, 59] width 0 height 4
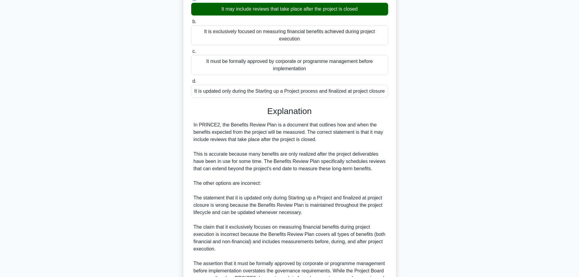
scroll to position [127, 0]
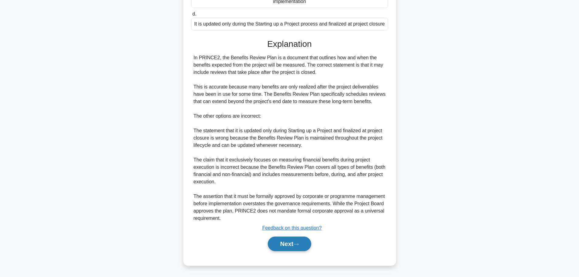
click at [299, 244] on icon at bounding box center [295, 244] width 5 height 3
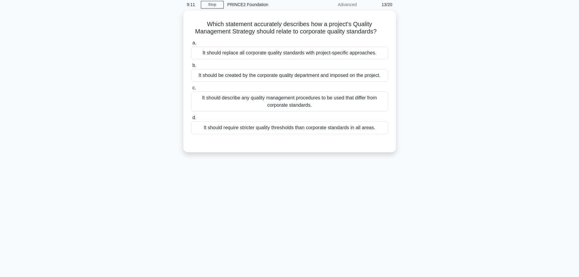
scroll to position [0, 0]
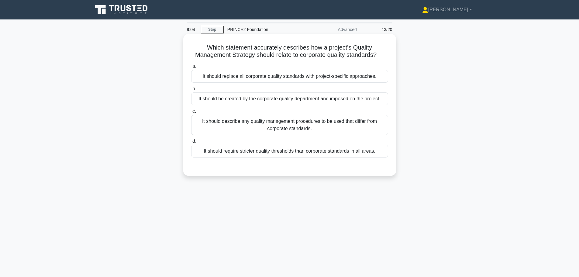
drag, startPoint x: 223, startPoint y: 47, endPoint x: 383, endPoint y: 54, distance: 159.8
click at [383, 54] on h5 "Which statement accurately describes how a project's Quality Management Strateg…" at bounding box center [290, 51] width 198 height 15
click at [357, 122] on div "It should describe any quality management procedures to be used that differ fro…" at bounding box center [289, 125] width 197 height 20
click at [191, 113] on input "c. It should describe any quality management procedures to be used that differ …" at bounding box center [191, 111] width 0 height 4
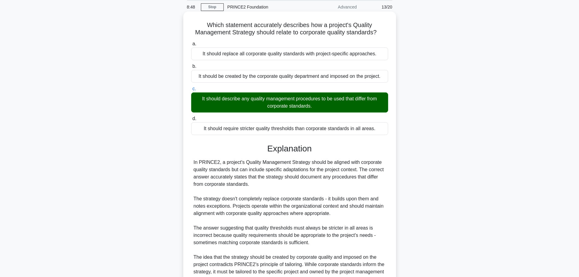
scroll to position [84, 0]
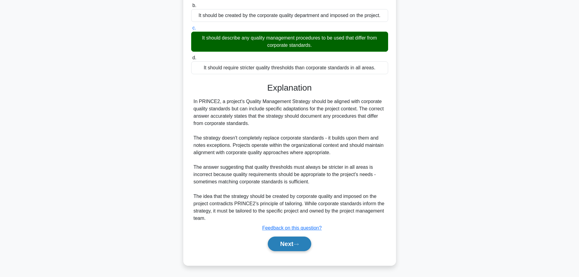
click at [298, 247] on button "Next" at bounding box center [289, 244] width 43 height 15
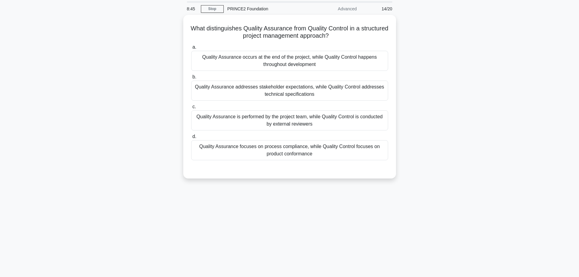
scroll to position [0, 0]
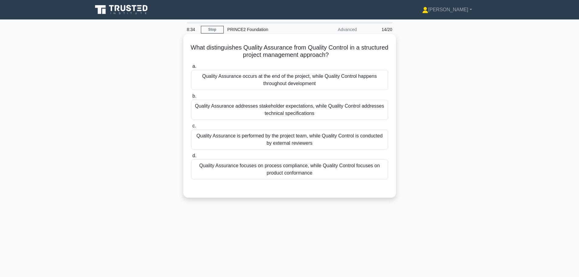
drag, startPoint x: 238, startPoint y: 45, endPoint x: 347, endPoint y: 56, distance: 109.4
click at [347, 56] on h5 "What distinguishes Quality Assurance from Quality Control in a structured proje…" at bounding box center [290, 51] width 198 height 15
click at [310, 171] on div "Quality Assurance focuses on process compliance, while Quality Control focuses …" at bounding box center [289, 169] width 197 height 20
click at [191, 158] on input "d. Quality Assurance focuses on process compliance, while Quality Control focus…" at bounding box center [191, 156] width 0 height 4
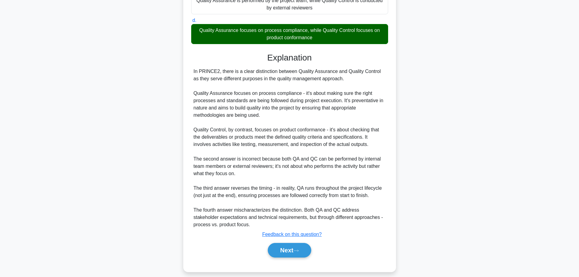
scroll to position [142, 0]
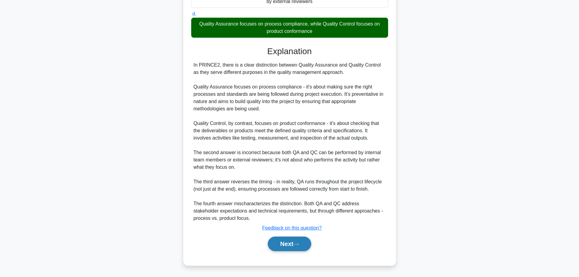
click at [292, 246] on button "Next" at bounding box center [289, 244] width 43 height 15
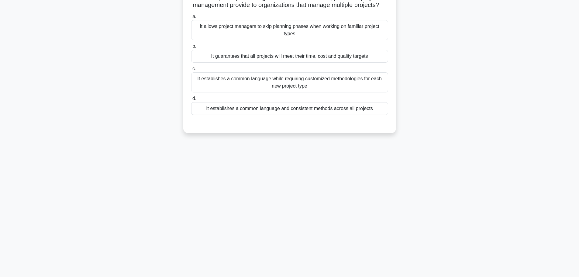
scroll to position [0, 0]
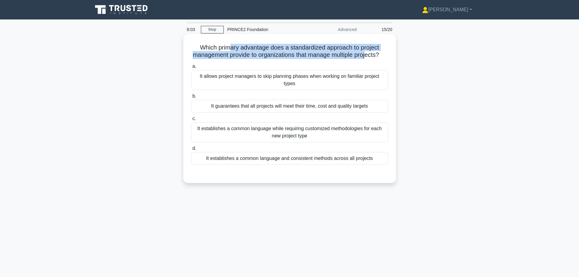
drag, startPoint x: 268, startPoint y: 48, endPoint x: 372, endPoint y: 54, distance: 104.2
click at [372, 54] on h5 "Which primary advantage does a standardized approach to project management prov…" at bounding box center [290, 51] width 198 height 15
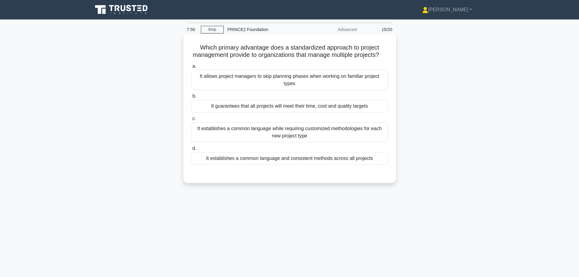
click at [347, 165] on div "It establishes a common language and consistent methods across all projects" at bounding box center [289, 158] width 197 height 13
click at [191, 151] on input "d. It establishes a common language and consistent methods across all projects" at bounding box center [191, 149] width 0 height 4
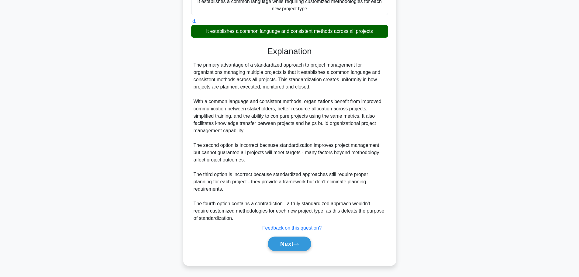
scroll to position [135, 0]
click at [299, 243] on icon at bounding box center [295, 244] width 5 height 3
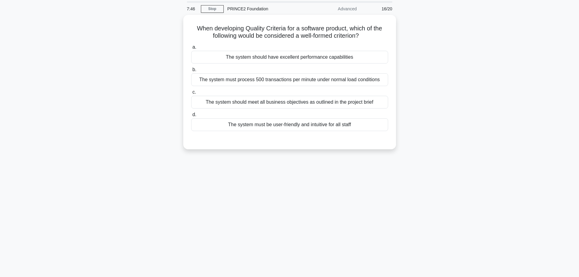
scroll to position [0, 0]
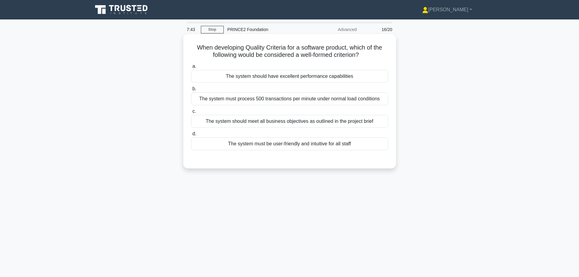
drag, startPoint x: 199, startPoint y: 45, endPoint x: 364, endPoint y: 53, distance: 165.3
click at [364, 53] on h5 "When developing Quality Criteria for a software product, which of the following…" at bounding box center [290, 51] width 198 height 15
click at [364, 53] on icon ".spinner_0XTQ{transform-origin:center;animation:spinner_y6GP .75s linear infini…" at bounding box center [362, 55] width 7 height 7
drag, startPoint x: 366, startPoint y: 53, endPoint x: 270, endPoint y: 52, distance: 96.7
click at [270, 52] on h5 "When developing Quality Criteria for a software product, which of the following…" at bounding box center [290, 51] width 198 height 15
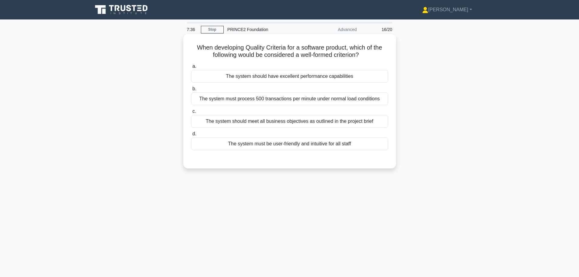
click at [270, 52] on h5 "When developing Quality Criteria for a software product, which of the following…" at bounding box center [290, 51] width 198 height 15
click at [372, 99] on div "The system must process 500 transactions per minute under normal load conditions" at bounding box center [289, 98] width 197 height 13
click at [191, 91] on input "b. The system must process 500 transactions per minute under normal load condit…" at bounding box center [191, 89] width 0 height 4
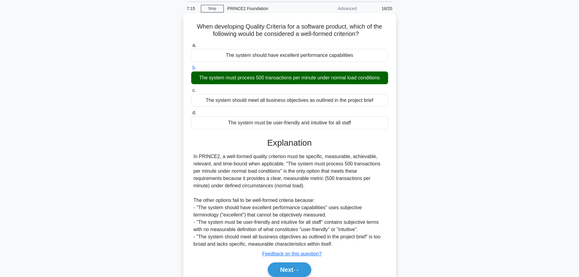
scroll to position [51, 0]
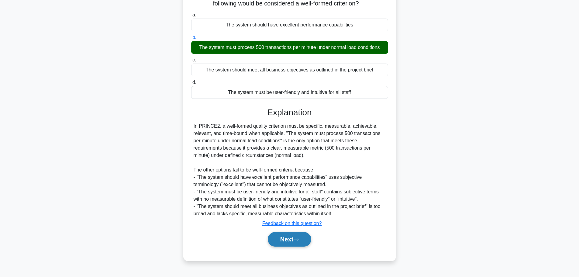
click at [293, 240] on button "Next" at bounding box center [289, 239] width 43 height 15
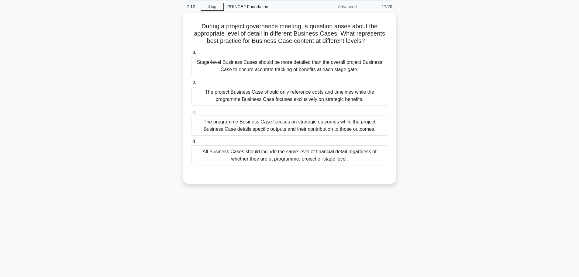
scroll to position [0, 0]
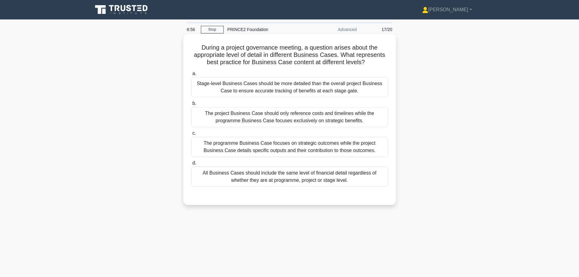
drag, startPoint x: 198, startPoint y: 45, endPoint x: 367, endPoint y: 61, distance: 170.4
click at [367, 61] on h5 "During a project governance meeting, a question arises about the appropriate le…" at bounding box center [290, 55] width 198 height 23
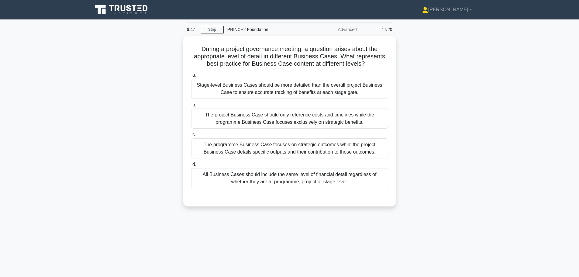
click at [407, 90] on div "During a project governance meeting, a question arises about the appropriate le…" at bounding box center [289, 125] width 401 height 178
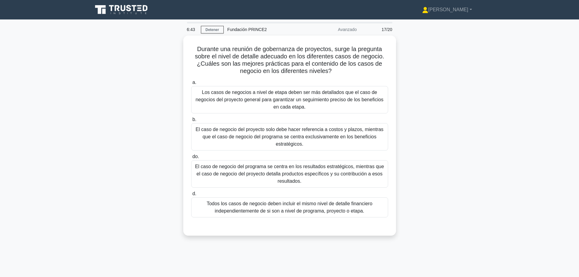
click at [462, 78] on div "Durante una reunión de gobernanza de proyectos, surge la pregunta sobre el nive…" at bounding box center [289, 139] width 401 height 207
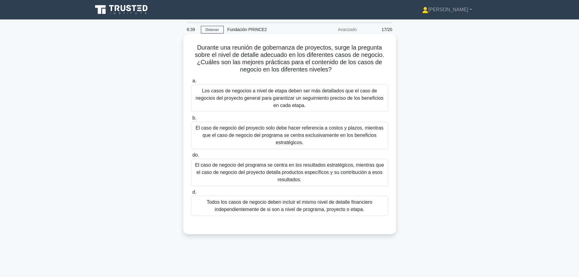
drag, startPoint x: 207, startPoint y: 92, endPoint x: 293, endPoint y: 99, distance: 86.7
click at [293, 99] on font "Los casos de negocios a nivel de etapa deben ser más detallados que el caso de …" at bounding box center [290, 98] width 188 height 20
drag, startPoint x: 244, startPoint y: 130, endPoint x: 346, endPoint y: 144, distance: 102.9
click at [346, 144] on font "El caso de negocio del proyecto solo debe hacer referencia a costos y plazos, m…" at bounding box center [290, 135] width 192 height 22
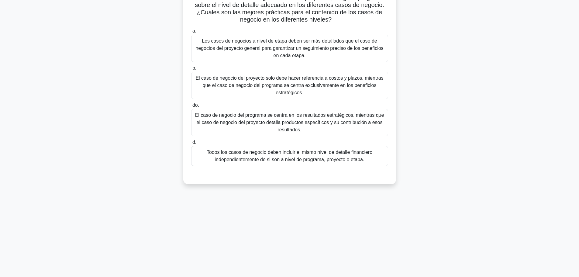
scroll to position [51, 0]
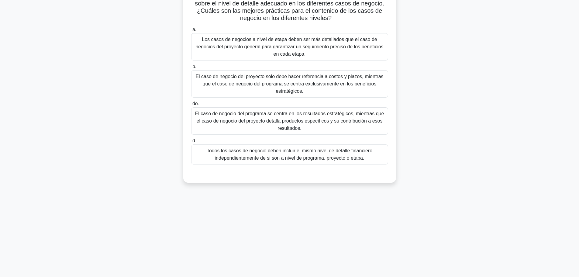
drag, startPoint x: 209, startPoint y: 117, endPoint x: 327, endPoint y: 127, distance: 118.4
click at [327, 127] on font "El caso de negocio del programa se centra en los resultados estratégicos, mient…" at bounding box center [290, 121] width 192 height 22
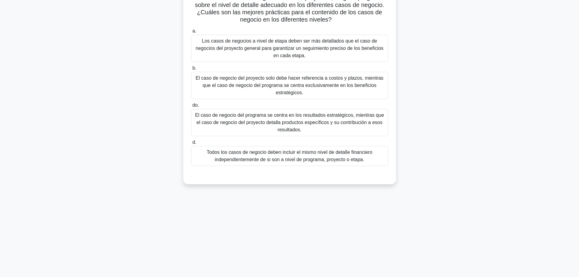
click at [414, 122] on div "Durante una reunión de gobernanza de proyectos, surge la pregunta sobre el nive…" at bounding box center [289, 87] width 401 height 207
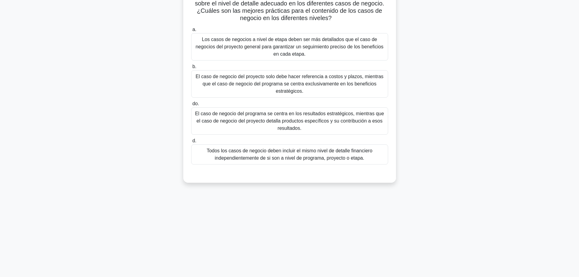
click at [303, 154] on font "Todos los casos de negocio deben incluir el mismo nivel de detalle financiero i…" at bounding box center [290, 154] width 166 height 12
click at [191, 143] on input "d. Todos los casos de negocio deben incluir el mismo nivel de detalle financier…" at bounding box center [191, 141] width 0 height 4
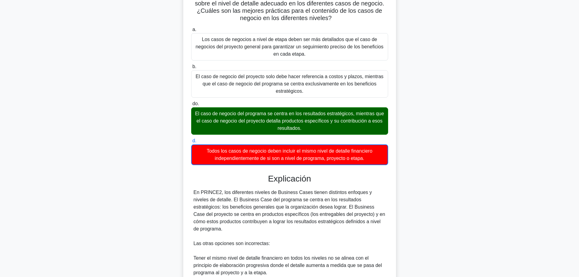
click at [281, 119] on font "El caso de negocio del programa se centra en los resultados estratégicos, mient…" at bounding box center [289, 121] width 189 height 20
click at [191, 106] on input "do. El caso de negocio del programa se centra en los resultados estratégicos, m…" at bounding box center [191, 104] width 0 height 4
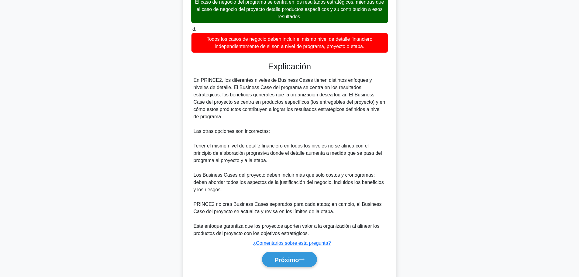
scroll to position [172, 0]
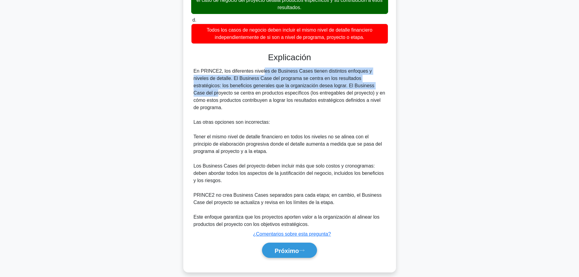
drag, startPoint x: 227, startPoint y: 73, endPoint x: 323, endPoint y: 85, distance: 96.0
click at [323, 85] on font "En PRINCE2, los diferentes niveles de Business Cases tienen distintos enfoques …" at bounding box center [290, 89] width 192 height 42
click at [299, 247] on font "Próximo" at bounding box center [287, 250] width 24 height 7
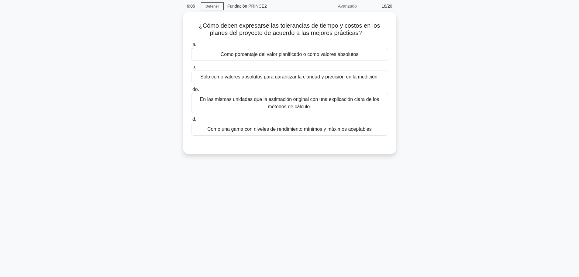
scroll to position [0, 0]
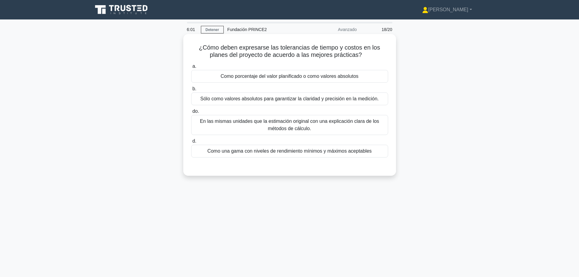
drag, startPoint x: 220, startPoint y: 45, endPoint x: 370, endPoint y: 58, distance: 151.1
click at [370, 58] on h5 "¿Cómo deben expresarse las tolerancias de tiempo y costos en los planes del pro…" at bounding box center [290, 51] width 198 height 15
click at [369, 58] on icon ".spinner_0XTQ{transform-origin:center;animation:spinner_y6GP .75s linear infini…" at bounding box center [365, 55] width 7 height 7
drag, startPoint x: 226, startPoint y: 50, endPoint x: 363, endPoint y: 57, distance: 137.3
click at [363, 57] on h5 "¿Cómo deben expresarse las tolerancias de tiempo y costos en los planes del pro…" at bounding box center [290, 51] width 198 height 15
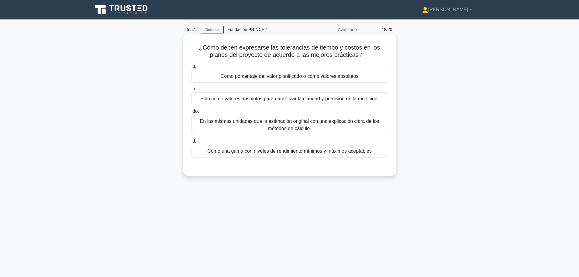
click at [363, 57] on icon ".spinner_0XTQ{transform-origin:center;animation:spinner_y6GP .75s linear infini…" at bounding box center [365, 55] width 7 height 7
click at [365, 151] on font "Como una gama con niveles de rendimiento mínimos y máximos aceptables" at bounding box center [289, 150] width 164 height 5
click at [191, 143] on input "d. Como una gama con niveles de rendimiento mínimos y máximos aceptables" at bounding box center [191, 141] width 0 height 4
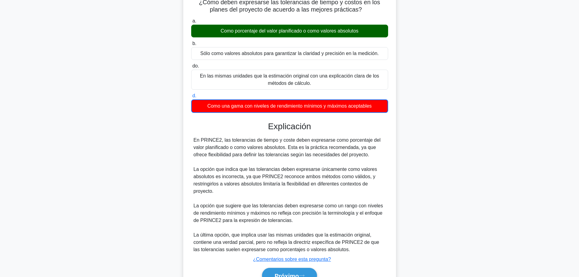
scroll to position [78, 0]
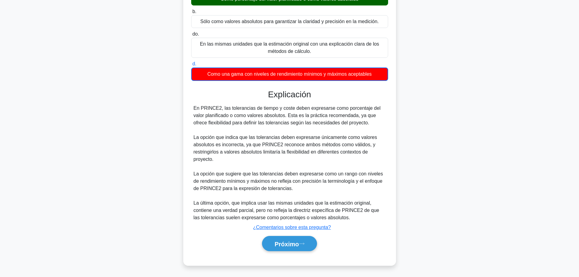
drag, startPoint x: 227, startPoint y: 109, endPoint x: 368, endPoint y: 125, distance: 142.3
click at [368, 125] on div "En PRINCE2, las tolerancias de tiempo y coste deben expresarse como porcentaje …" at bounding box center [290, 163] width 192 height 117
click at [299, 242] on font "Próximo" at bounding box center [287, 244] width 24 height 7
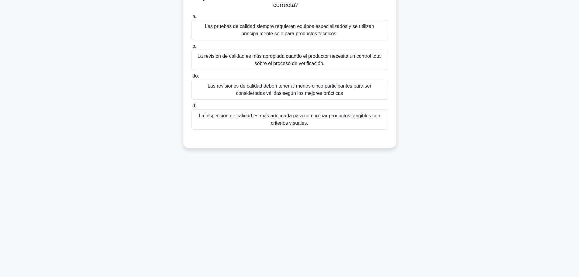
scroll to position [0, 0]
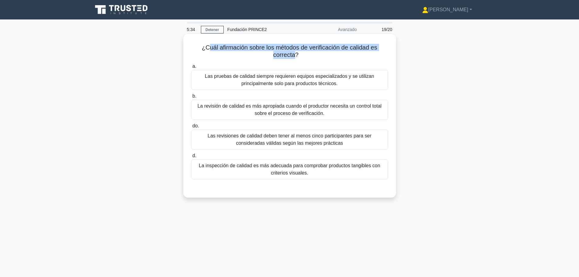
drag, startPoint x: 207, startPoint y: 45, endPoint x: 294, endPoint y: 56, distance: 87.3
click at [294, 56] on font "¿Cuál afirmación sobre los métodos de verificación de calidad es correcta?" at bounding box center [289, 51] width 175 height 14
click at [303, 78] on font "Las pruebas de calidad siempre requieren equipos especializados y se utilizan p…" at bounding box center [289, 80] width 169 height 12
click at [191, 68] on input "a. Las pruebas de calidad siempre requieren equipos especializados y se utiliza…" at bounding box center [191, 66] width 0 height 4
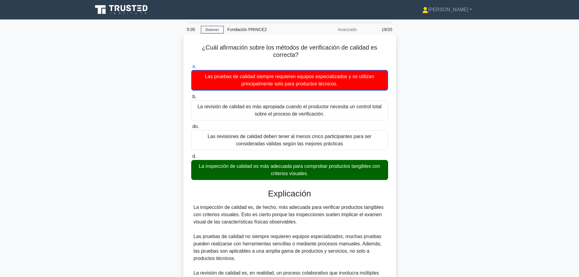
drag, startPoint x: 260, startPoint y: 167, endPoint x: 335, endPoint y: 174, distance: 75.2
click at [335, 174] on font "La inspección de calidad es más adecuada para comprobar productos tangibles con…" at bounding box center [290, 170] width 192 height 15
click at [191, 158] on input "d. La inspección de calidad es más adecuada para comprobar productos tangibles …" at bounding box center [191, 156] width 0 height 4
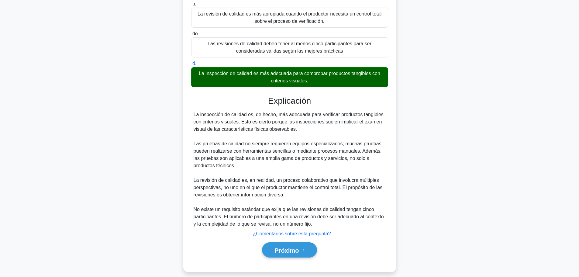
scroll to position [99, 0]
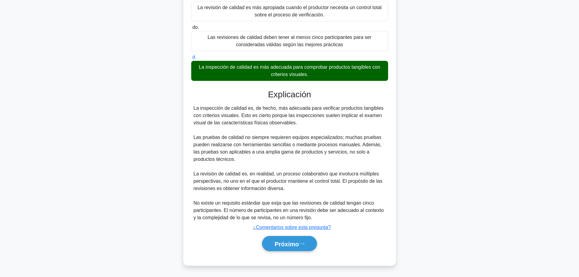
drag, startPoint x: 244, startPoint y: 109, endPoint x: 302, endPoint y: 123, distance: 60.0
click at [302, 123] on div "La inspección de calidad es, de hecho, más adecuada para verificar productos ta…" at bounding box center [290, 163] width 192 height 117
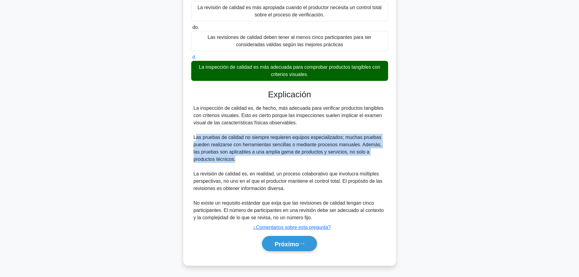
drag, startPoint x: 195, startPoint y: 138, endPoint x: 302, endPoint y: 161, distance: 109.7
click at [302, 161] on div "La inspección de calidad es, de hecho, más adecuada para verificar productos ta…" at bounding box center [290, 163] width 192 height 117
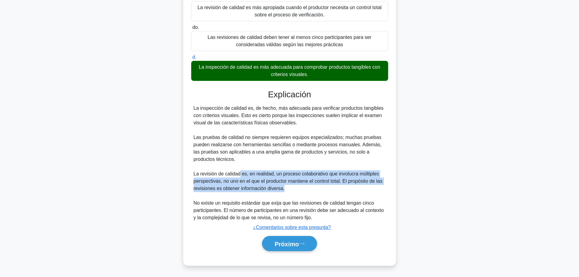
drag, startPoint x: 239, startPoint y: 173, endPoint x: 305, endPoint y: 188, distance: 67.1
click at [304, 188] on div "La inspección de calidad es, de hecho, más adecuada para verificar productos ta…" at bounding box center [290, 163] width 192 height 117
click at [294, 243] on font "Próximo" at bounding box center [287, 244] width 24 height 7
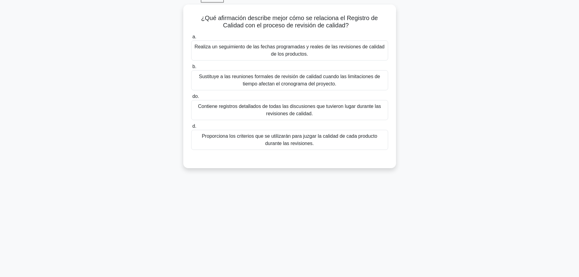
scroll to position [0, 0]
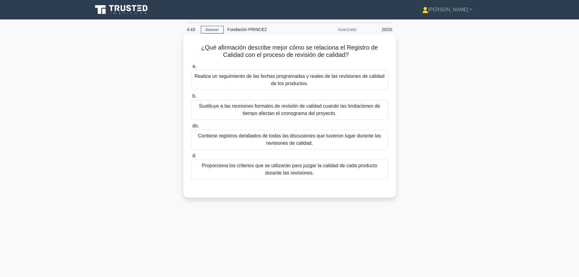
drag, startPoint x: 217, startPoint y: 50, endPoint x: 364, endPoint y: 56, distance: 147.0
click at [364, 56] on h5 "¿Qué afirmación describe mejor cómo se relaciona el Registro de Calidad con el …" at bounding box center [290, 51] width 198 height 15
click at [369, 85] on font "Realiza un seguimiento de las fechas programadas y reales de las revisiones de …" at bounding box center [290, 80] width 192 height 15
click at [191, 68] on input "a. Realiza un seguimiento de las fechas programadas y reales de las revisiones …" at bounding box center [191, 66] width 0 height 4
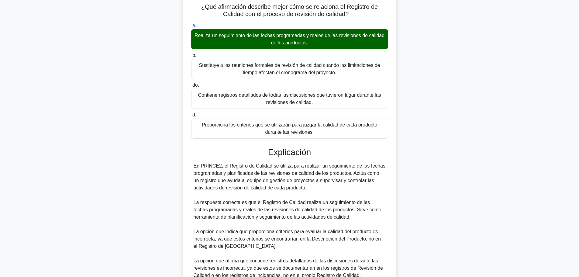
scroll to position [122, 0]
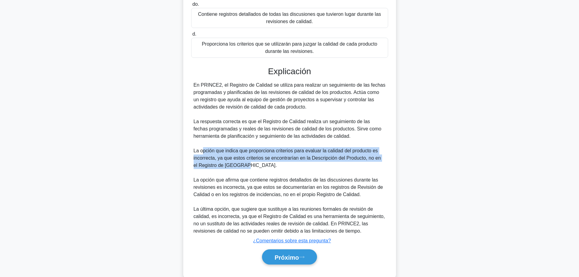
drag, startPoint x: 204, startPoint y: 150, endPoint x: 239, endPoint y: 165, distance: 38.3
click at [239, 165] on div "En PRINCE2, el Registro de Calidad se utiliza para realizar un seguimiento de l…" at bounding box center [290, 157] width 192 height 153
click at [299, 256] on font "Próximo" at bounding box center [287, 257] width 24 height 7
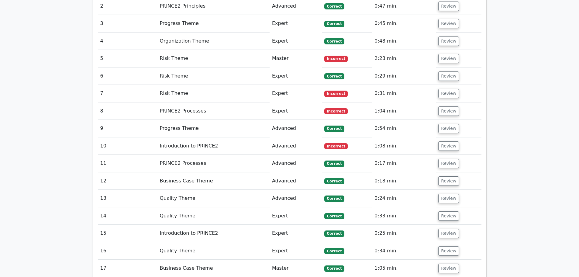
scroll to position [903, 0]
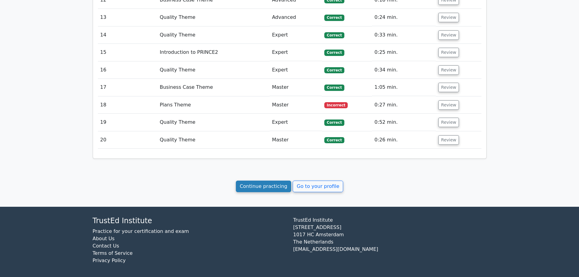
click at [274, 188] on link "Continue practicing" at bounding box center [264, 187] width 56 height 12
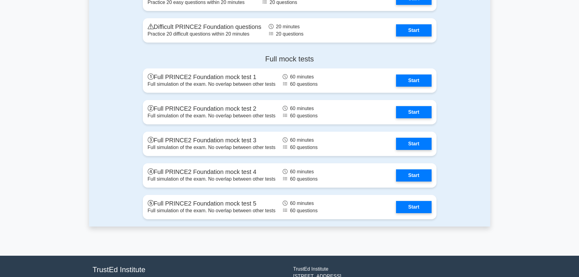
scroll to position [760, 0]
